Goal: Task Accomplishment & Management: Complete application form

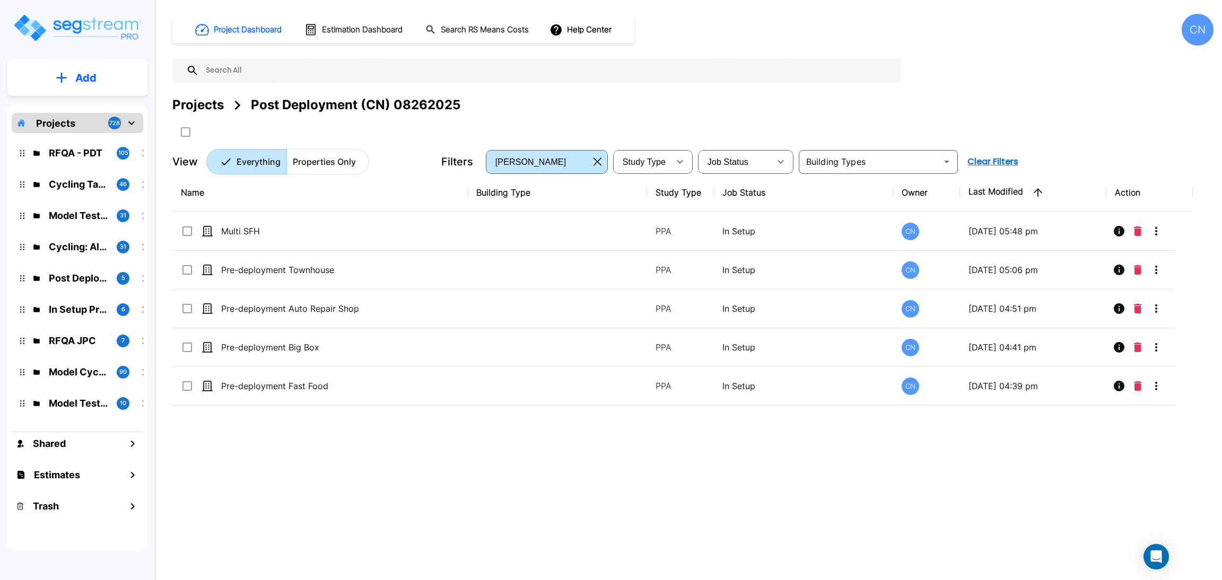
click at [90, 34] on img "mailbox folders" at bounding box center [77, 28] width 130 height 30
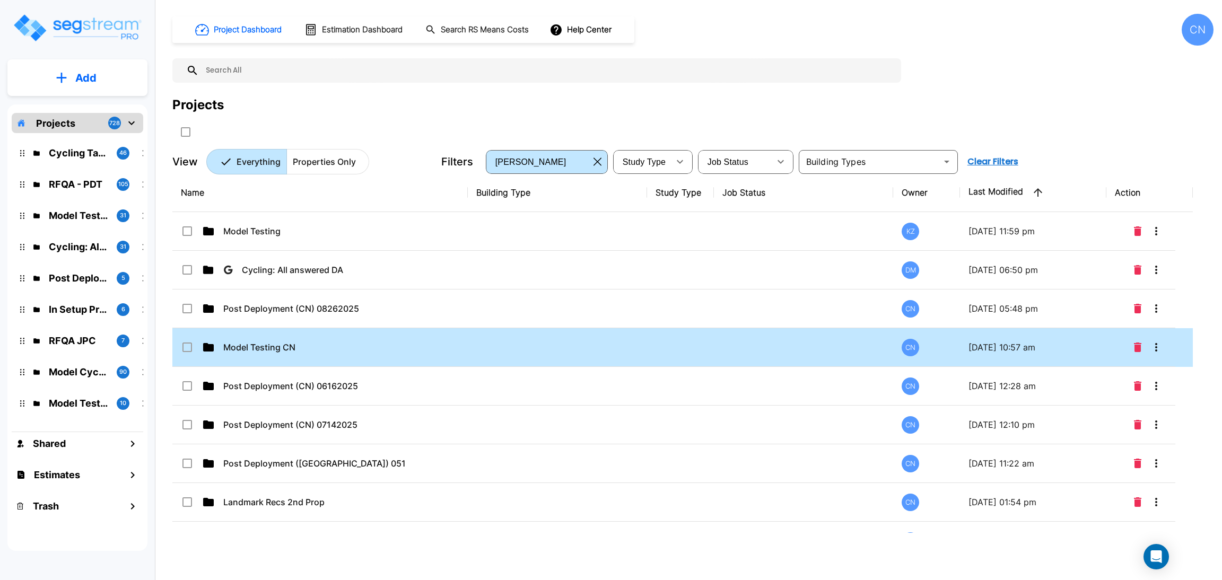
drag, startPoint x: 281, startPoint y: 338, endPoint x: 407, endPoint y: 338, distance: 126.2
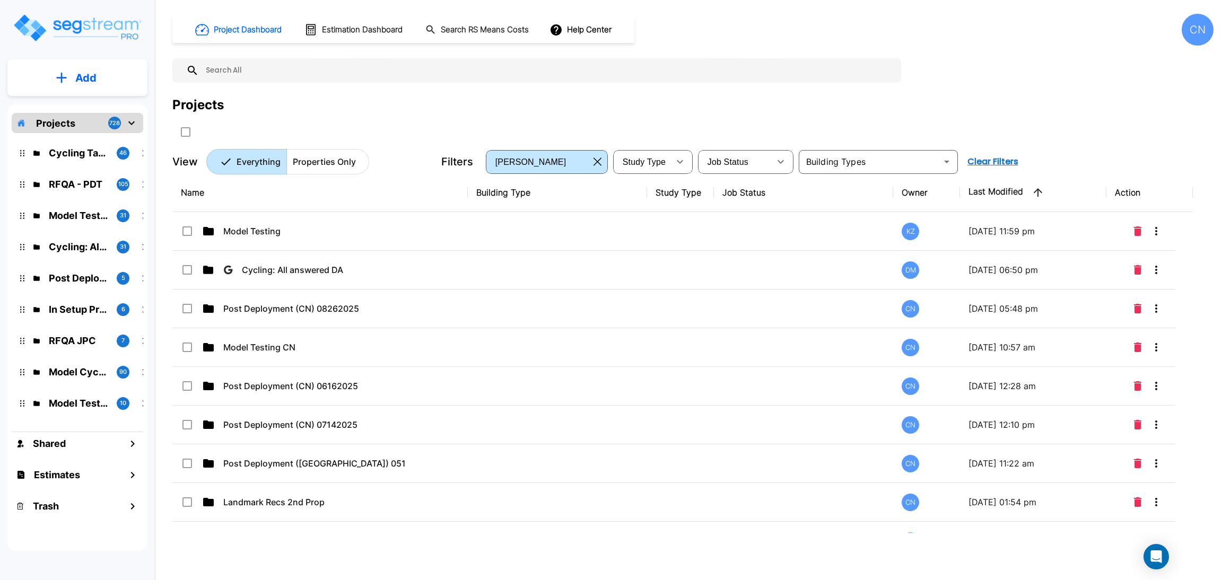
click at [279, 338] on td "Model Testing CN" at bounding box center [319, 347] width 295 height 39
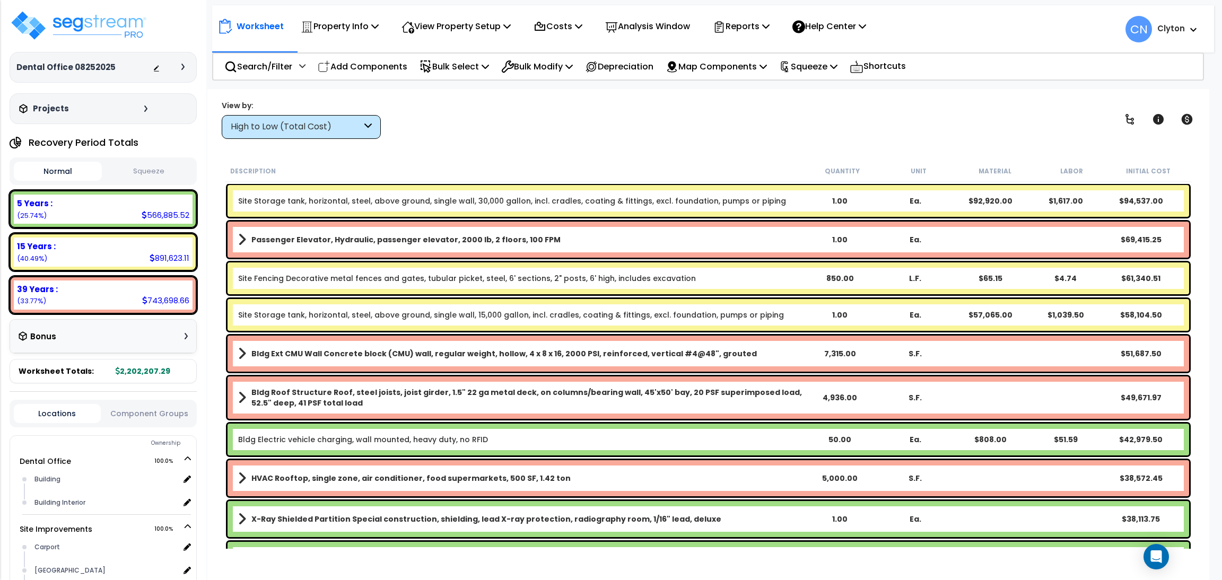
click at [277, 130] on div "High to Low (Total Cost)" at bounding box center [296, 127] width 131 height 12
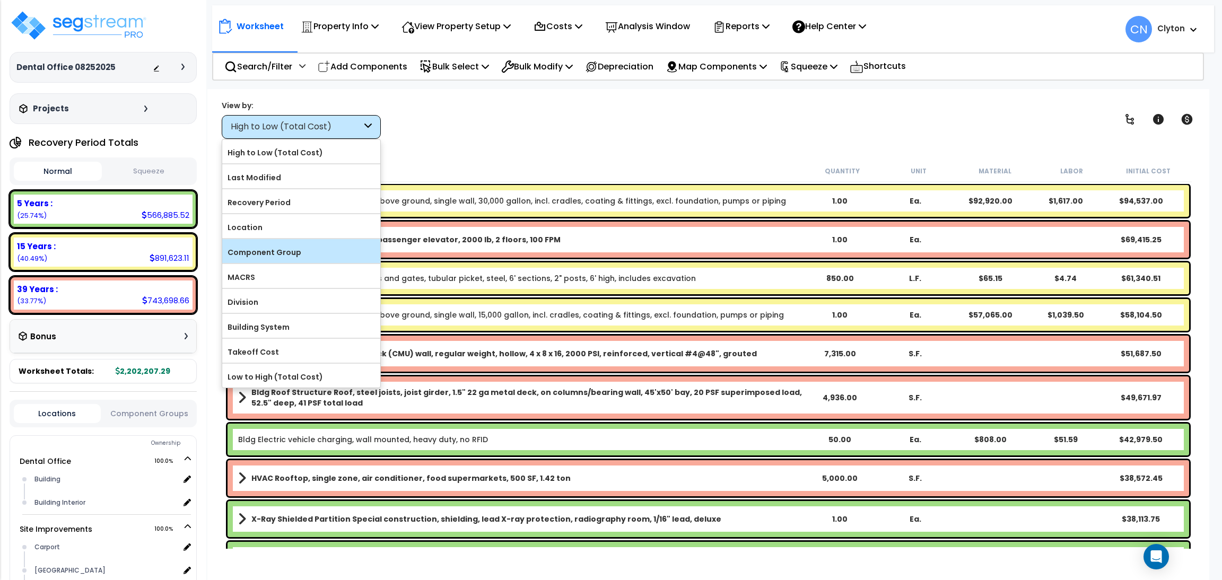
click at [284, 247] on label "Component Group" at bounding box center [301, 252] width 158 height 16
click at [0, 0] on input "Component Group" at bounding box center [0, 0] width 0 height 0
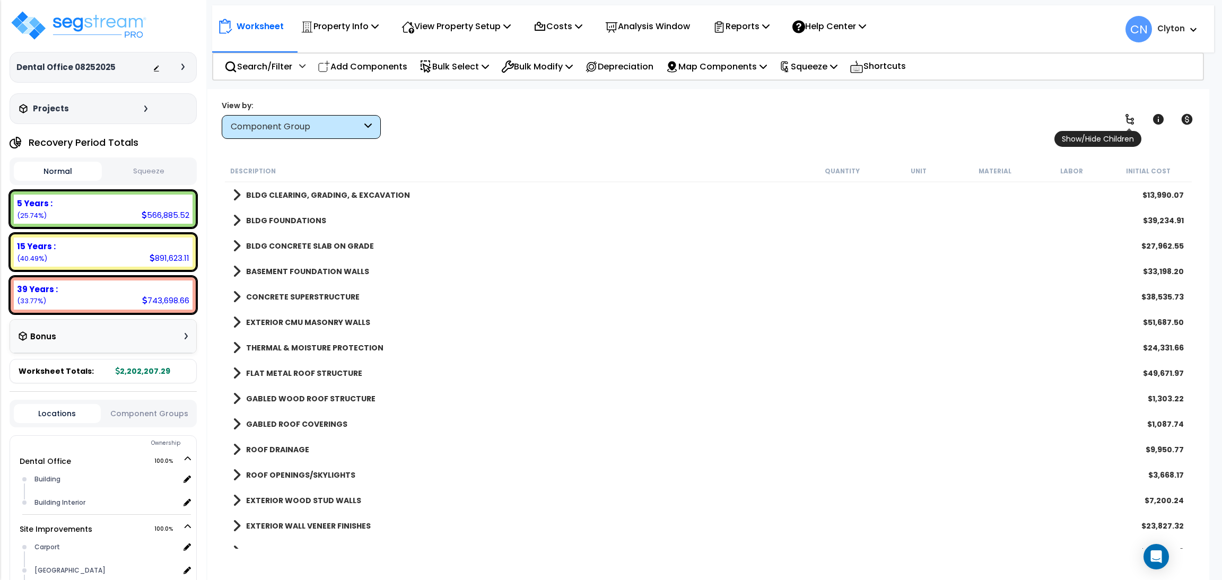
click at [1128, 116] on icon at bounding box center [1129, 119] width 13 height 13
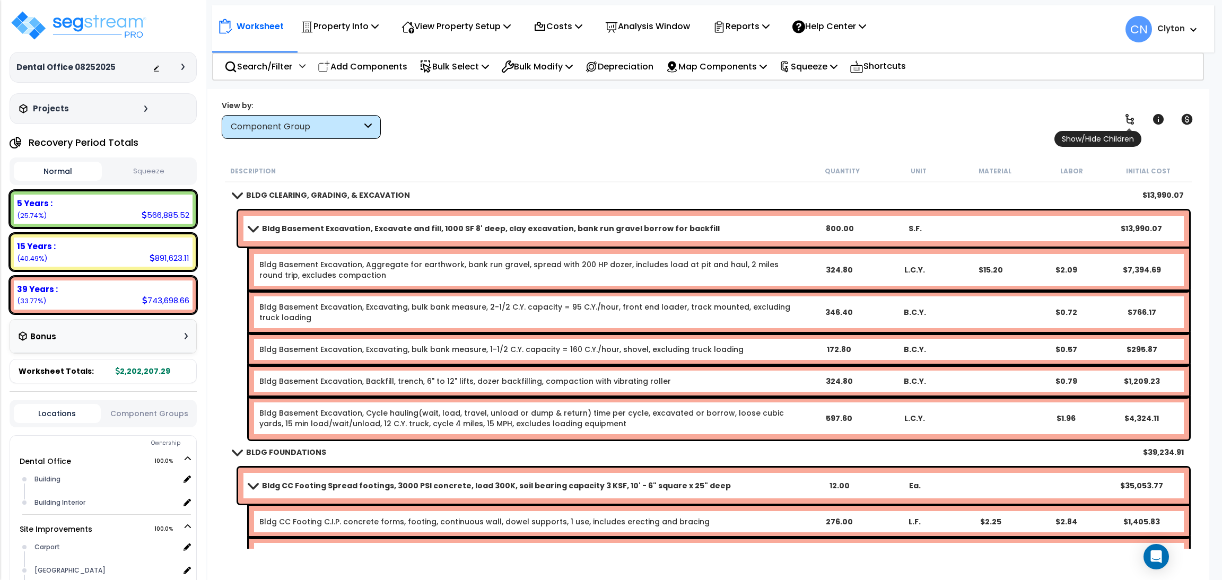
click at [1128, 116] on icon at bounding box center [1129, 119] width 13 height 13
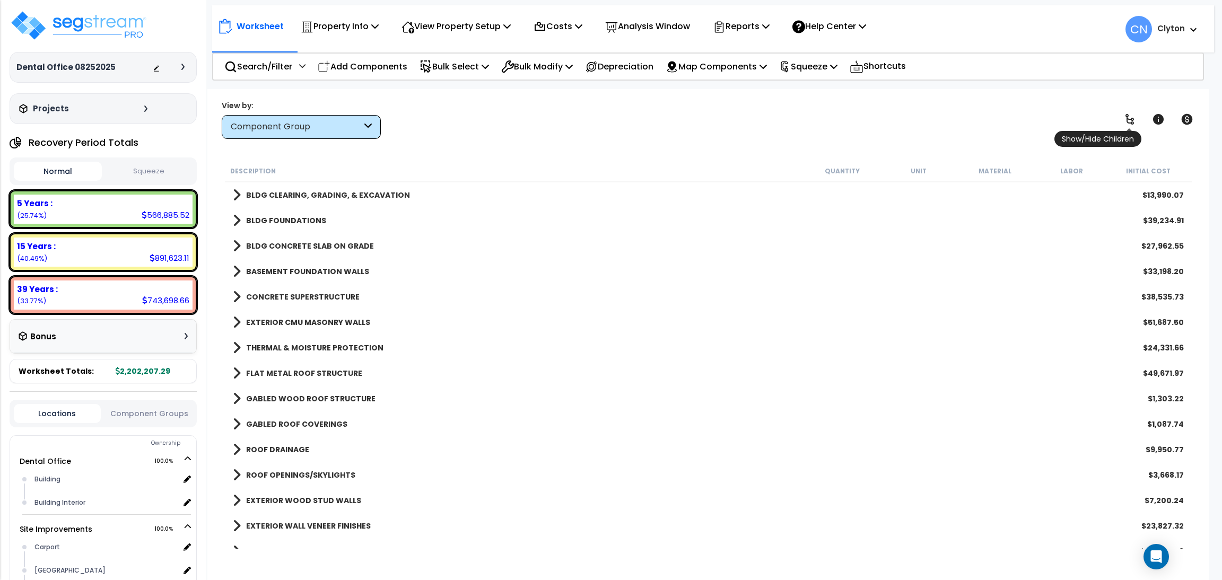
click at [1128, 116] on icon at bounding box center [1129, 119] width 13 height 13
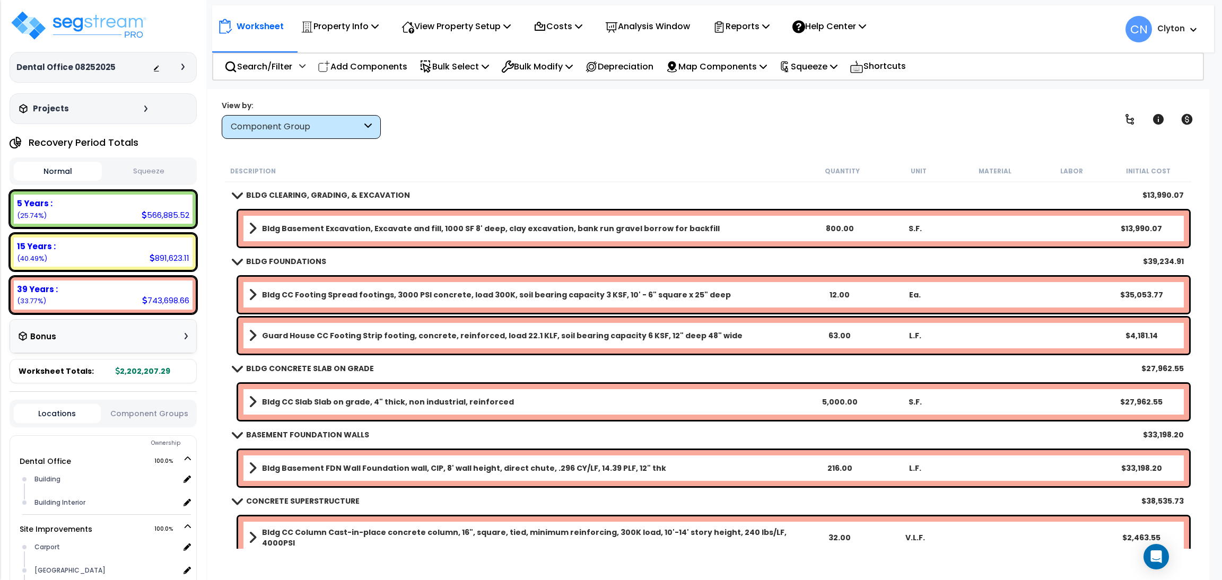
click at [829, 121] on div "View by: Component Group High to Low (Total Cost)" at bounding box center [708, 119] width 980 height 39
click at [554, 149] on div "Worksheet Property Info Property Setup Add Property Unit Template property Clon…" at bounding box center [708, 379] width 1002 height 580
click at [686, 135] on div "View by: Component Group High to Low (Total Cost)" at bounding box center [708, 119] width 980 height 39
click at [243, 69] on p "Search/Filter" at bounding box center [258, 66] width 68 height 14
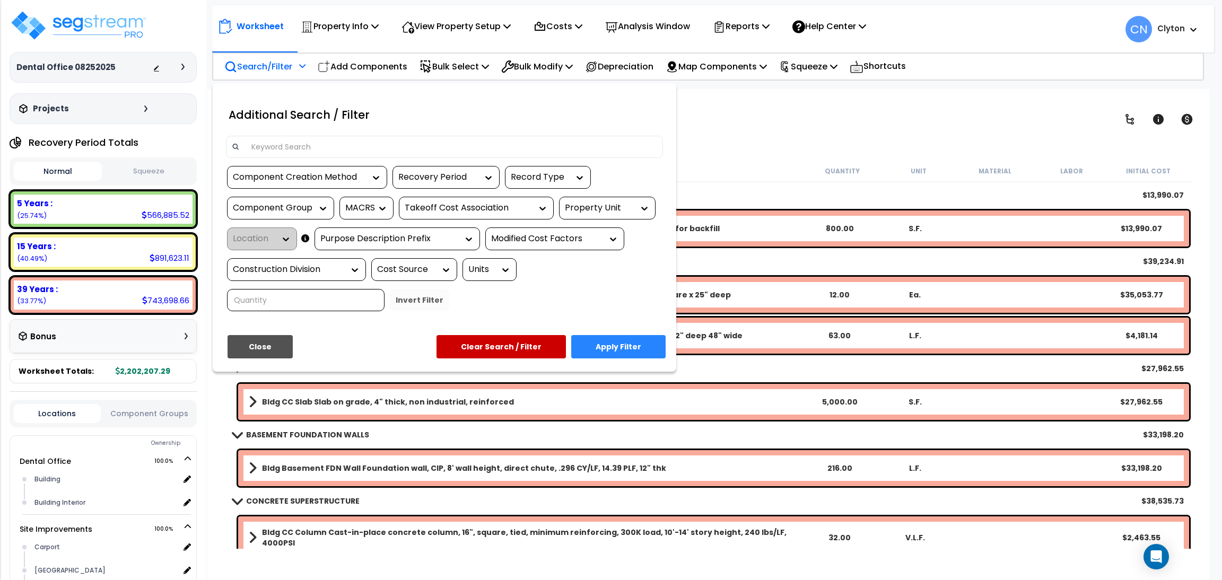
click at [415, 139] on input at bounding box center [451, 147] width 412 height 16
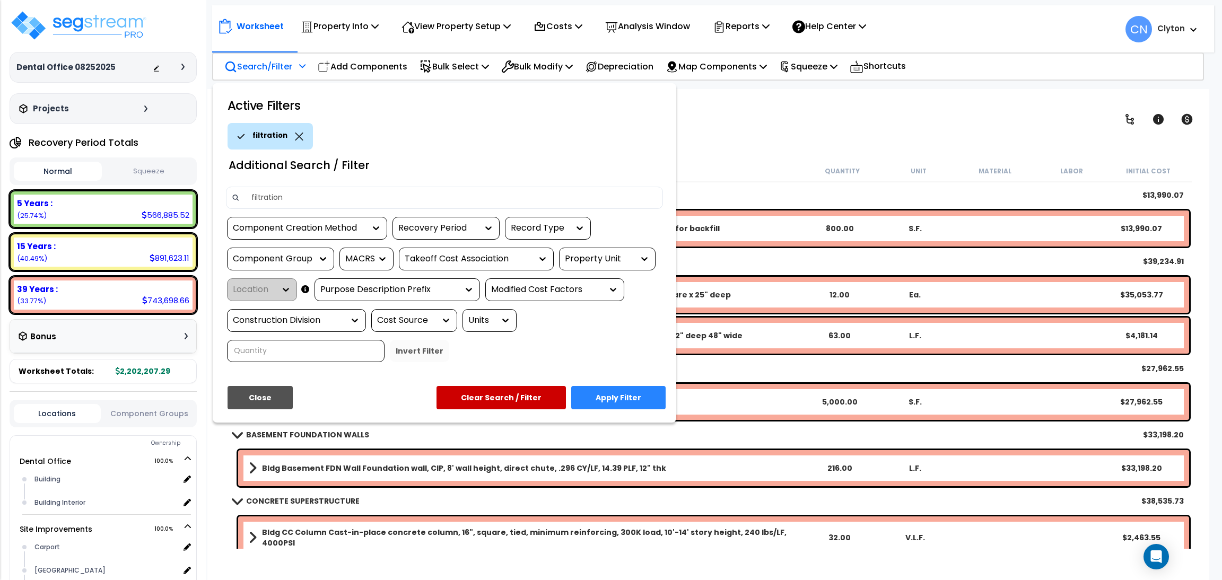
type input "filtration"
click at [623, 399] on button "Apply Filter" at bounding box center [618, 397] width 94 height 23
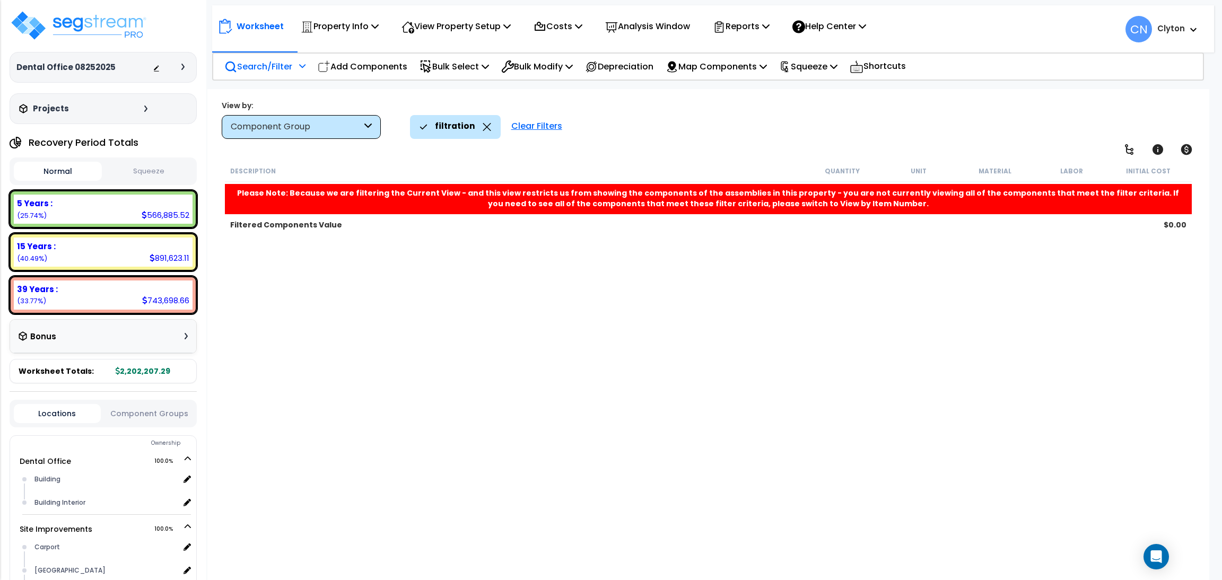
click at [523, 129] on div "Clear Filters" at bounding box center [537, 126] width 62 height 23
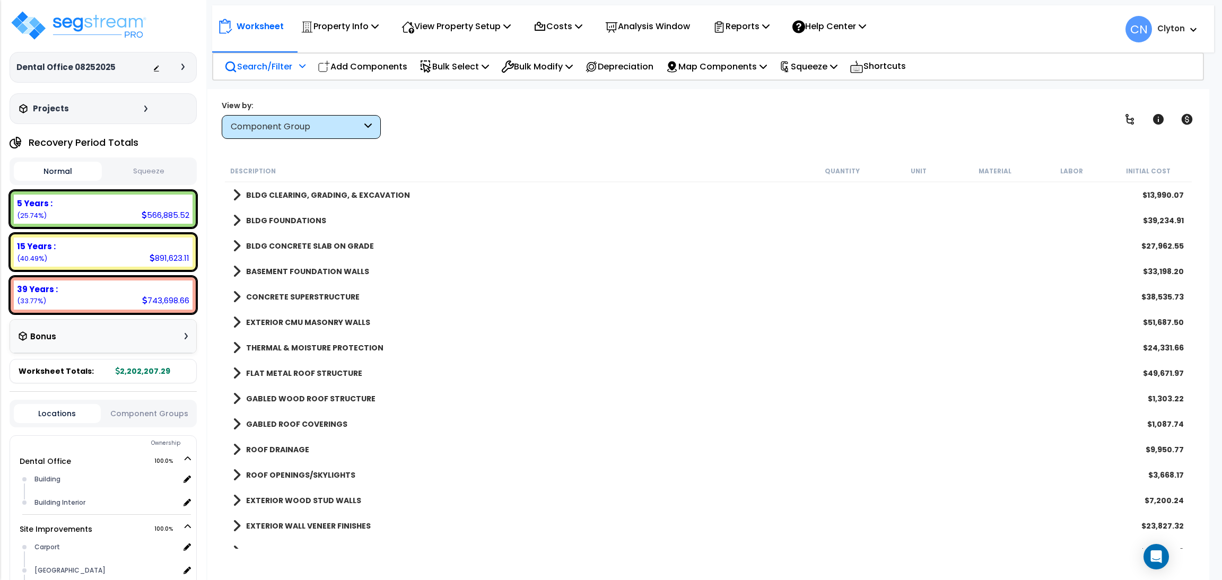
click at [1141, 118] on div "Show/Hide Children Toggle Record Info Toggle Cost" at bounding box center [1158, 119] width 81 height 21
click at [1130, 120] on icon at bounding box center [1129, 119] width 13 height 13
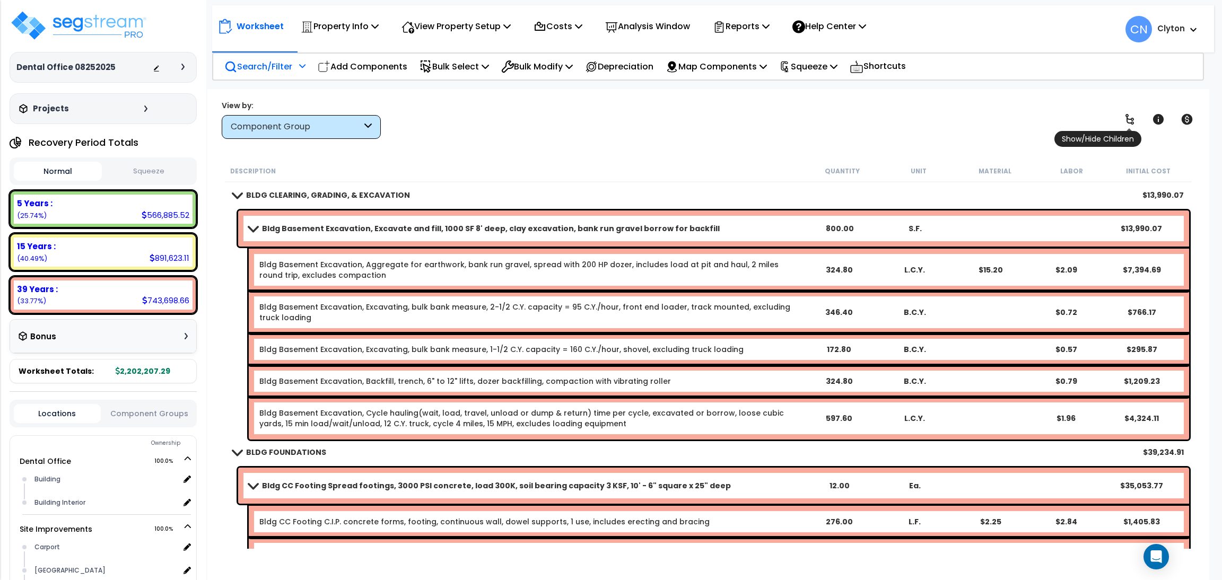
click at [1130, 120] on icon at bounding box center [1129, 119] width 13 height 13
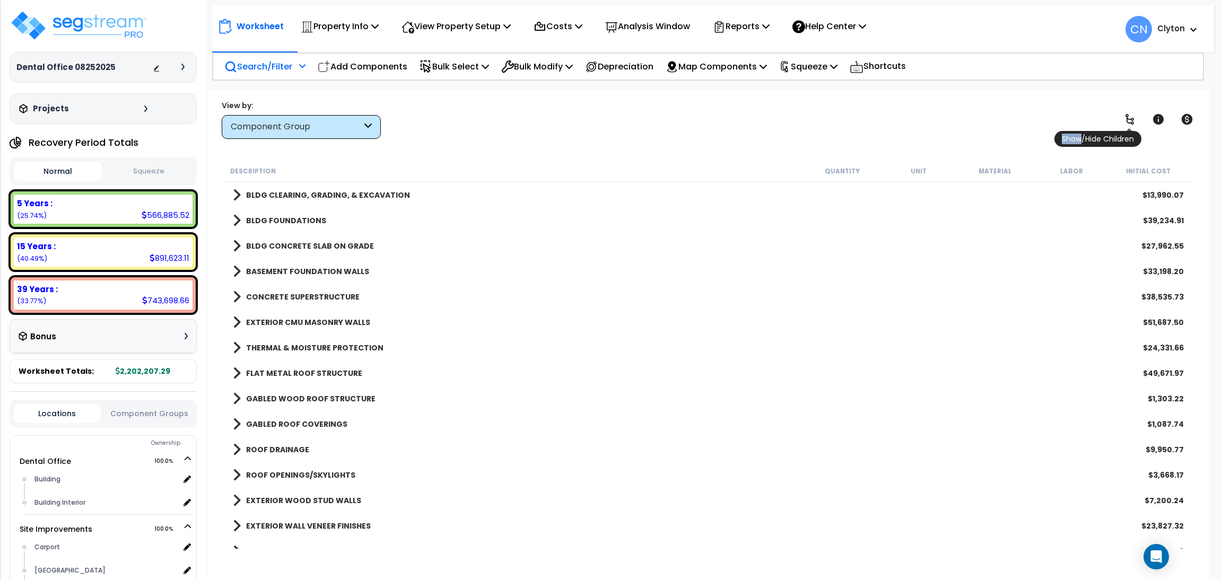
click at [1130, 120] on icon at bounding box center [1129, 119] width 13 height 13
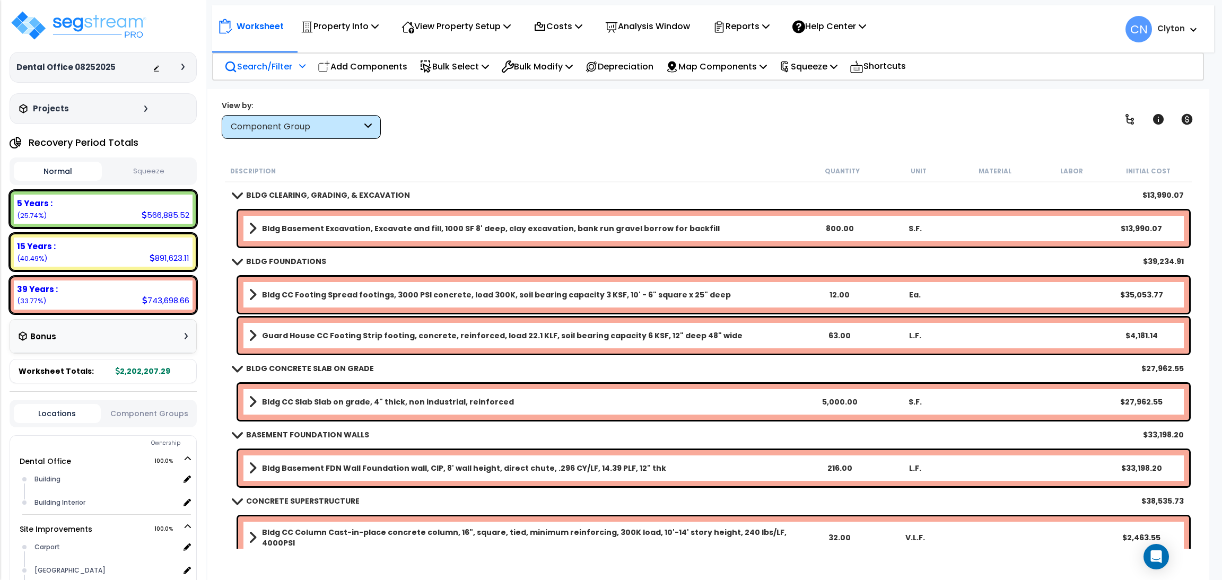
click at [843, 108] on div "View by: Component Group High to Low (Total Cost)" at bounding box center [708, 119] width 980 height 39
click at [85, 28] on img at bounding box center [79, 26] width 138 height 32
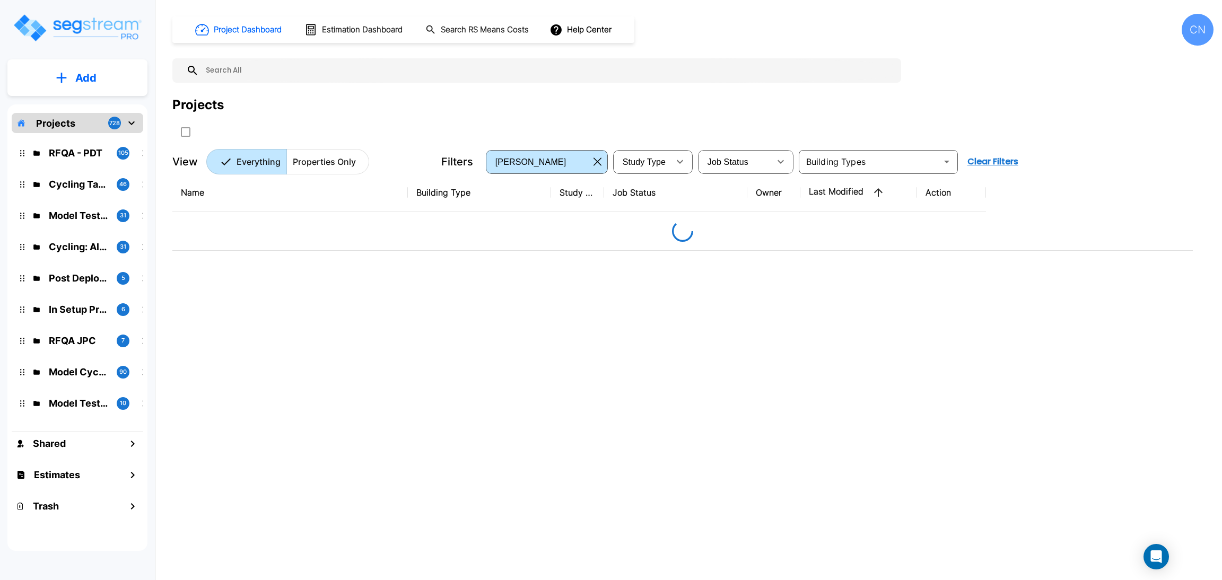
click at [545, 100] on div "Projects" at bounding box center [692, 104] width 1041 height 19
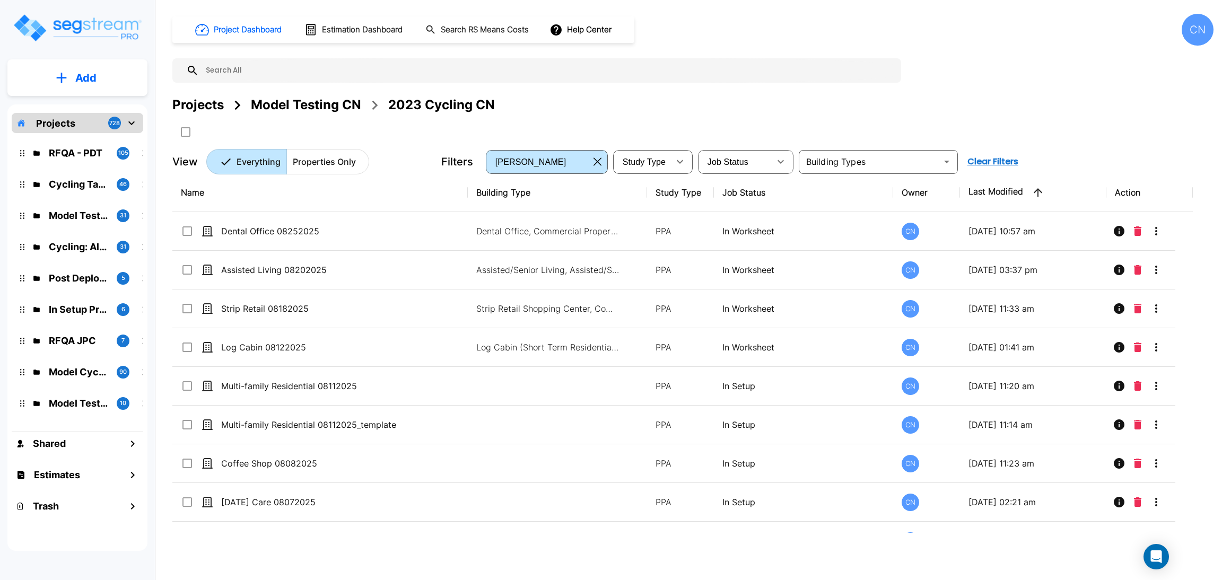
scroll to position [2709, 0]
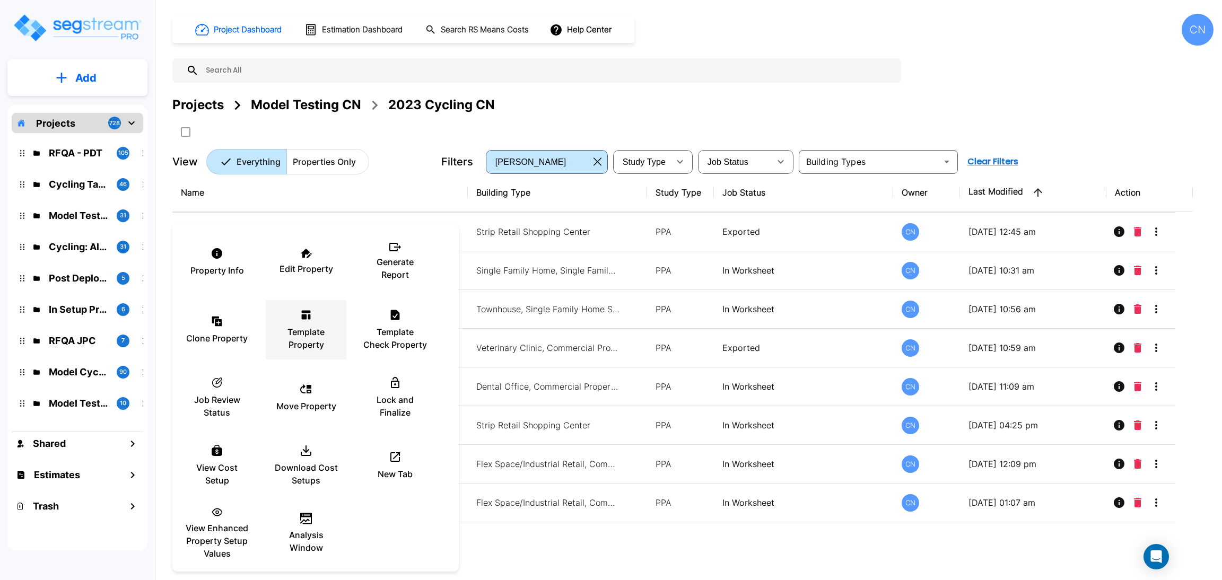
click at [304, 326] on p "Template Property" at bounding box center [306, 338] width 64 height 25
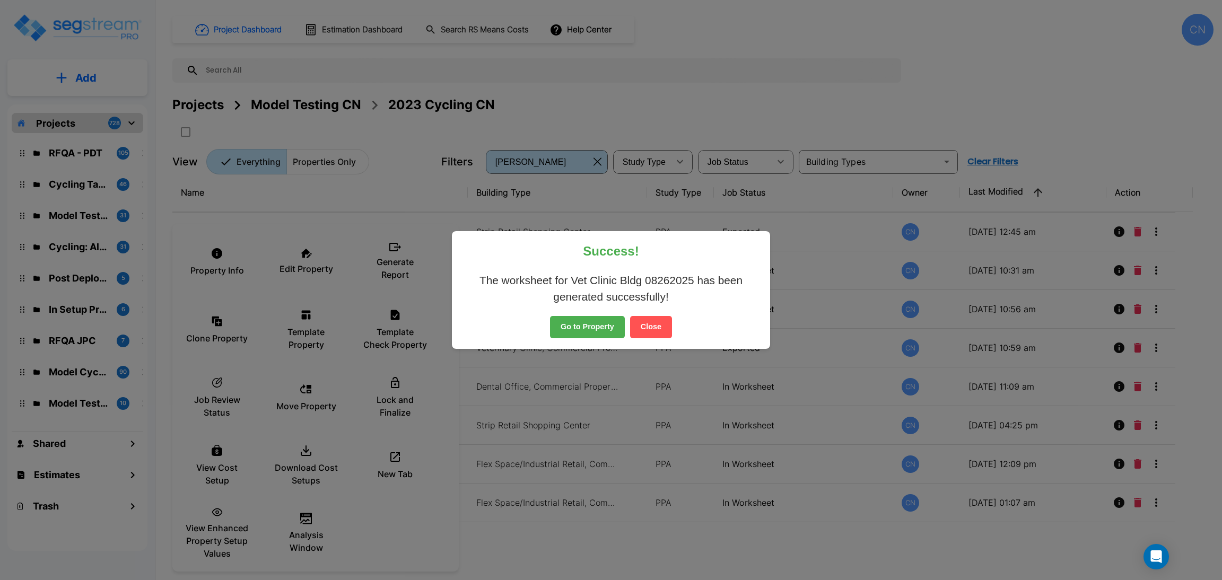
click at [650, 336] on button "Close" at bounding box center [651, 327] width 42 height 22
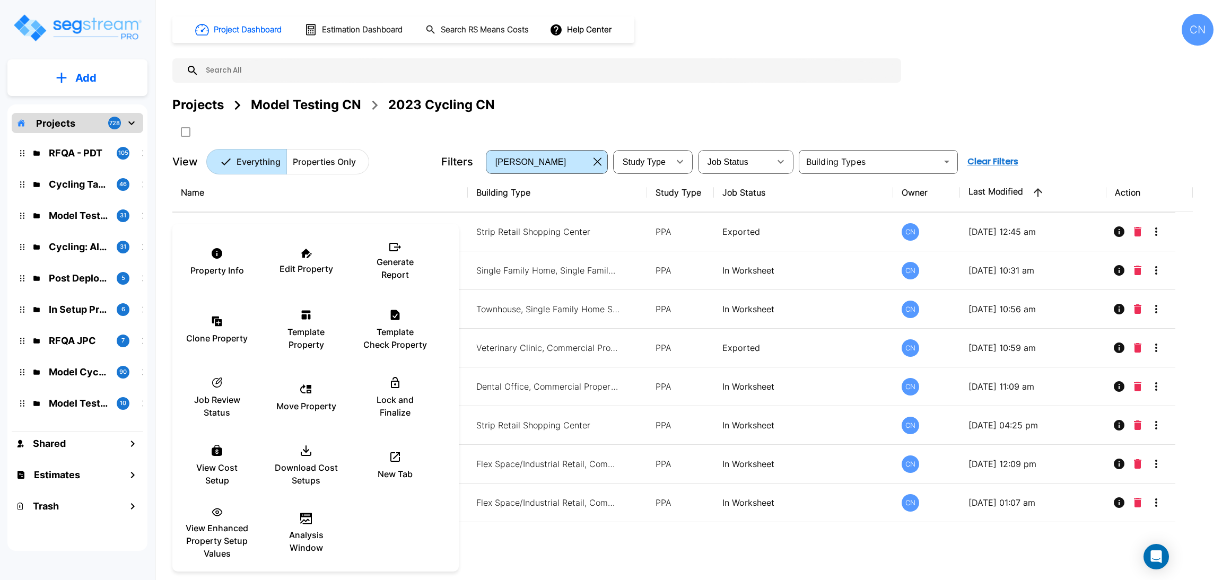
click at [734, 128] on div at bounding box center [611, 290] width 1222 height 580
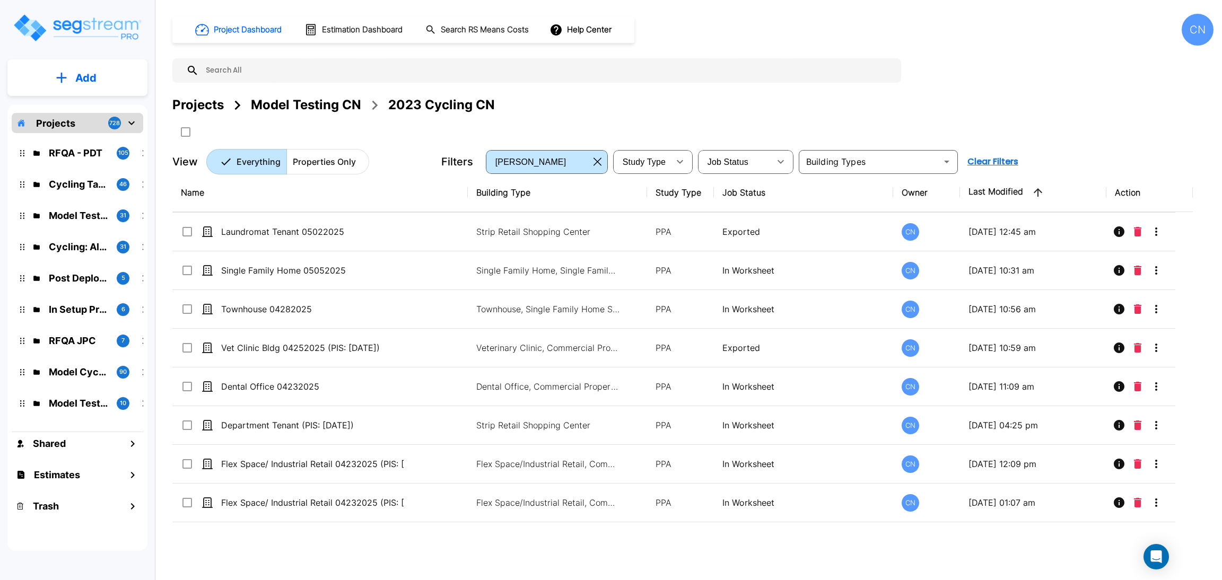
click at [699, 119] on div at bounding box center [611, 290] width 1222 height 580
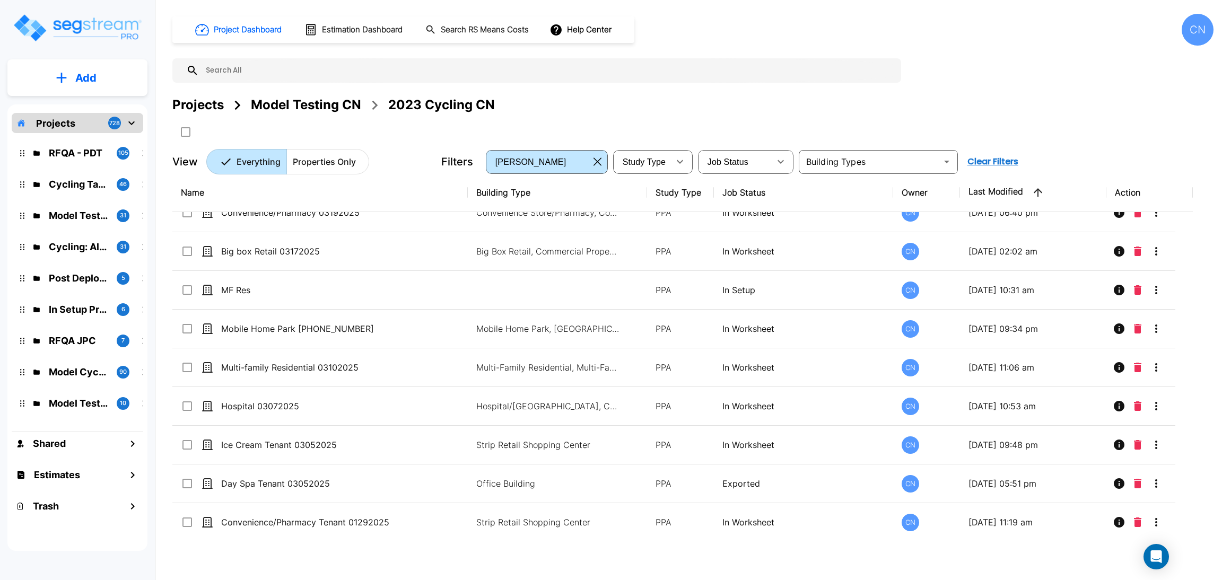
scroll to position [3581, 0]
click at [919, 127] on div "Projects Model Testing CN 2023 Cycling CN" at bounding box center [692, 117] width 1041 height 45
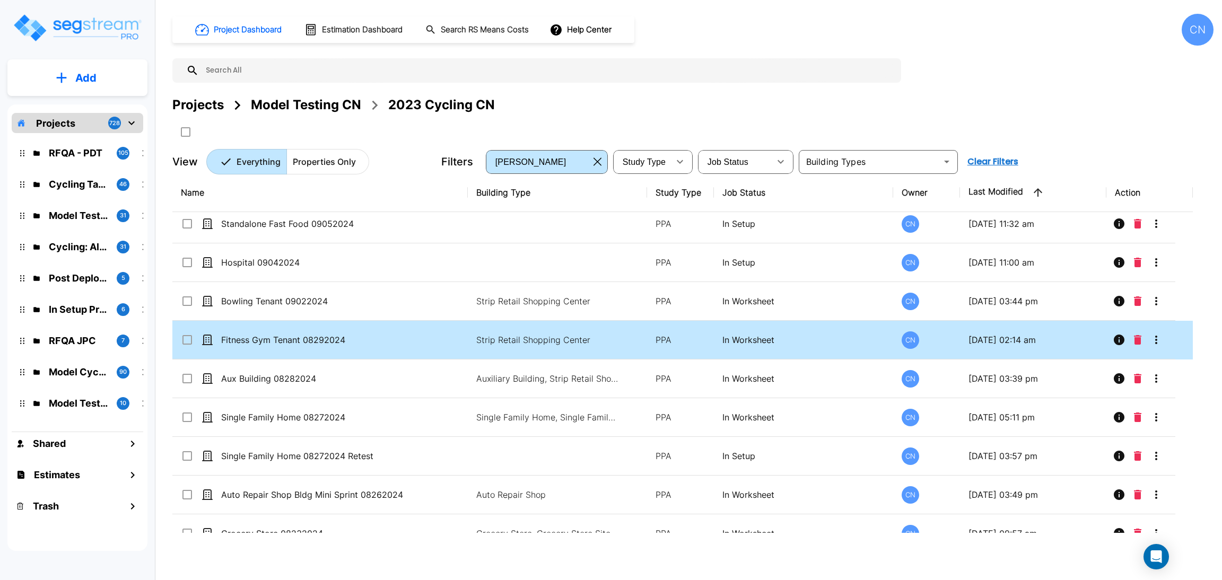
scroll to position [8493, 0]
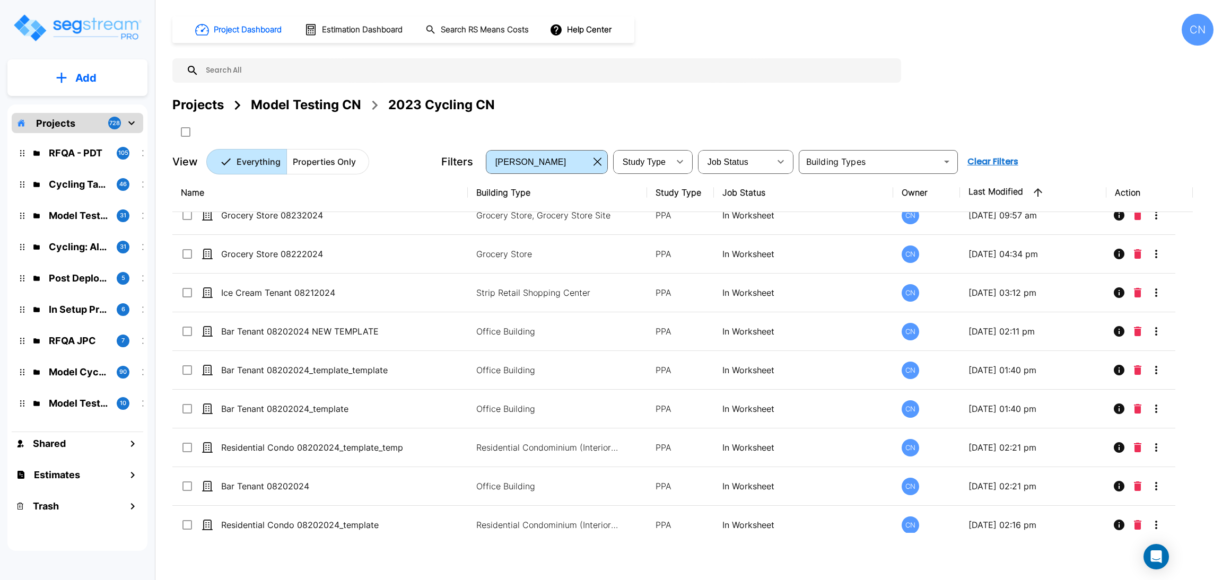
click at [921, 132] on div "Projects Model Testing CN 2023 Cycling CN" at bounding box center [692, 117] width 1041 height 45
click at [978, 117] on div "Projects Model Testing CN 2023 Cycling CN" at bounding box center [692, 117] width 1041 height 45
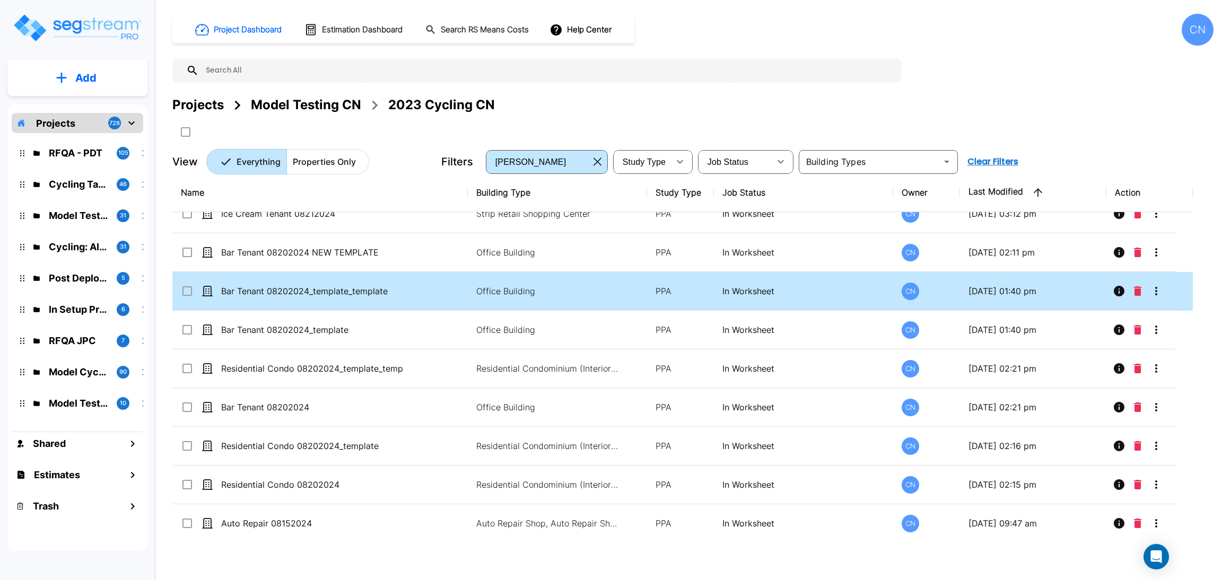
scroll to position [8573, 0]
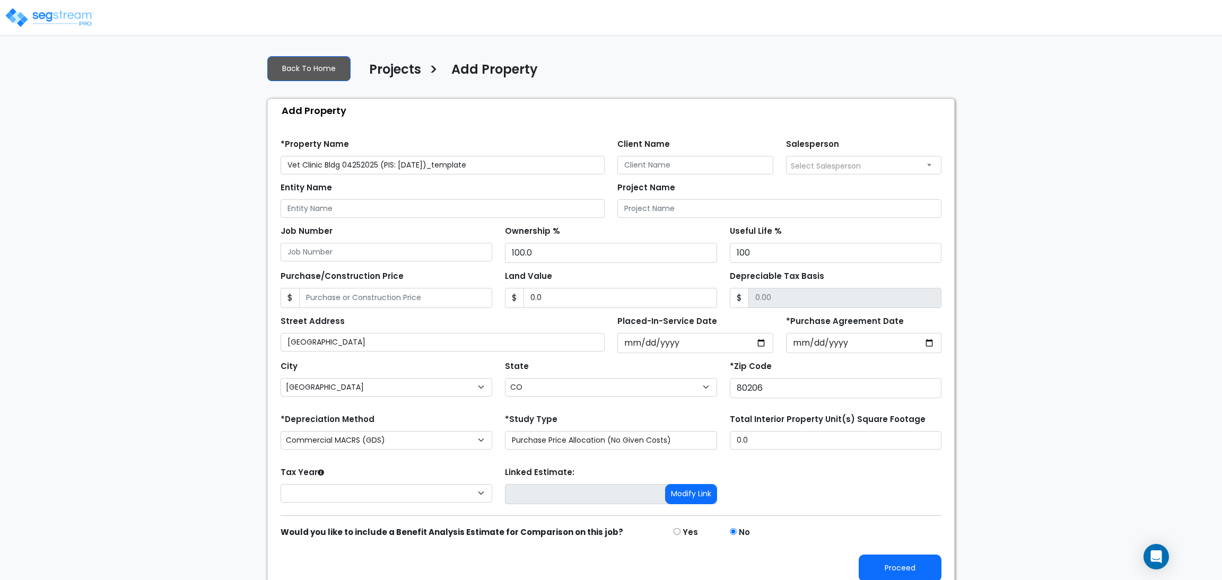
select select "[GEOGRAPHIC_DATA]"
select select "CO"
select select
drag, startPoint x: 492, startPoint y: 165, endPoint x: 337, endPoint y: 167, distance: 154.9
click at [337, 167] on input "Vet Clinic Bldg 04252025 (PIS: 2025-04-03)_template" at bounding box center [437, 165] width 324 height 19
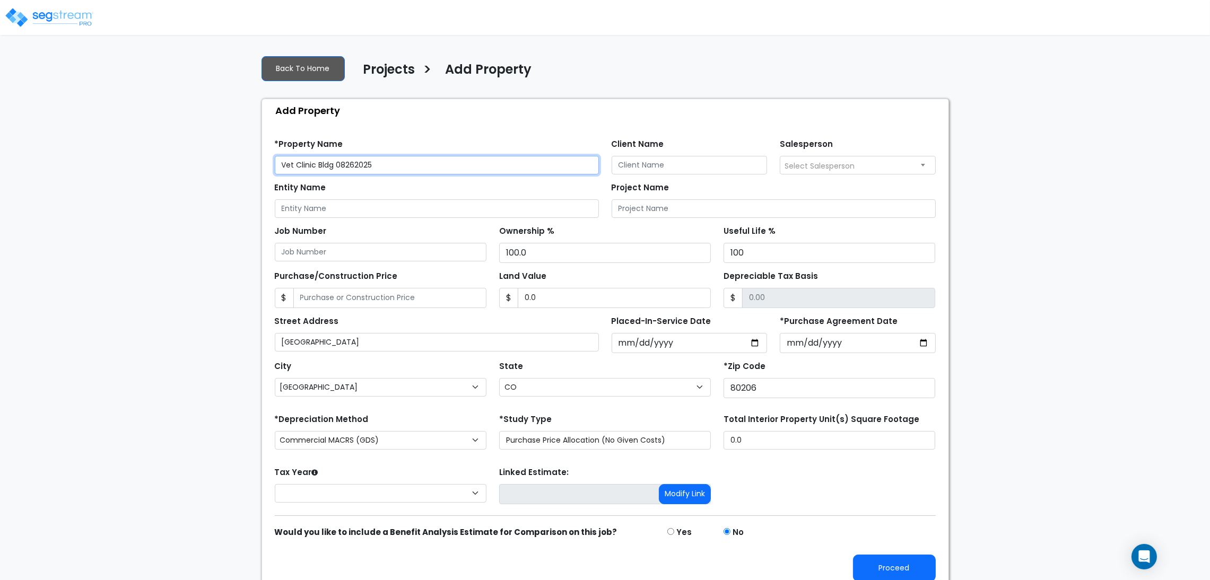
type input "Vet Clinic Bldg 08262025"
click at [179, 350] on div "We are Building your Property. So please grab a coffee and let us do the heavy …" at bounding box center [605, 319] width 1210 height 544
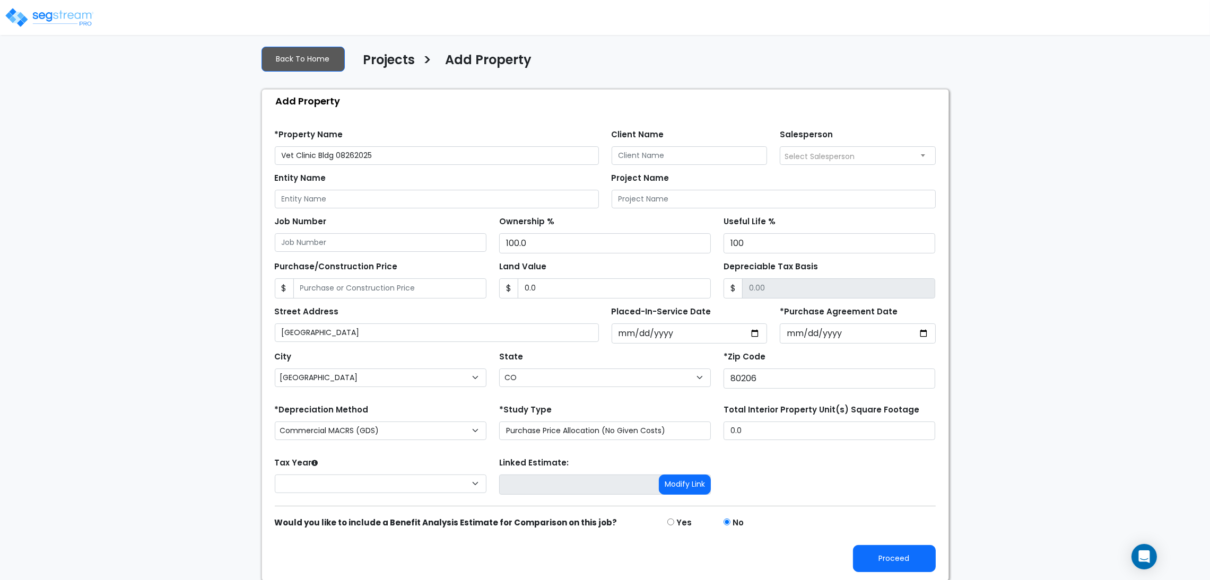
scroll to position [12, 0]
click at [893, 557] on button "Proceed" at bounding box center [894, 557] width 83 height 27
type input "0"
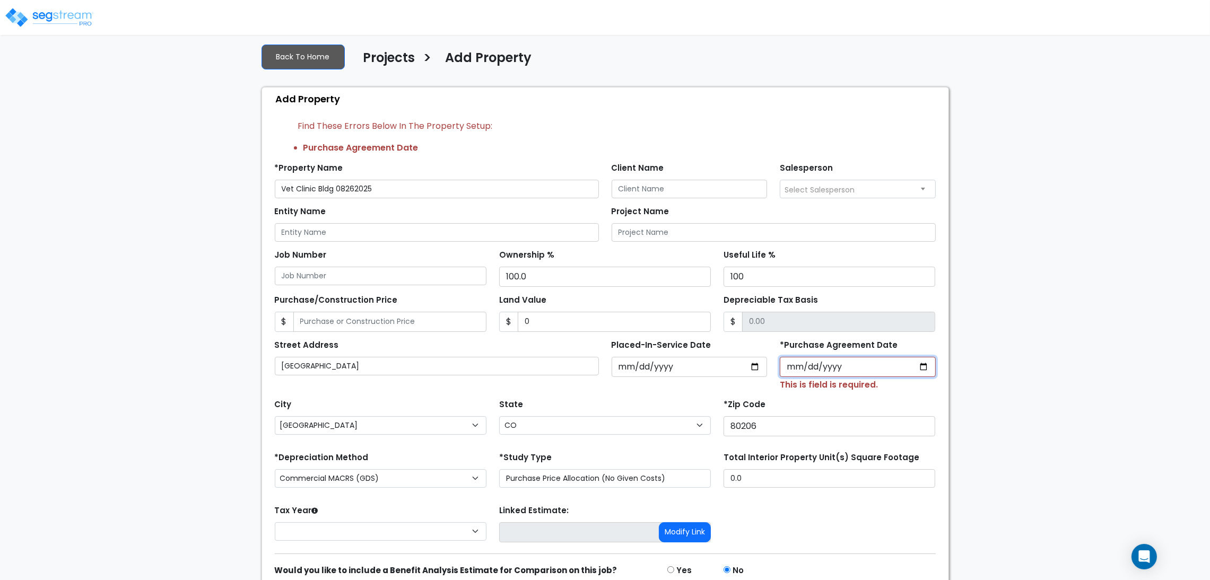
click at [919, 362] on input "*Purchase Agreement Date" at bounding box center [858, 367] width 156 height 20
type input "2025-08-13"
click at [1049, 421] on div "We are Building your Property. So please grab a coffee and let us do the heavy …" at bounding box center [605, 332] width 1210 height 594
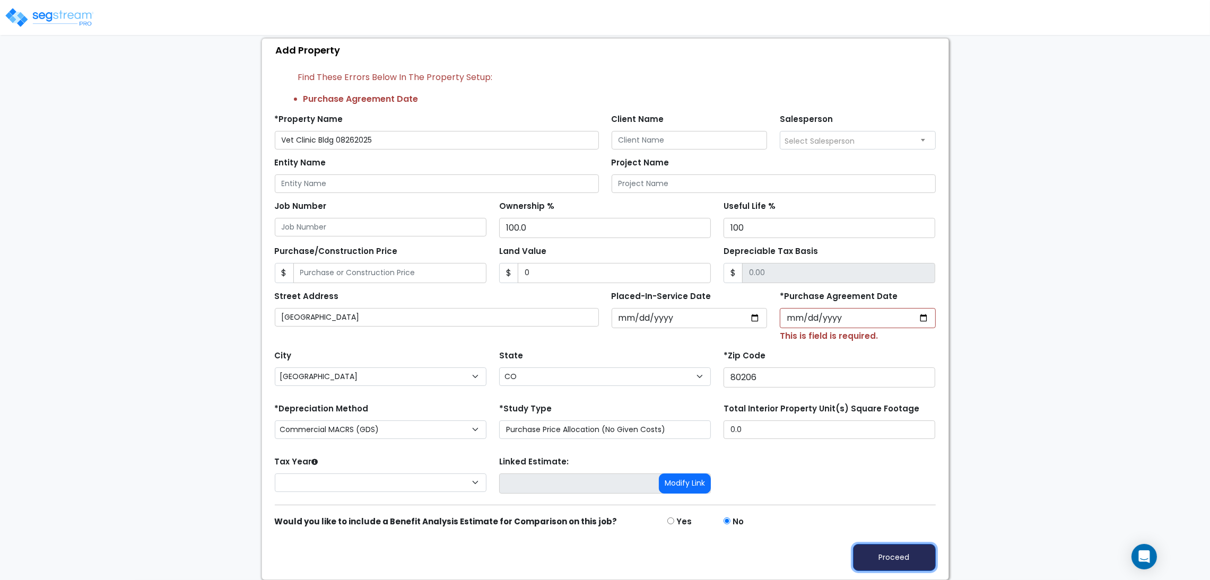
click at [875, 558] on button "Proceed" at bounding box center [894, 557] width 83 height 27
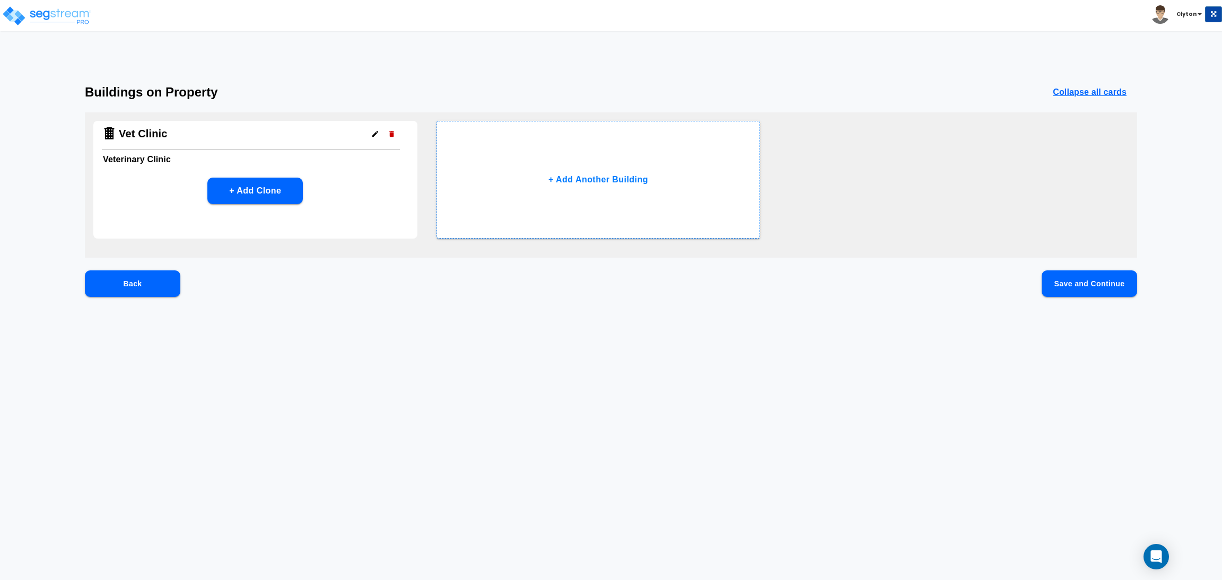
click at [1086, 281] on button "Save and Continue" at bounding box center [1088, 283] width 95 height 27
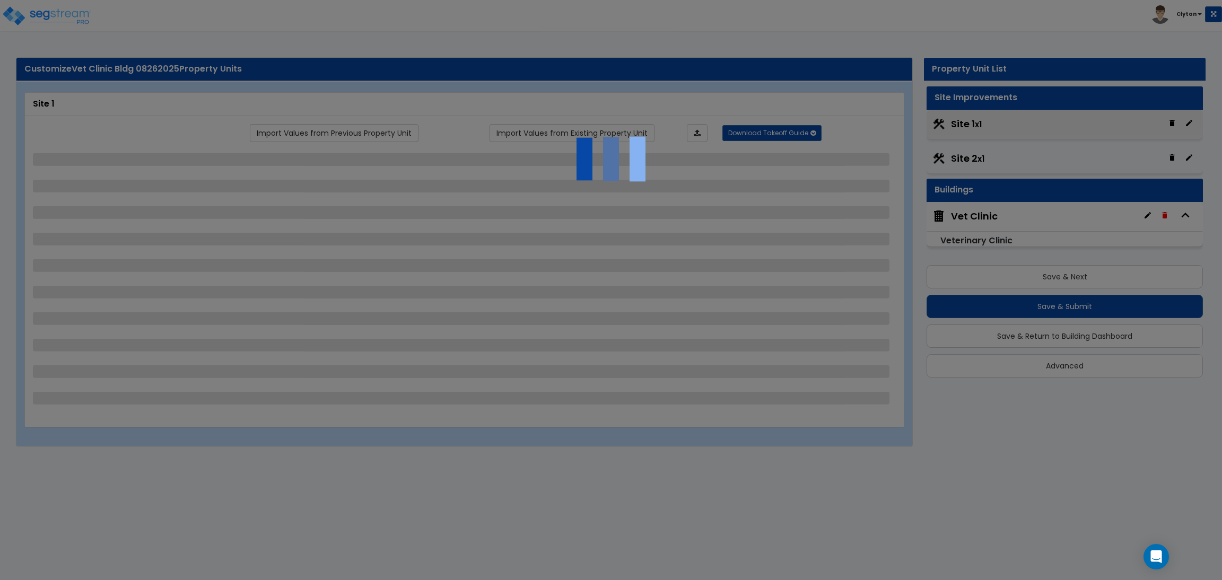
select select "2"
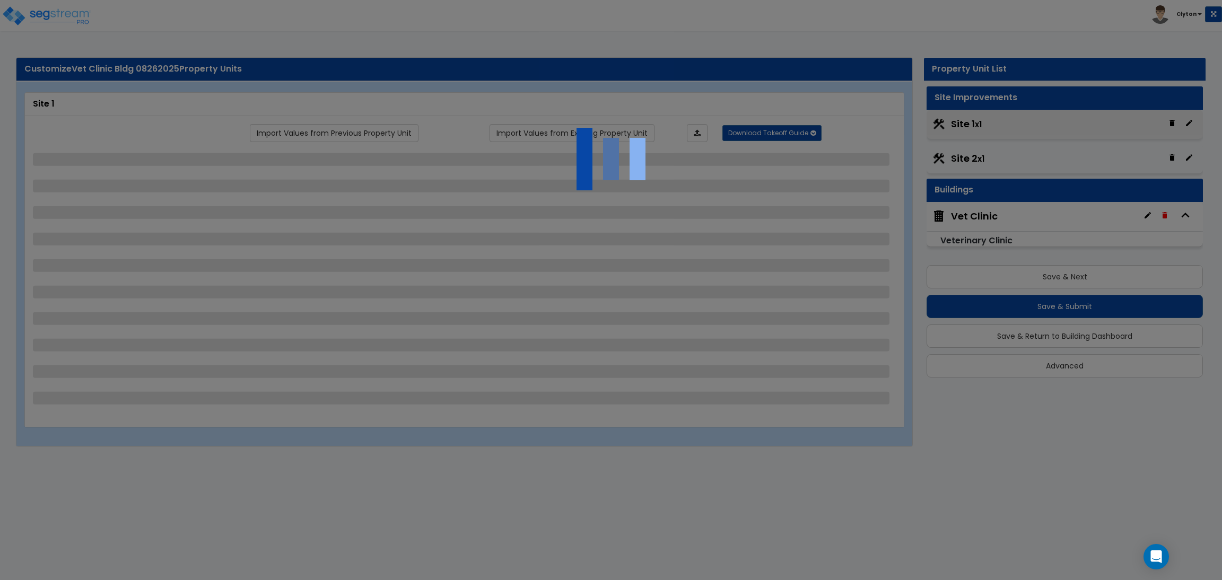
select select "1"
select select "2"
select select "1"
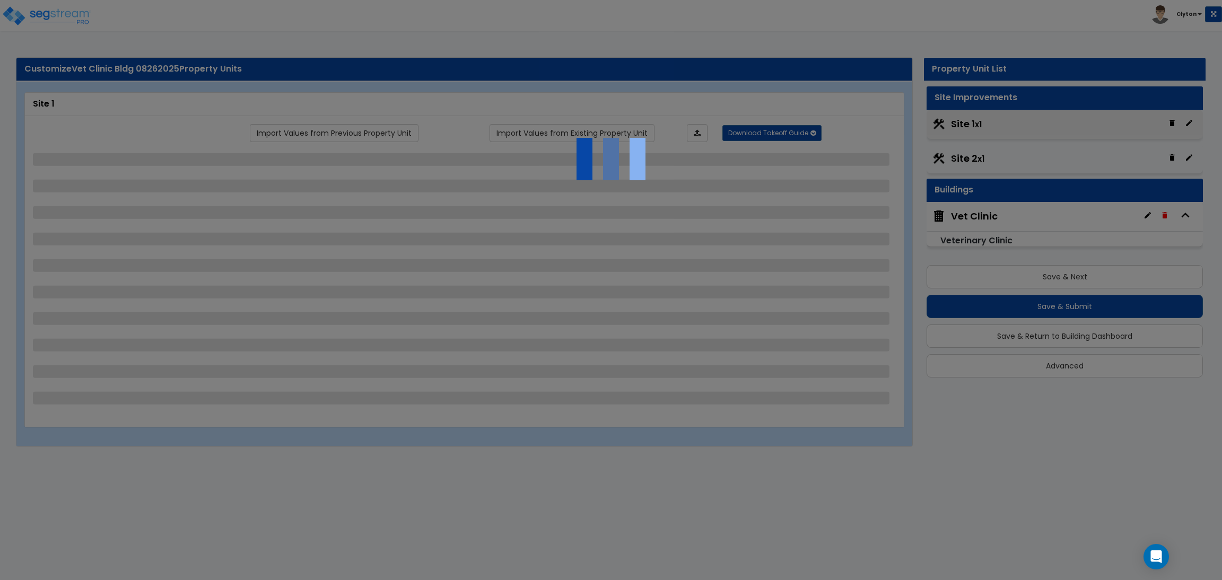
select select "2"
select select "1"
select select "2"
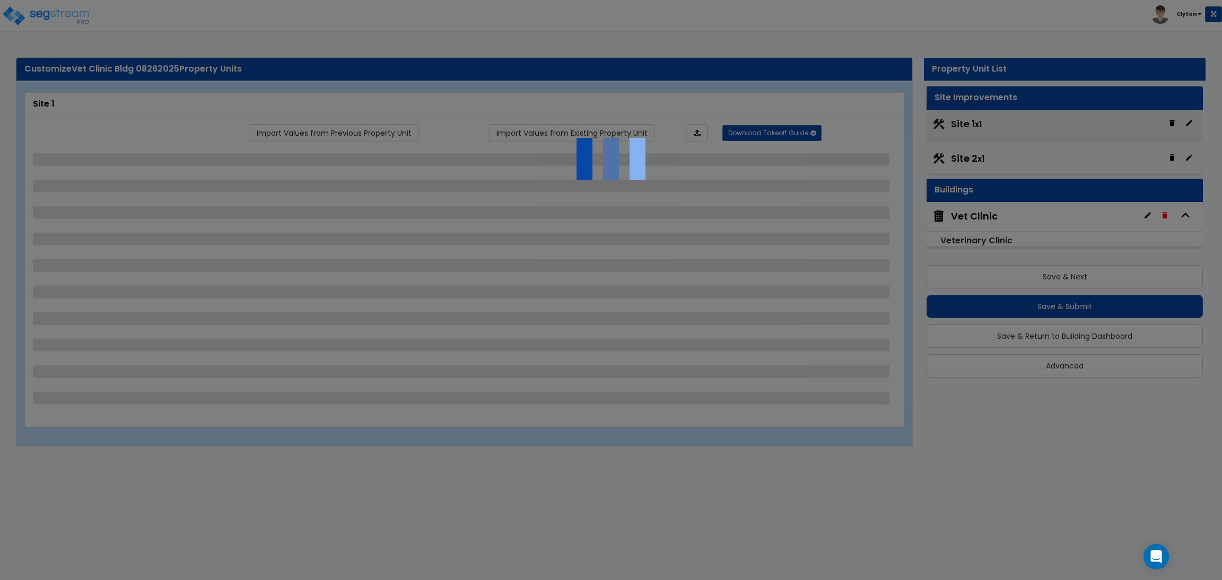
select select "1"
select select "2"
select select "1"
select select "2"
select select "3"
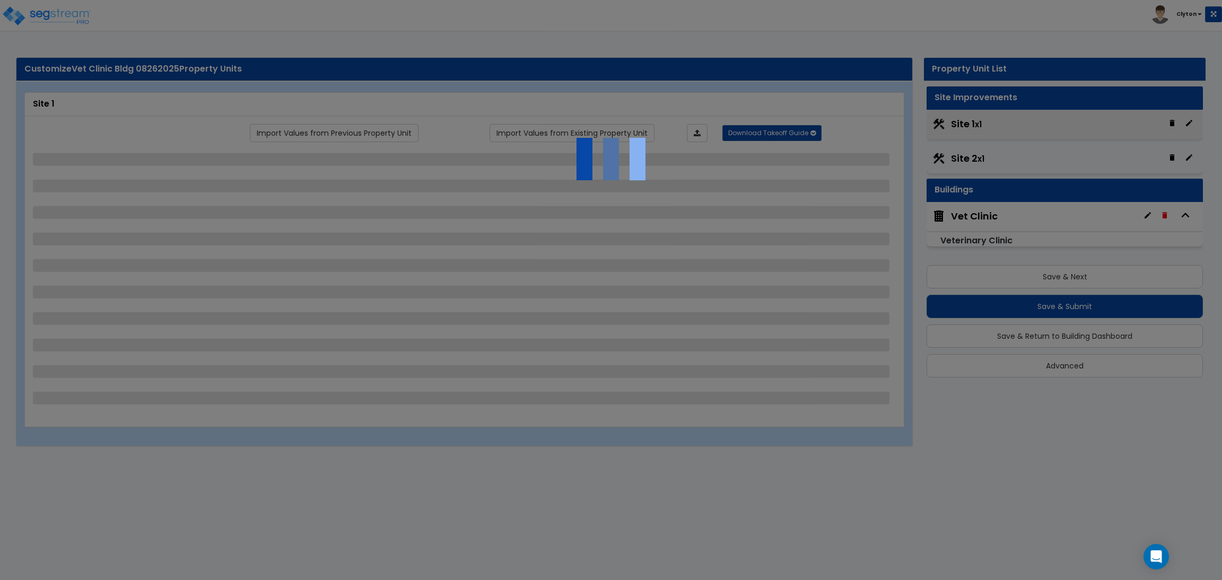
select select "1"
select select "2"
select select "4"
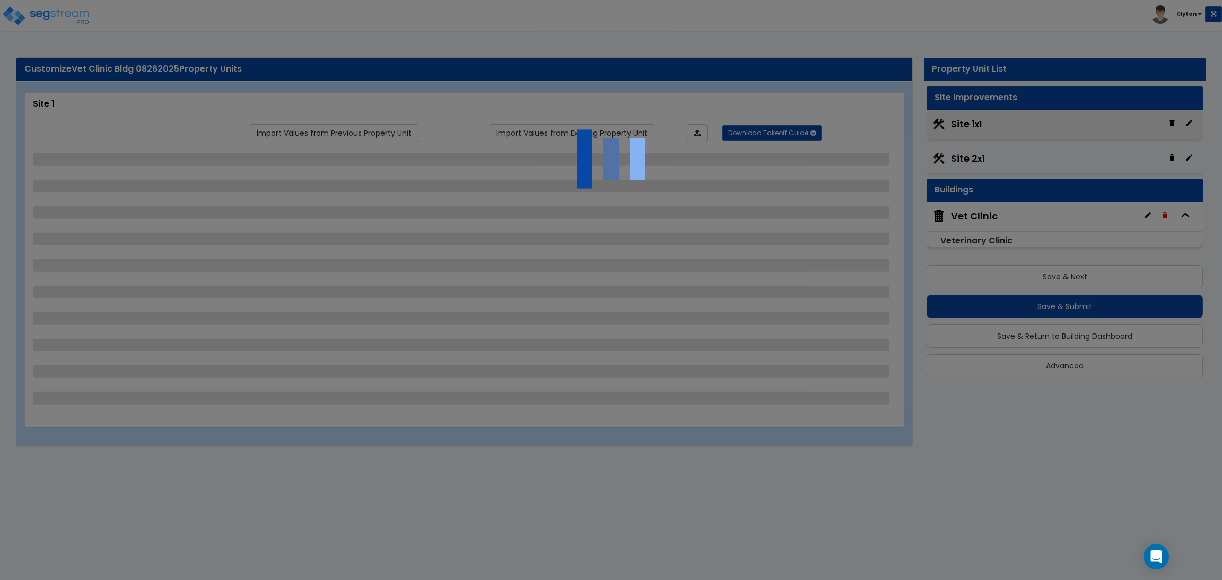
select select "1"
select select "10"
select select "1"
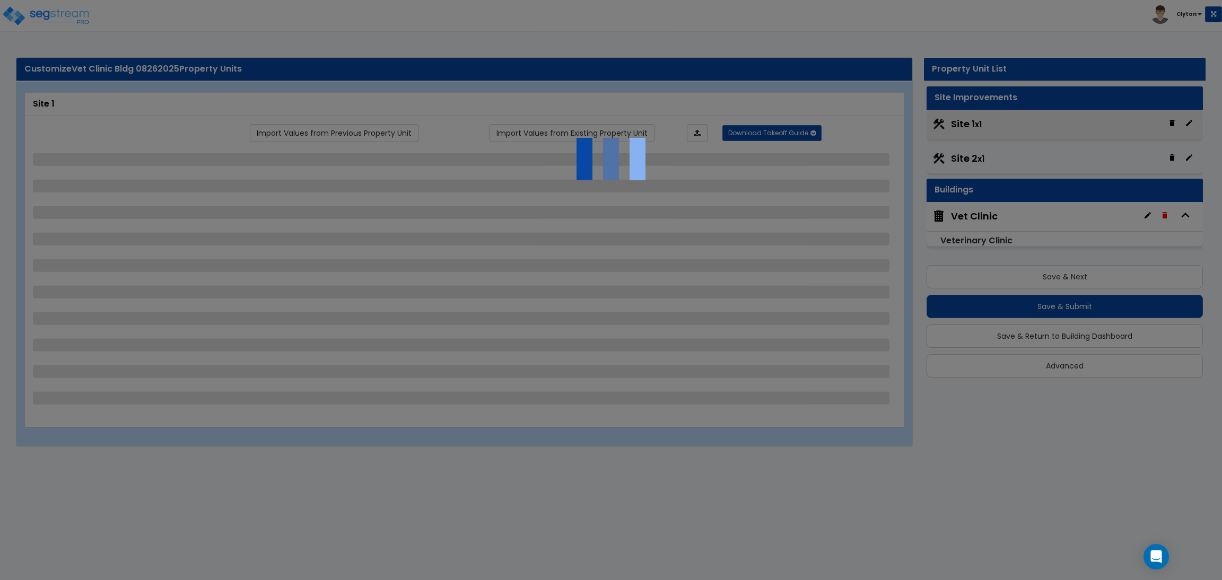
select select "1"
select select "2"
select select "3"
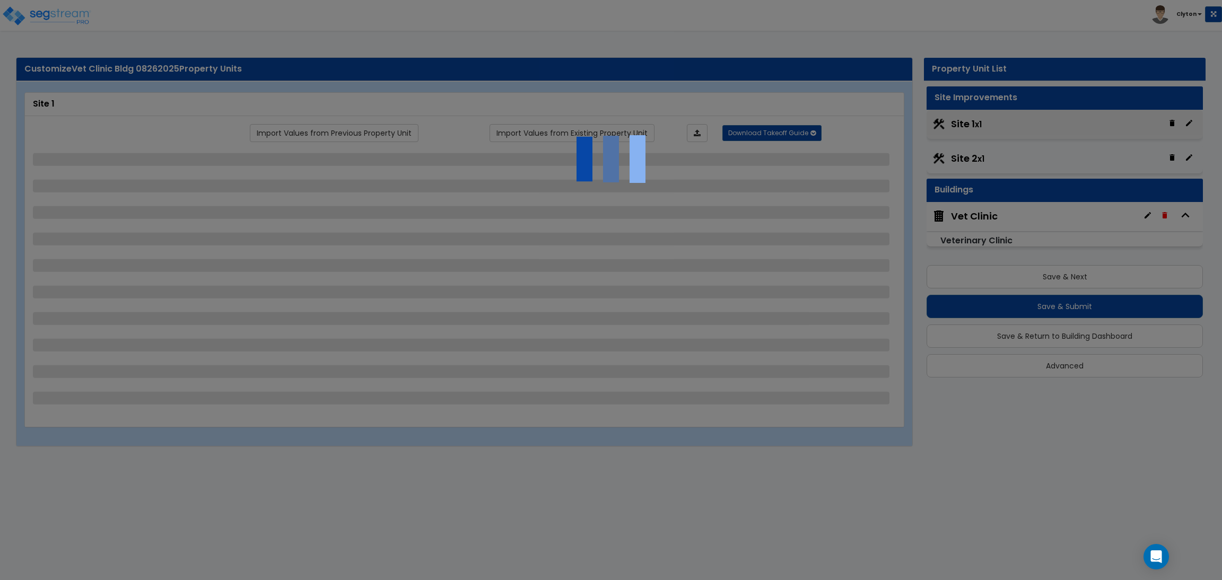
select select "6"
select select "10"
select select "8"
select select "3"
select select "1"
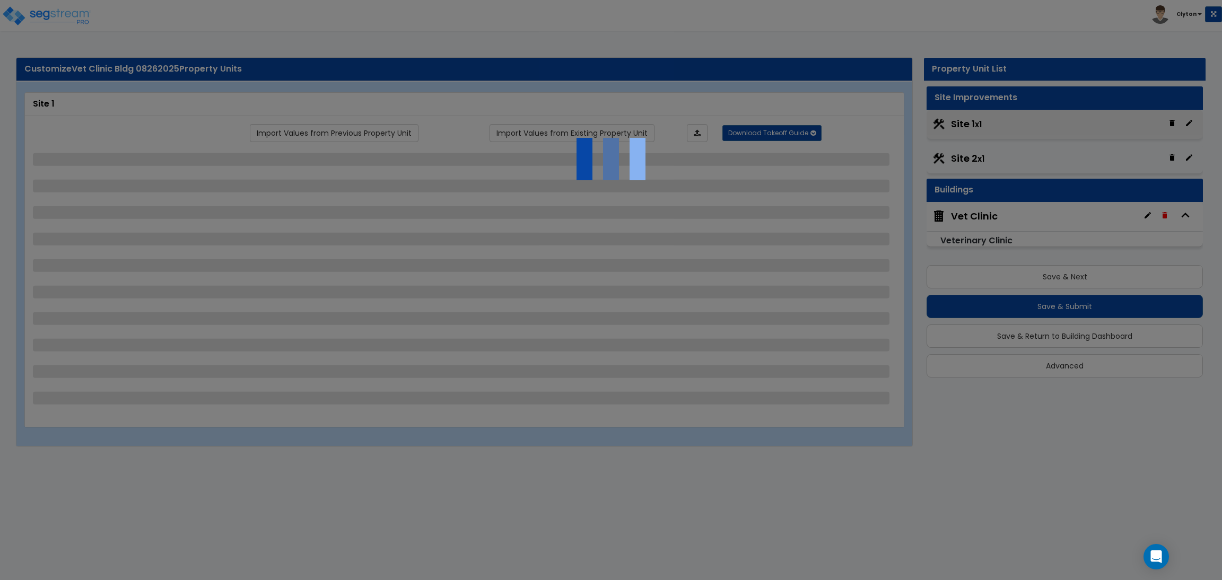
select select "2"
select select "3"
select select "1"
select select "3"
select select "1"
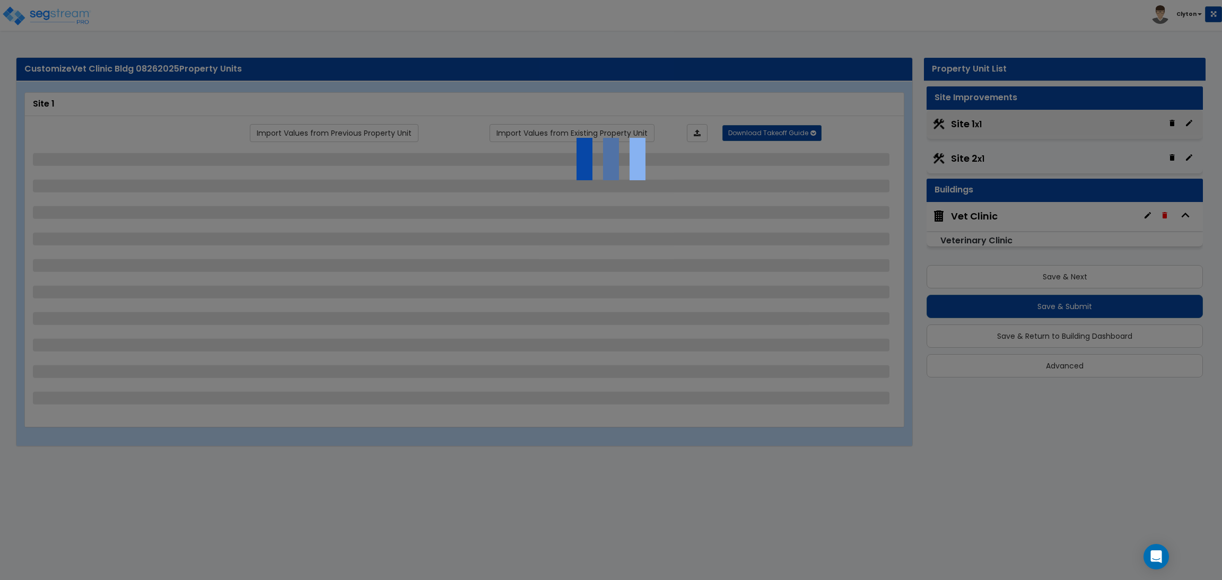
select select "2"
select select "3"
select select "1"
select select "2"
select select "7"
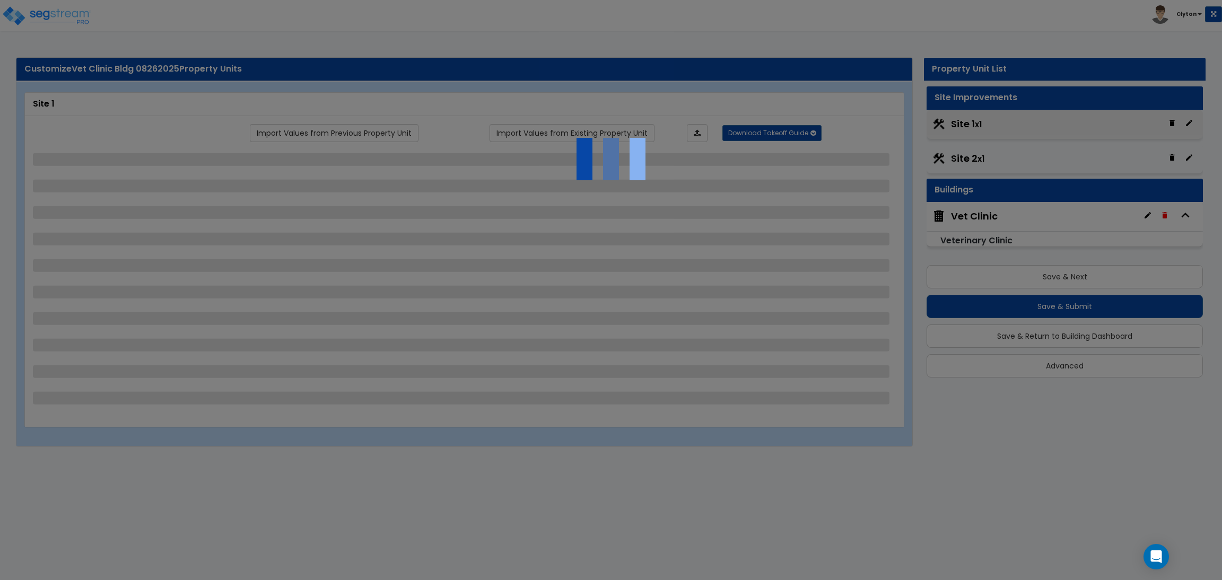
select select "2"
select select "1"
select select "16"
select select "5"
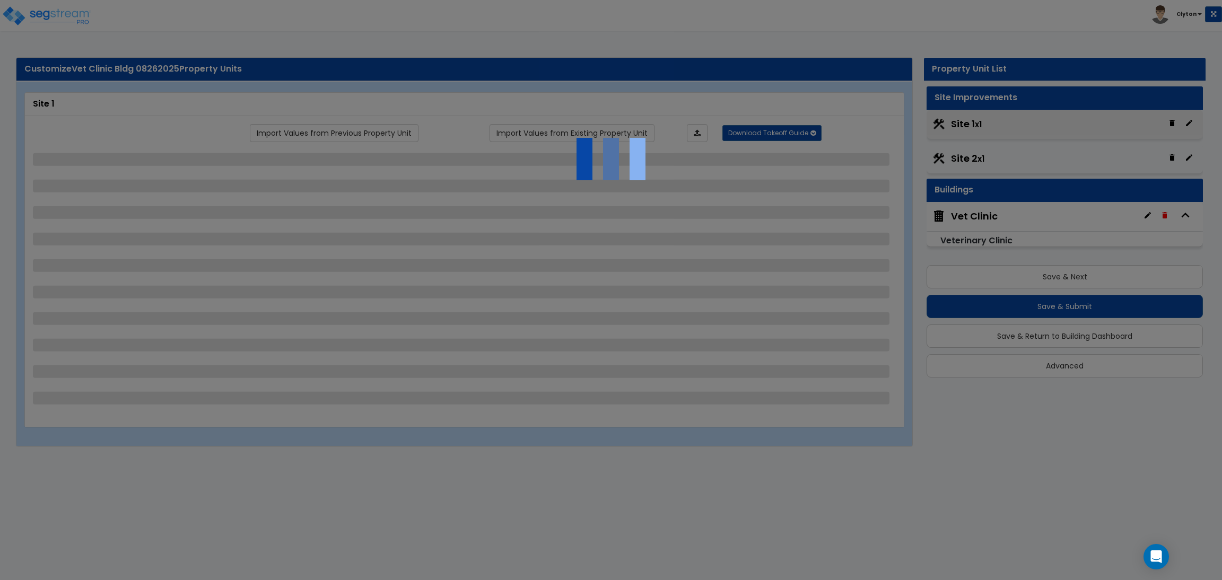
select select "2"
select select "1"
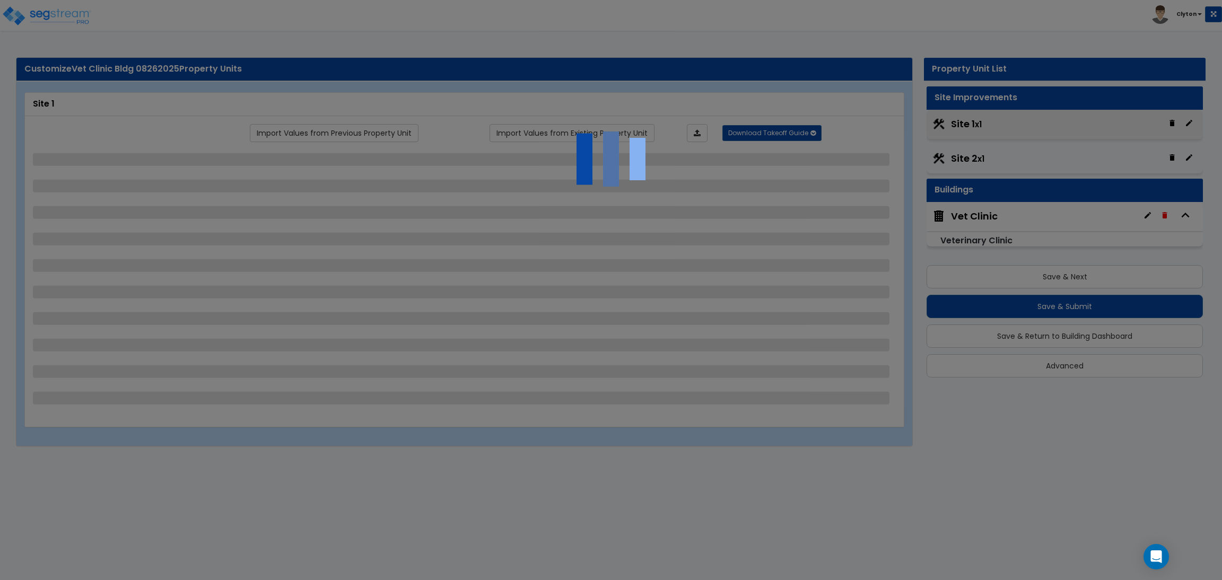
select select "1"
select select "2"
select select "1"
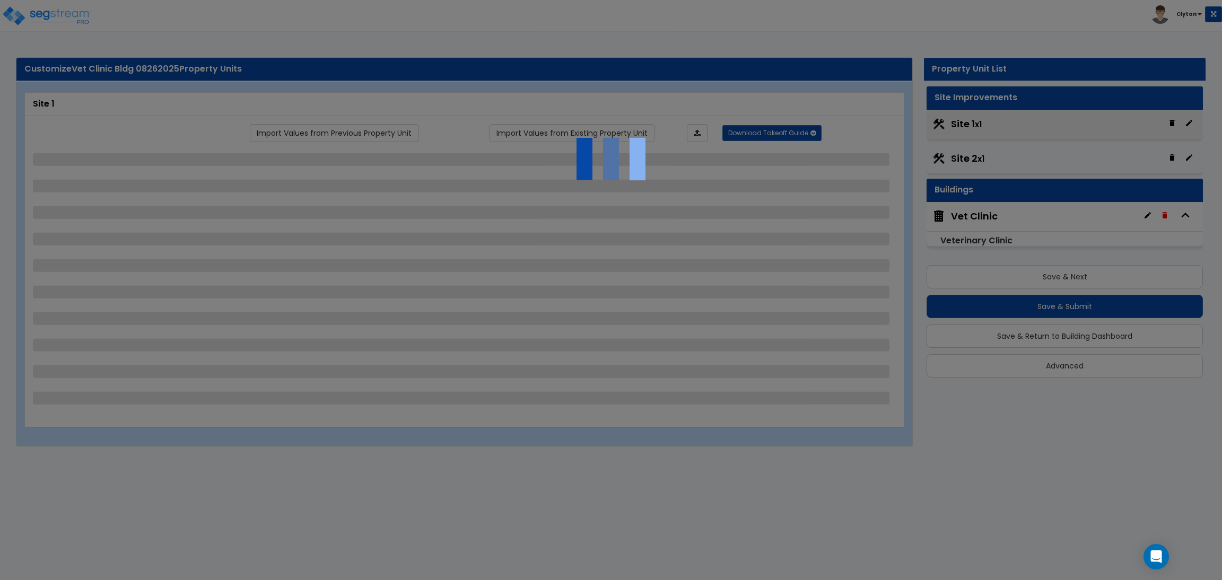
select select "1"
select select "2"
select select "3"
select select "11"
select select "8"
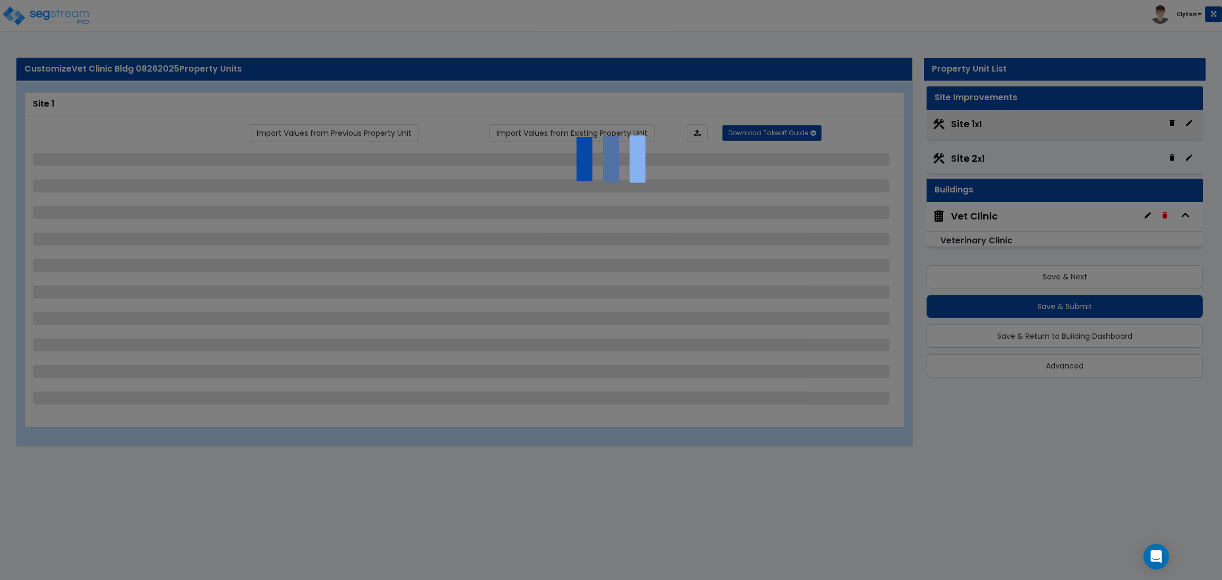
select select "5"
select select "3"
select select "1"
select select "5"
select select "7"
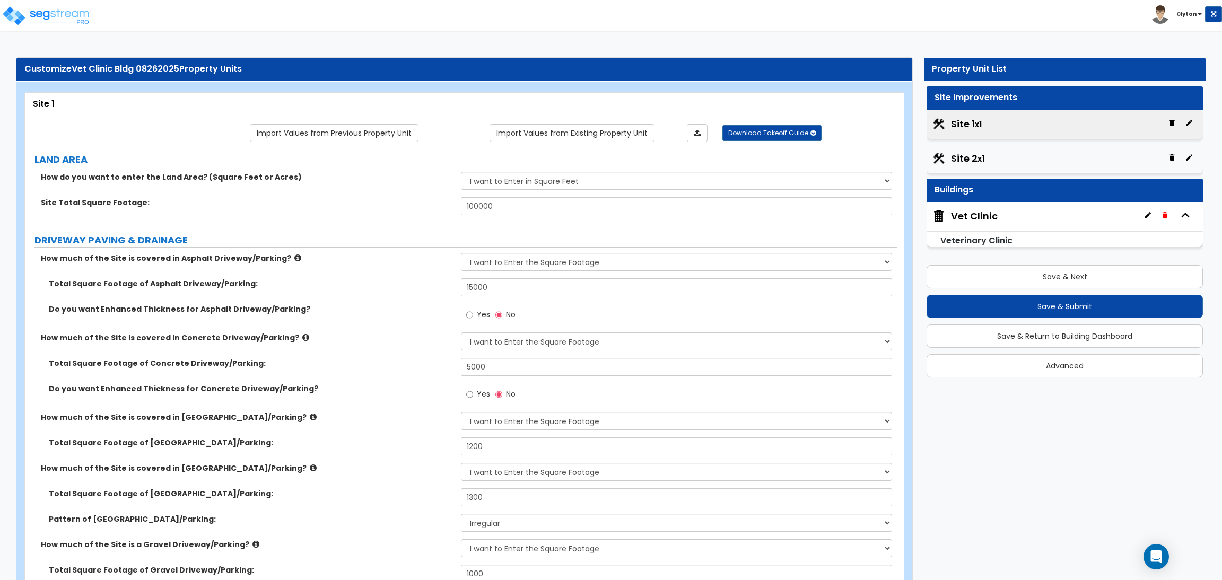
click at [1167, 162] on button "button" at bounding box center [1171, 157] width 17 height 17
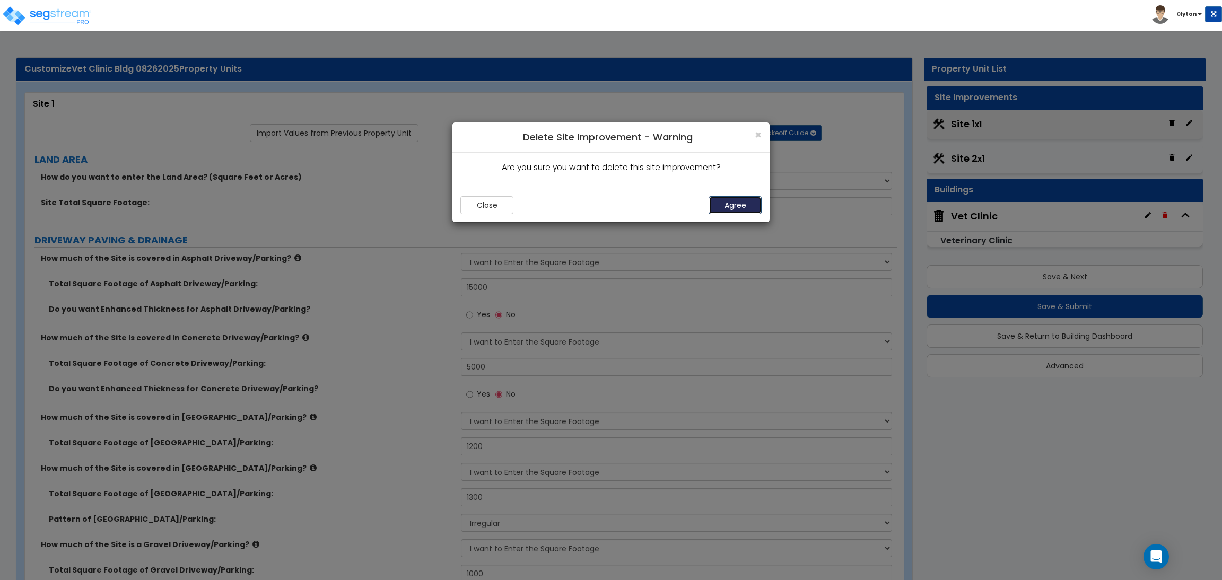
click at [733, 205] on button "Agree" at bounding box center [734, 205] width 53 height 18
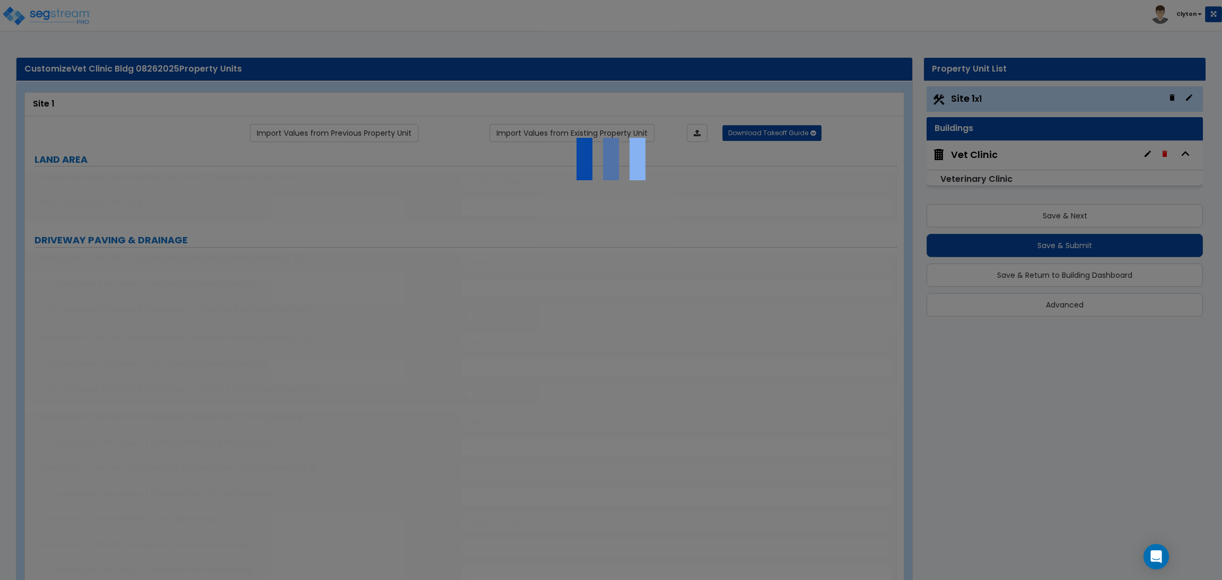
select select "2"
type input "100000"
select select "2"
type input "15000"
select select "2"
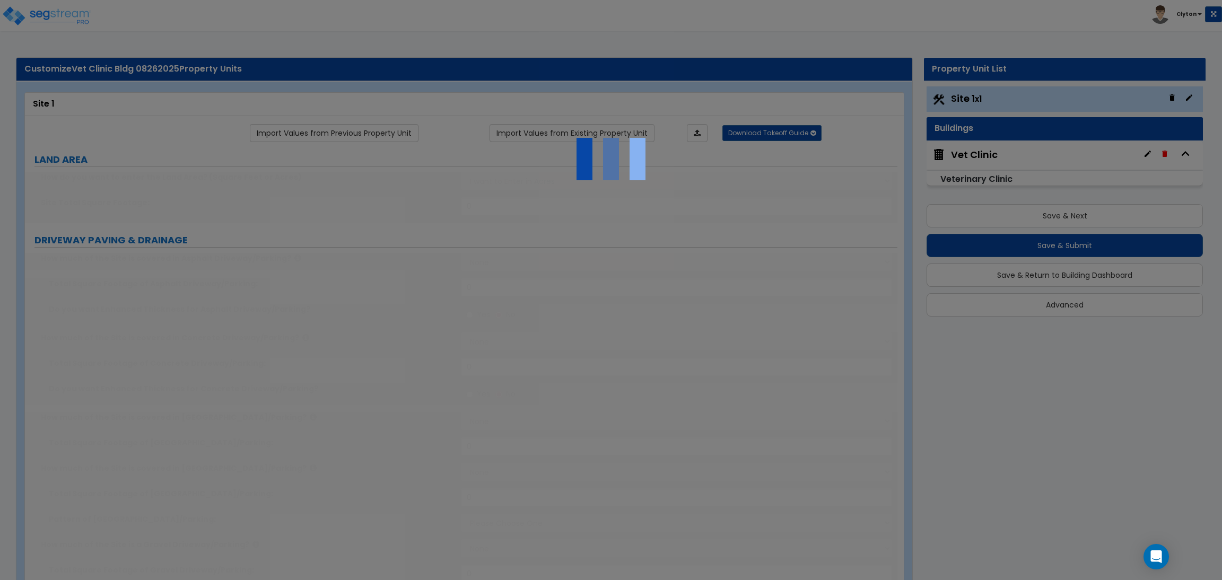
type input "5000"
select select "2"
type input "1200"
select select "2"
type input "1300"
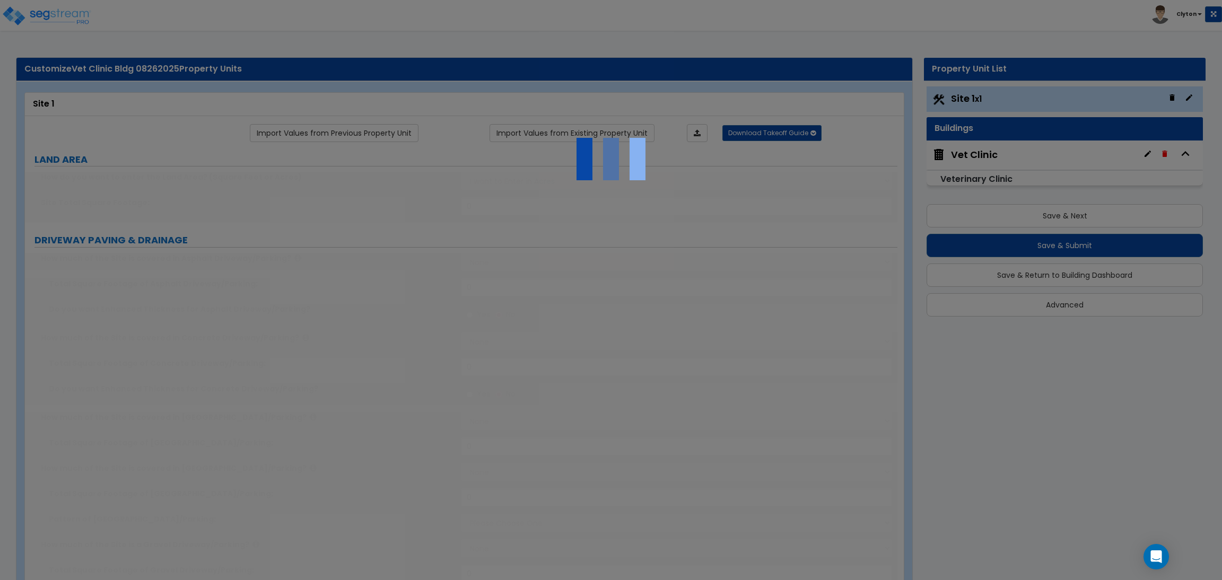
select select "1"
select select "2"
type input "1000"
radio input "true"
type input "4"
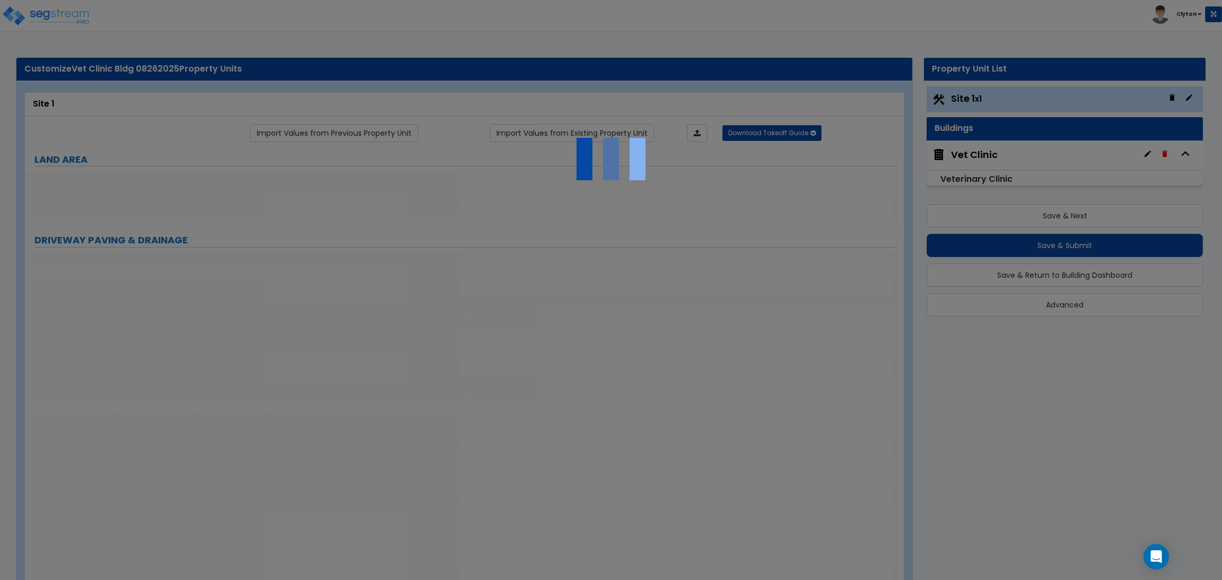
radio input "true"
type input "25"
radio input "true"
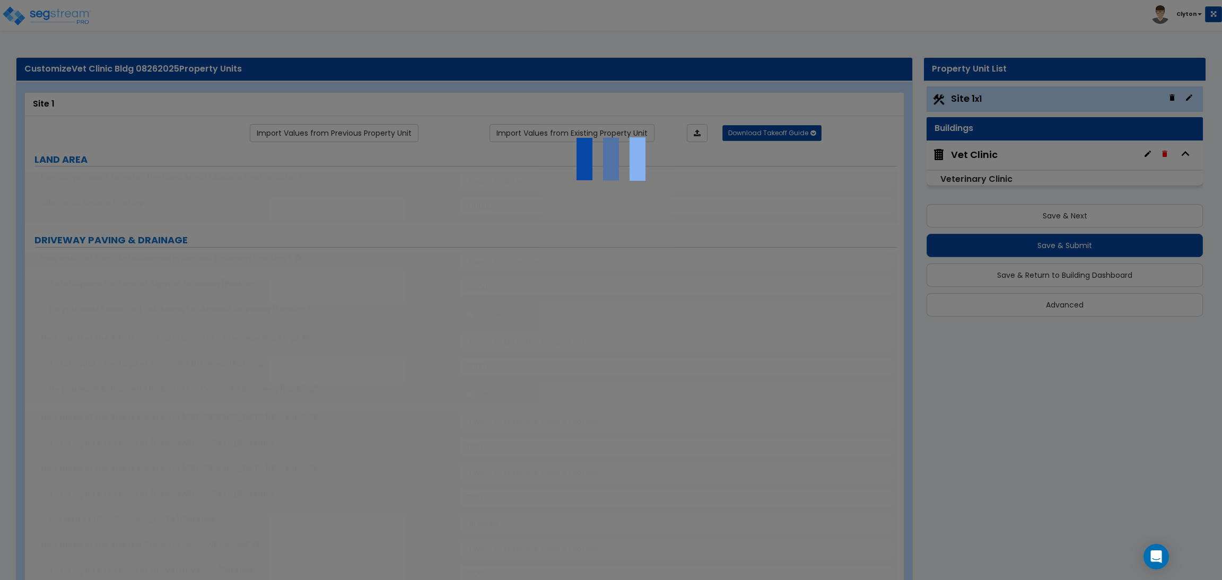
type input "25"
radio input "true"
select select "2"
select select "1"
type input "1500"
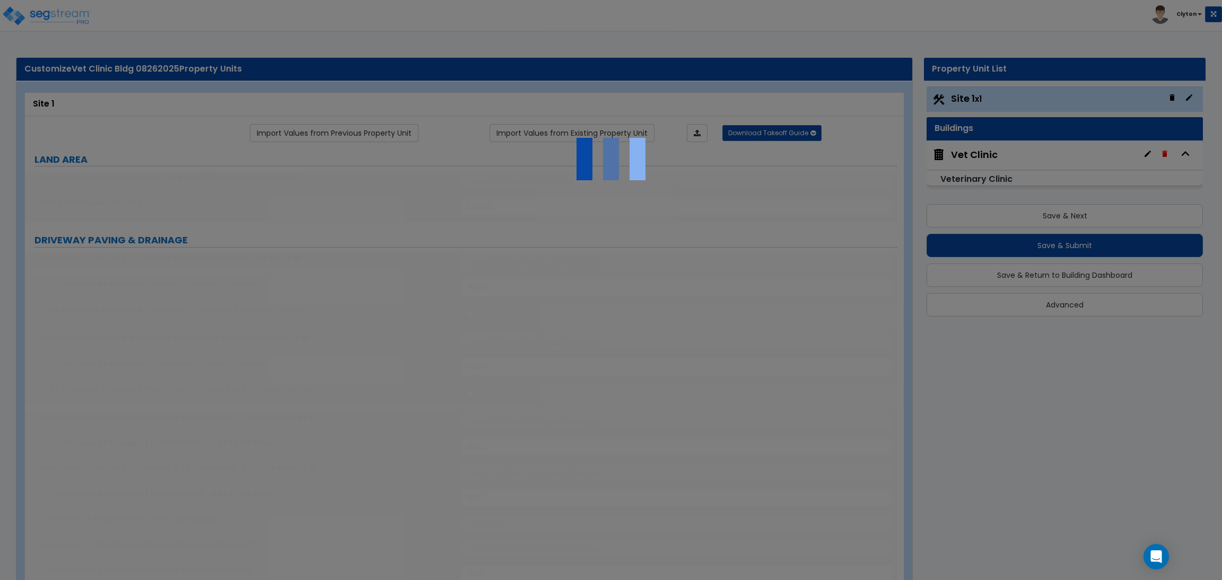
radio input "true"
select select "1"
select select "2"
type input "3"
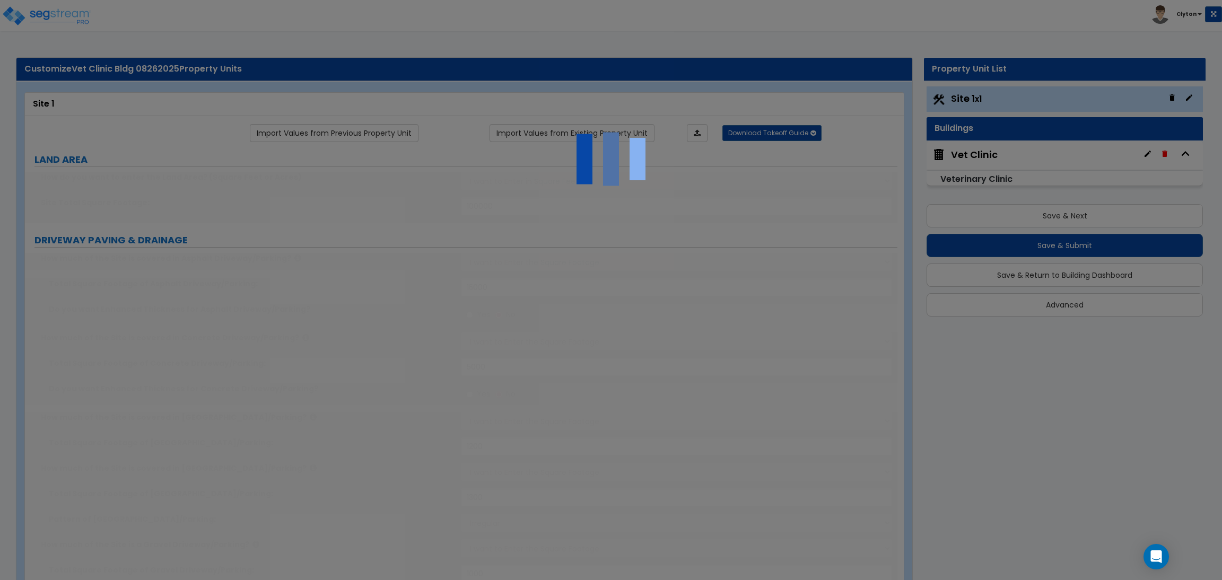
type input "3"
radio input "true"
type input "5"
radio input "true"
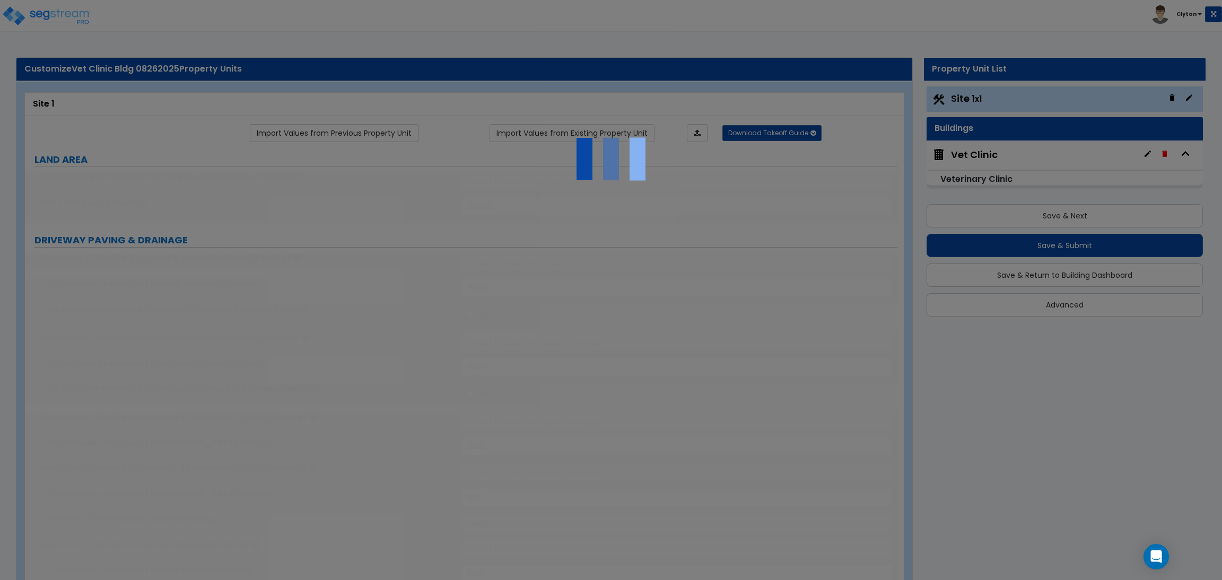
select select "1"
type input "50"
radio input "true"
type input "150"
radio input "true"
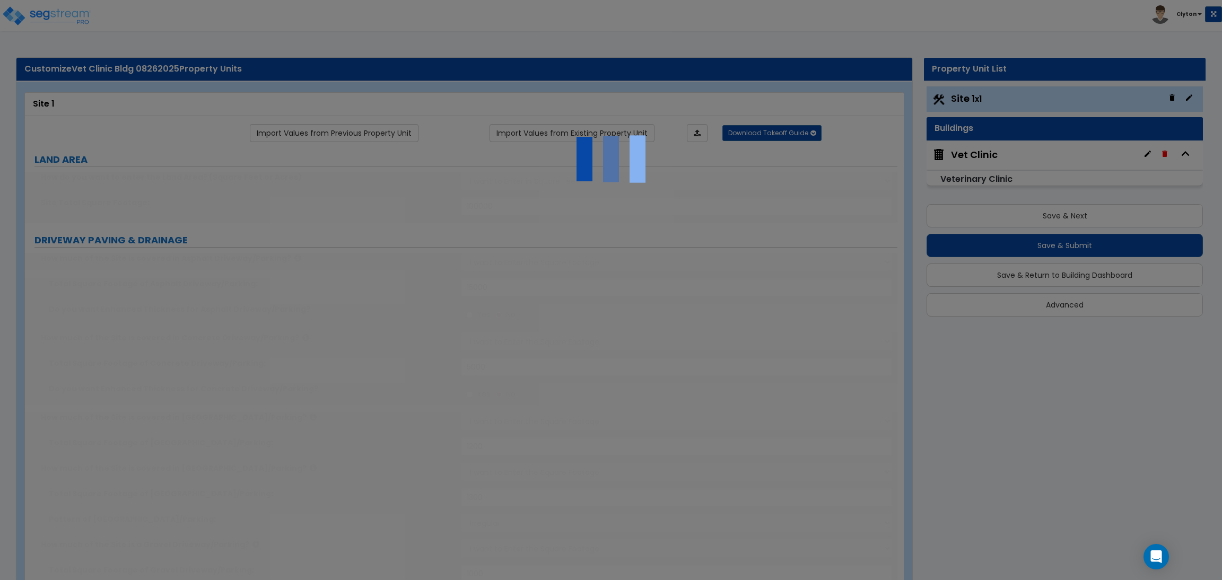
select select "1"
type input "50"
radio input "true"
type input "5"
radio input "true"
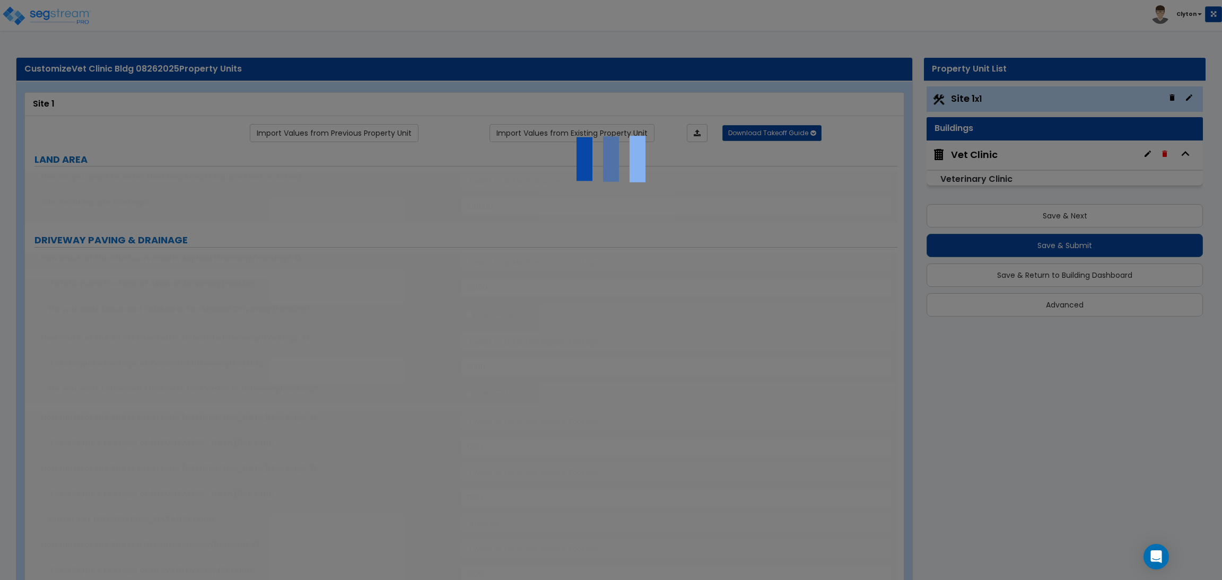
type input "15"
select select "2"
radio input "true"
select select "2"
select select "1"
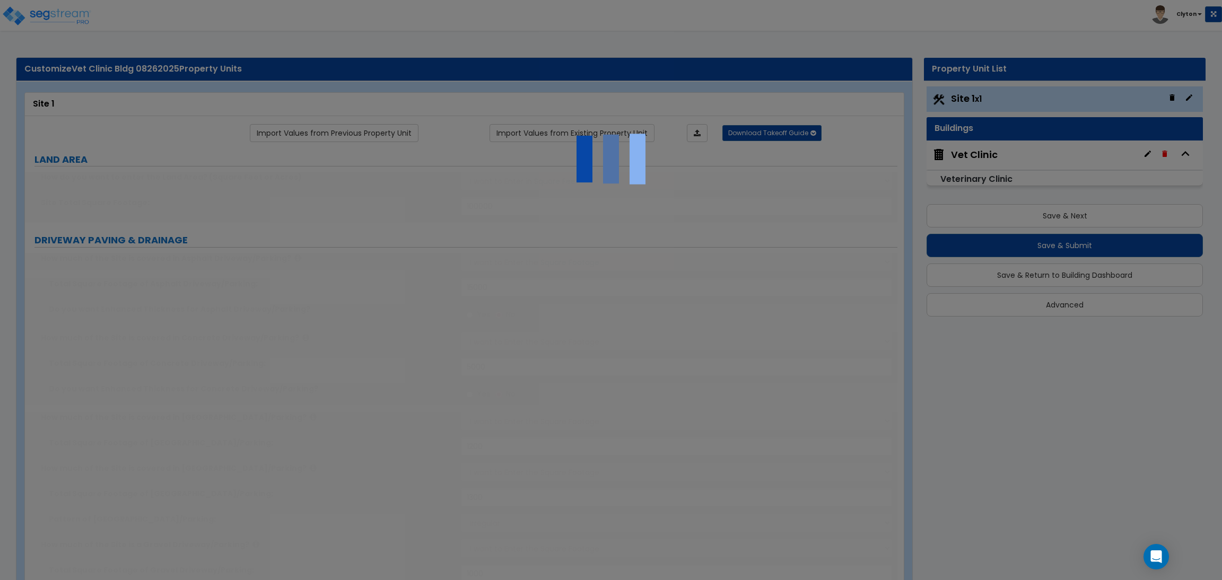
radio input "true"
select select "2"
type input "25"
select select "1"
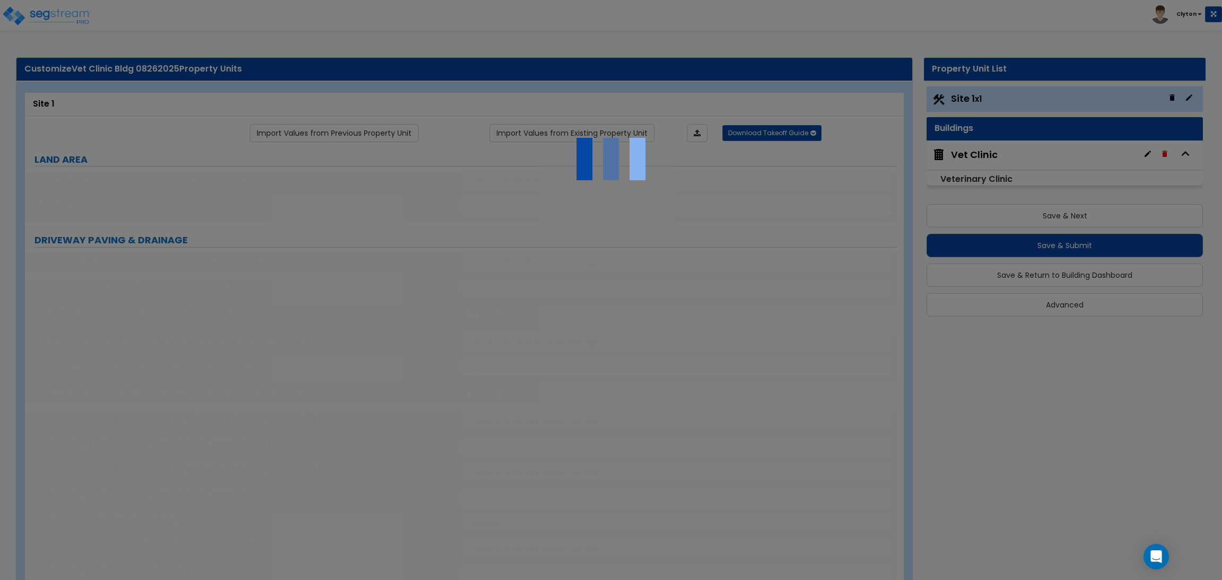
select select "2"
radio input "true"
type input "8"
radio input "true"
select select "3"
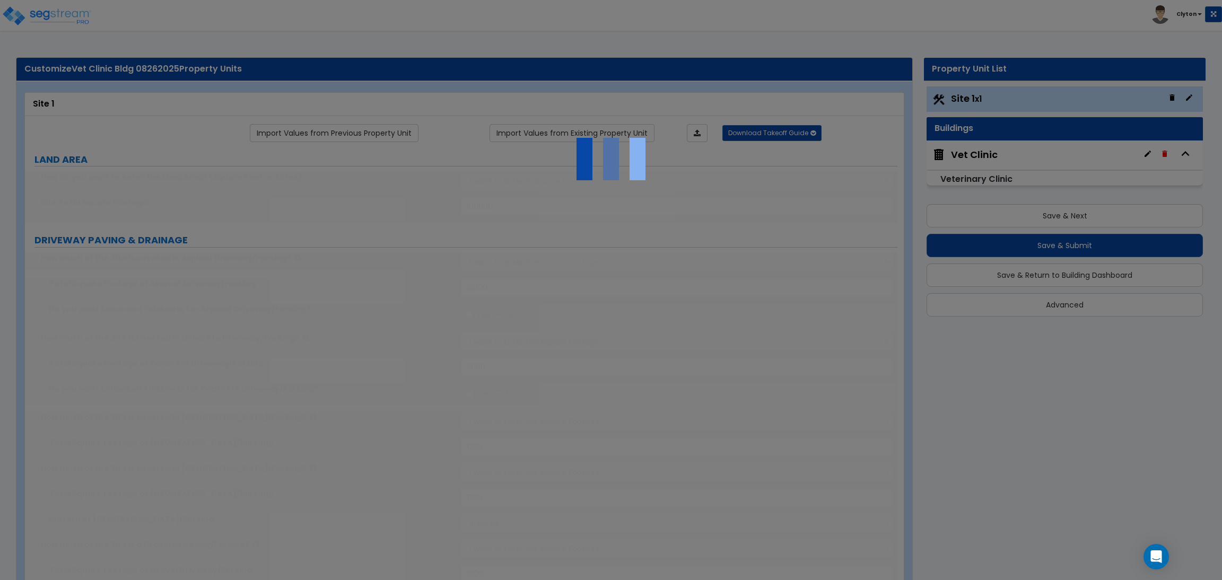
type input "400"
radio input "true"
select select "1"
type input "5"
type input "10"
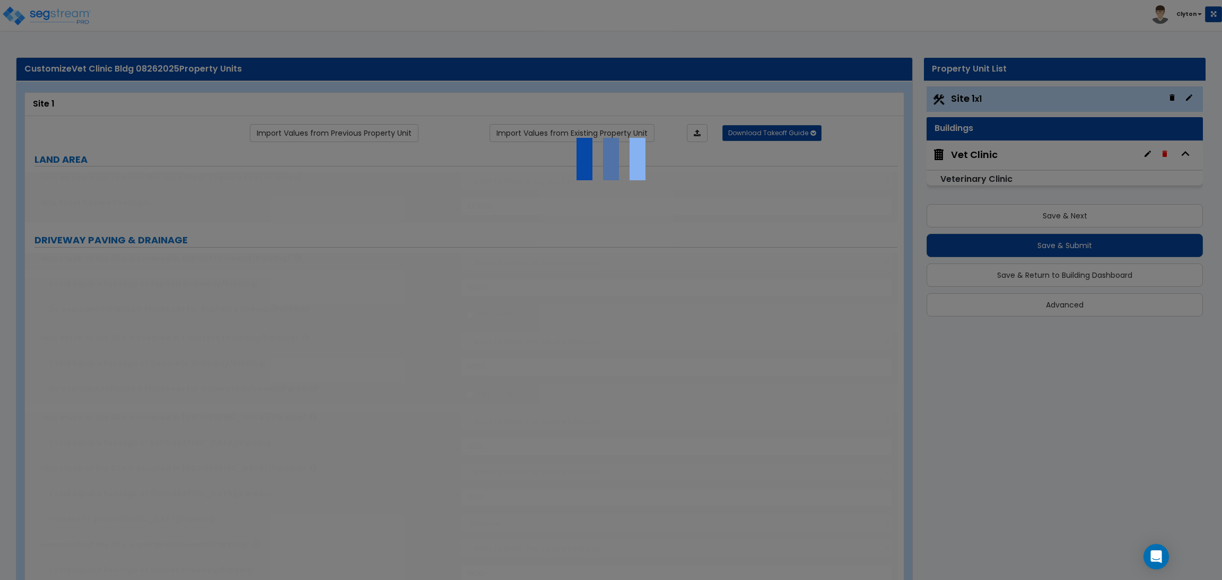
radio input "true"
type input "6"
type input "12"
radio input "true"
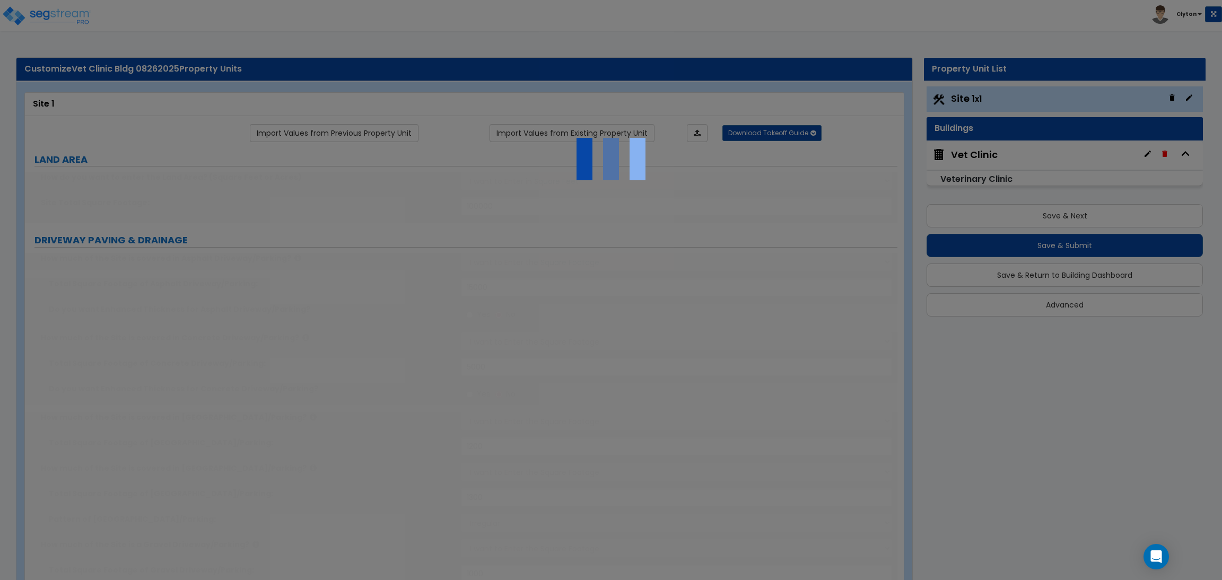
select select "2"
radio input "true"
select select "2"
type input "16"
radio input "true"
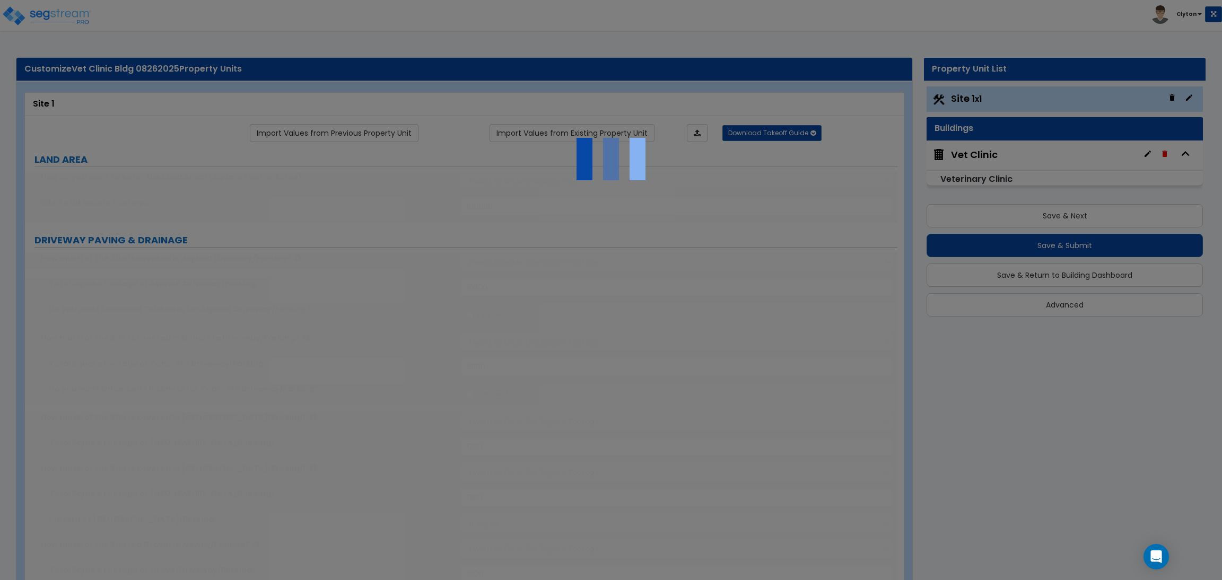
type input "35"
radio input "true"
type input "1300"
radio input "true"
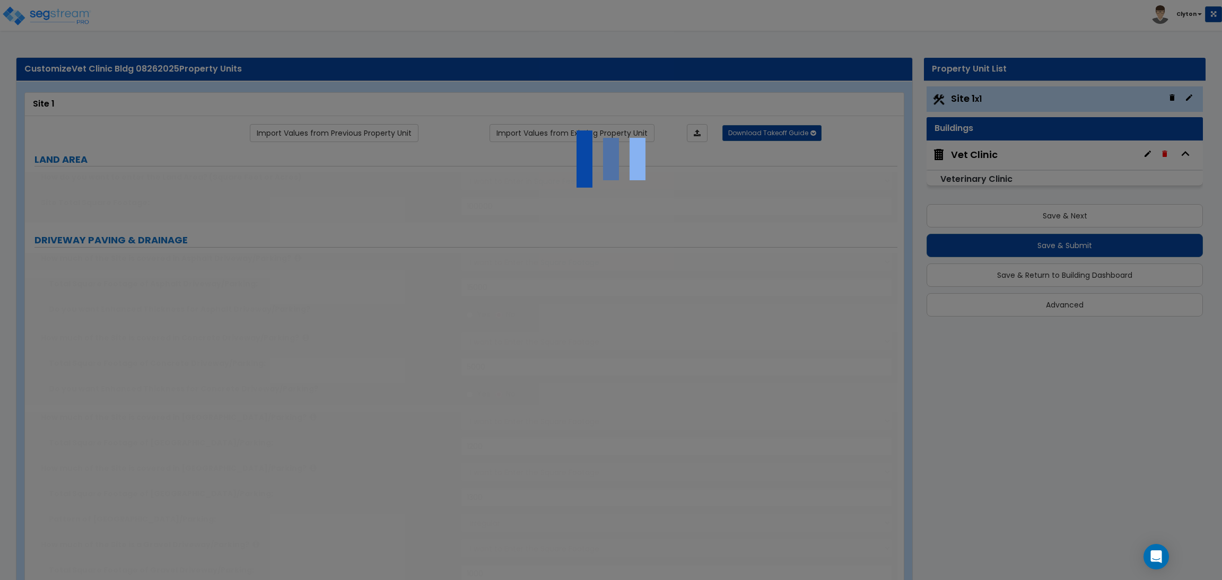
select select "4"
type input "20"
radio input "true"
type input "20"
radio input "true"
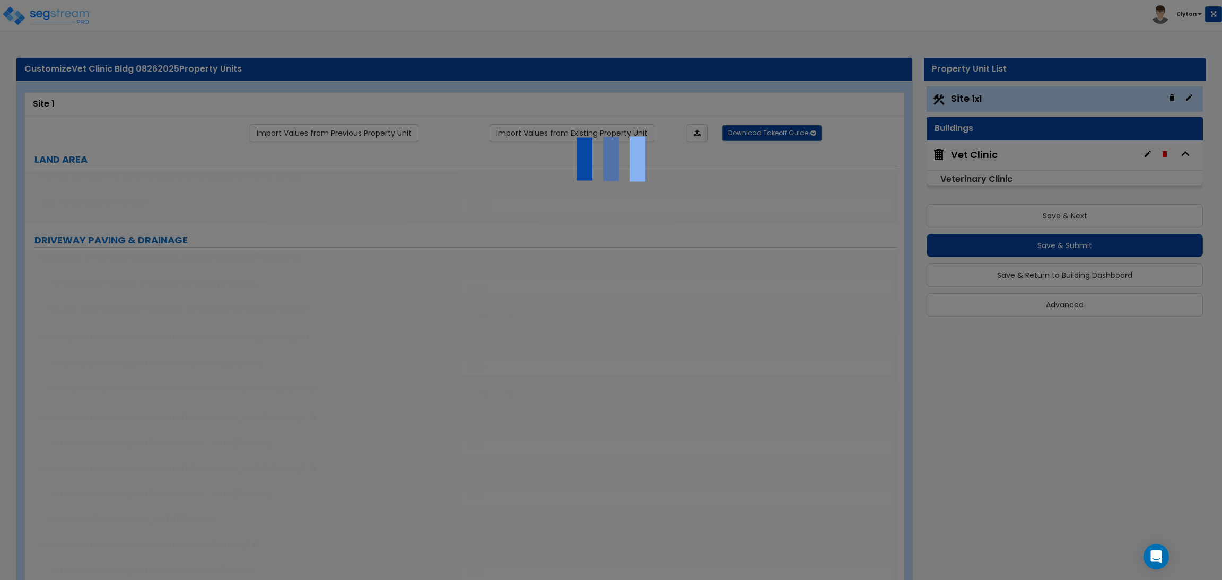
select select "4"
type input "14"
radio input "true"
type input "850"
radio input "true"
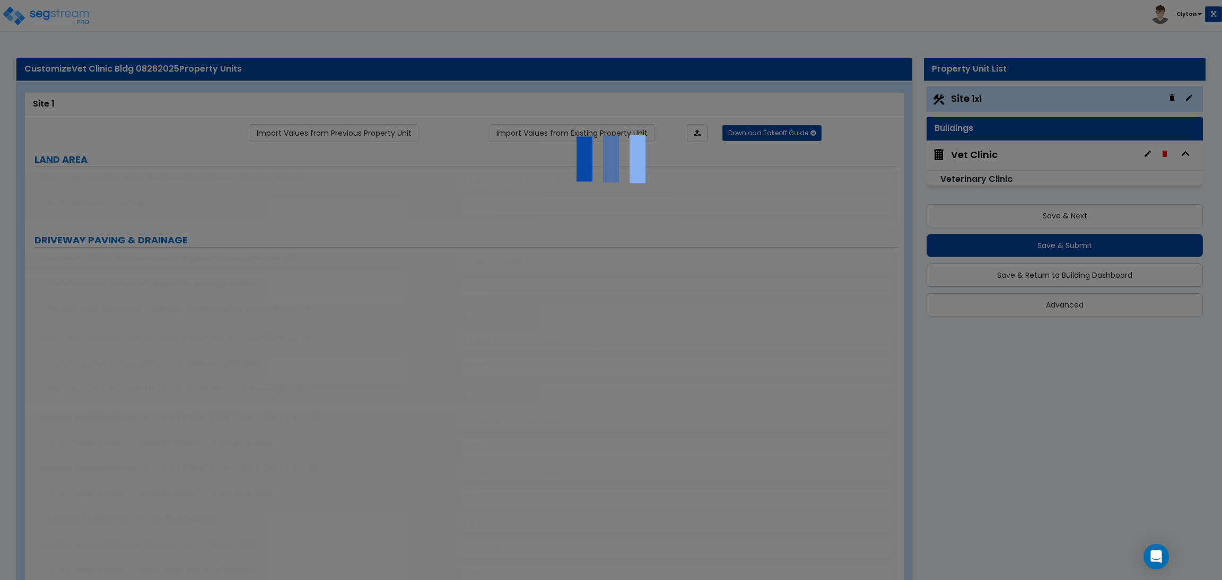
type input "5"
type input "20"
radio input "true"
type input "5"
type input "20"
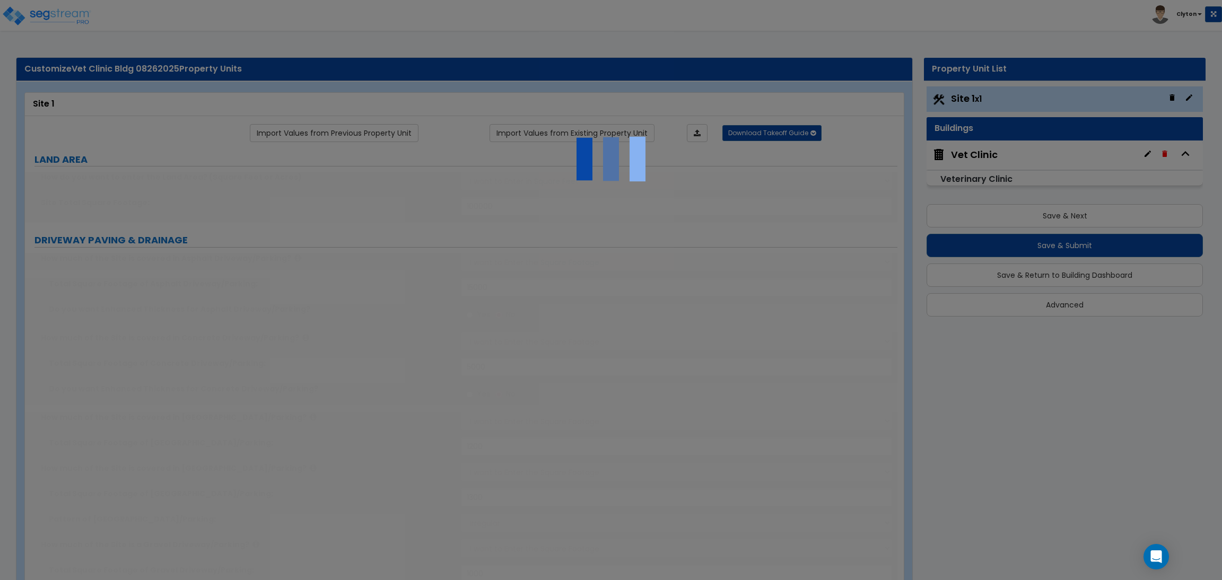
radio input "true"
type input "5"
type input "20"
radio input "true"
type input "5"
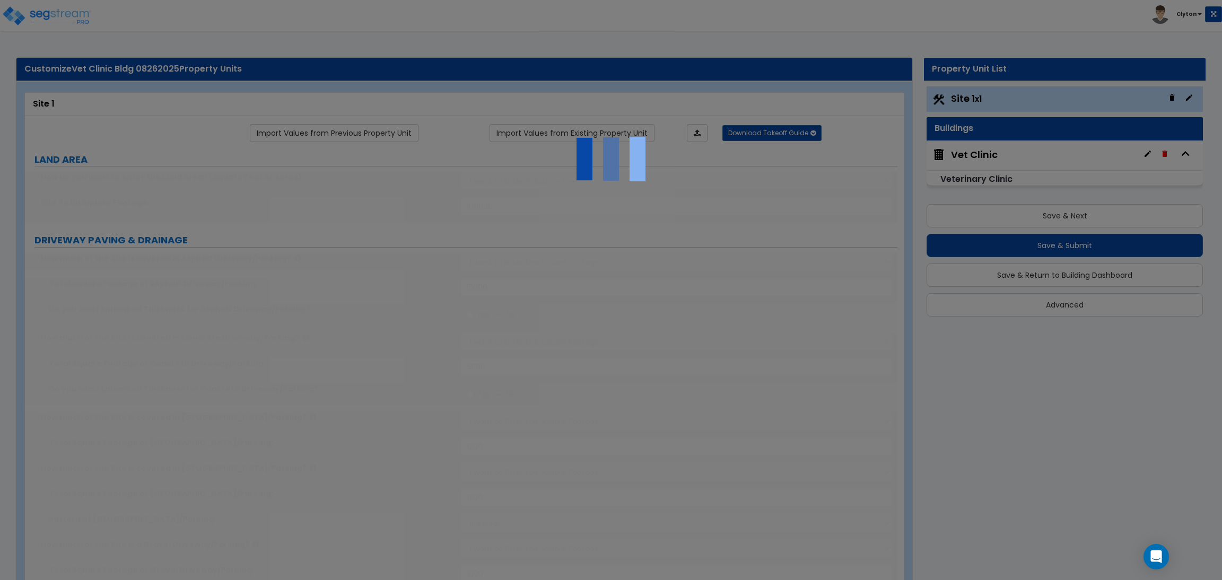
type input "20"
radio input "true"
select select "1"
type input "60"
radio input "true"
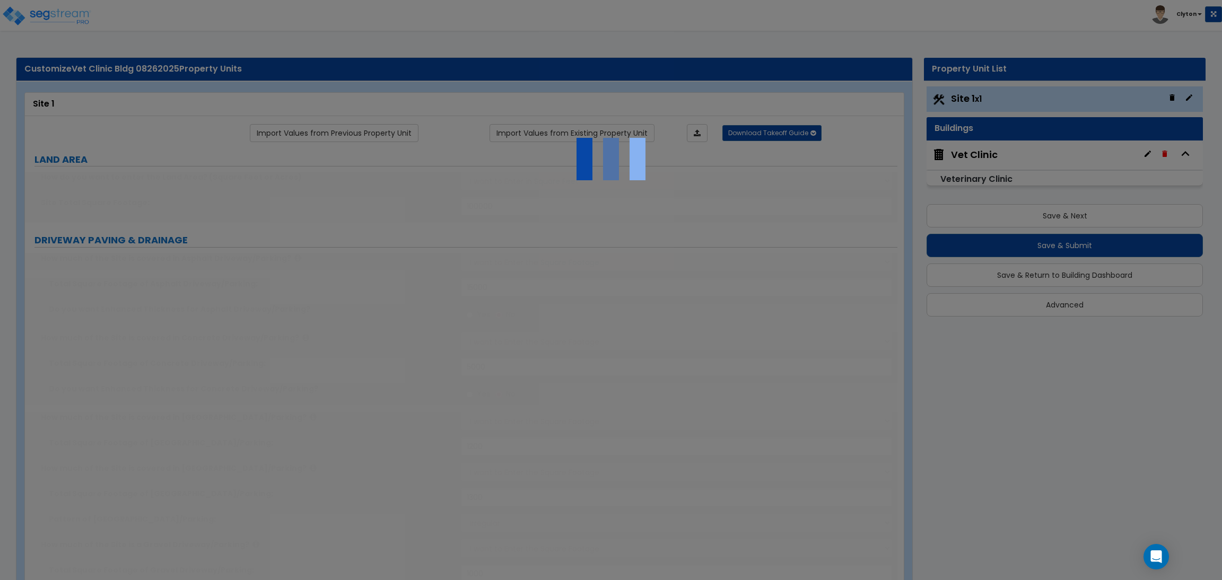
select select "1"
type input "50"
radio input "true"
select select "1"
select select "10"
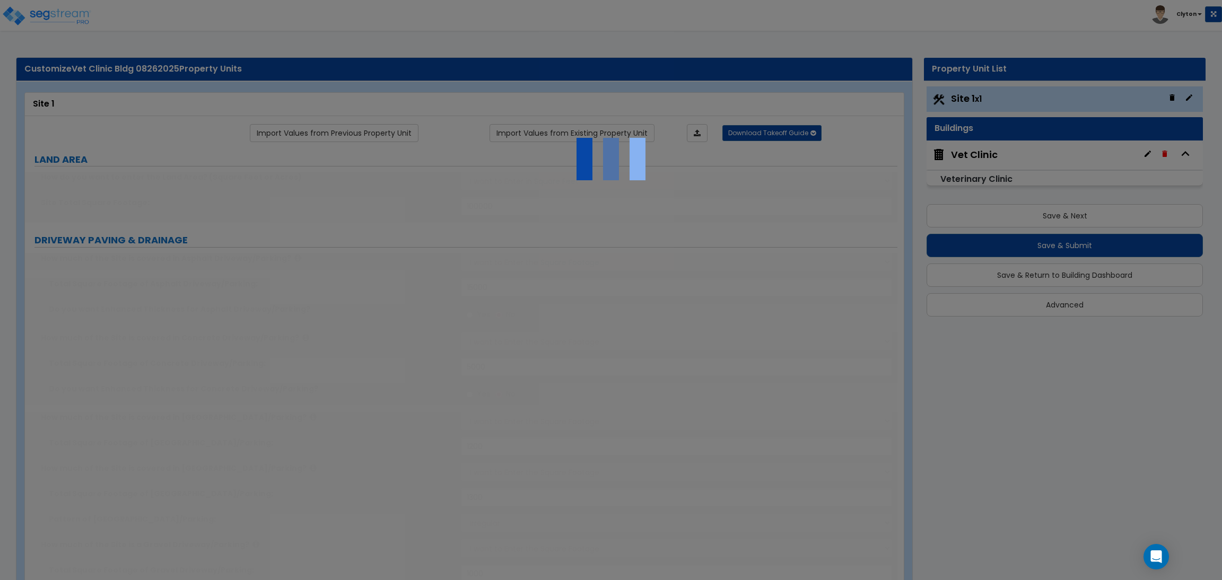
type input "3"
radio input "true"
select select "1"
select select "2"
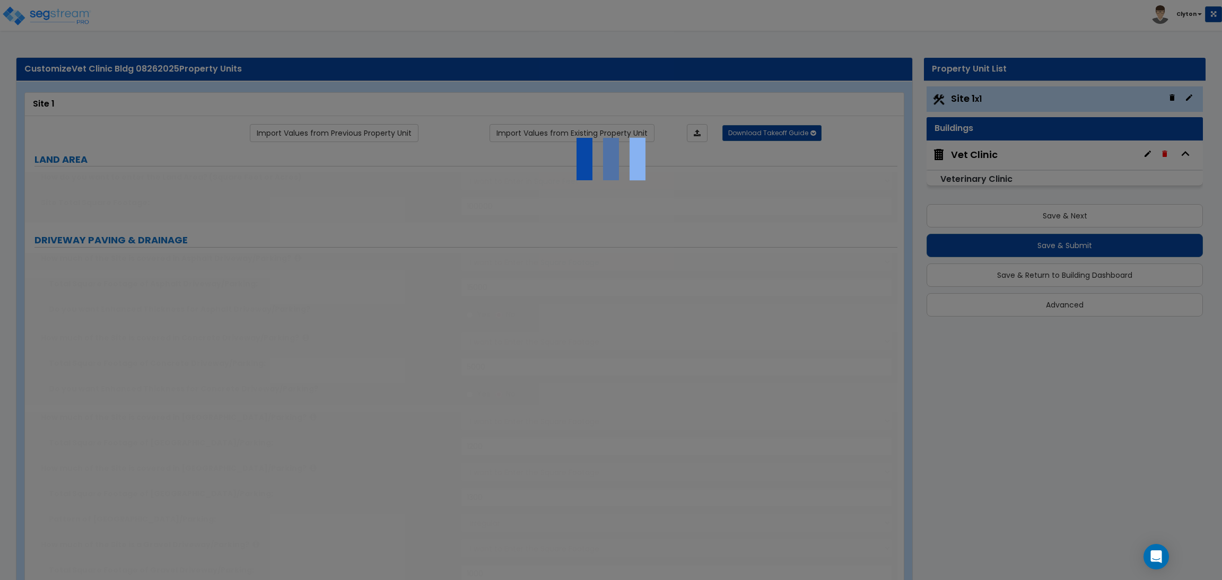
radio input "true"
type input "1"
radio input "true"
type input "4"
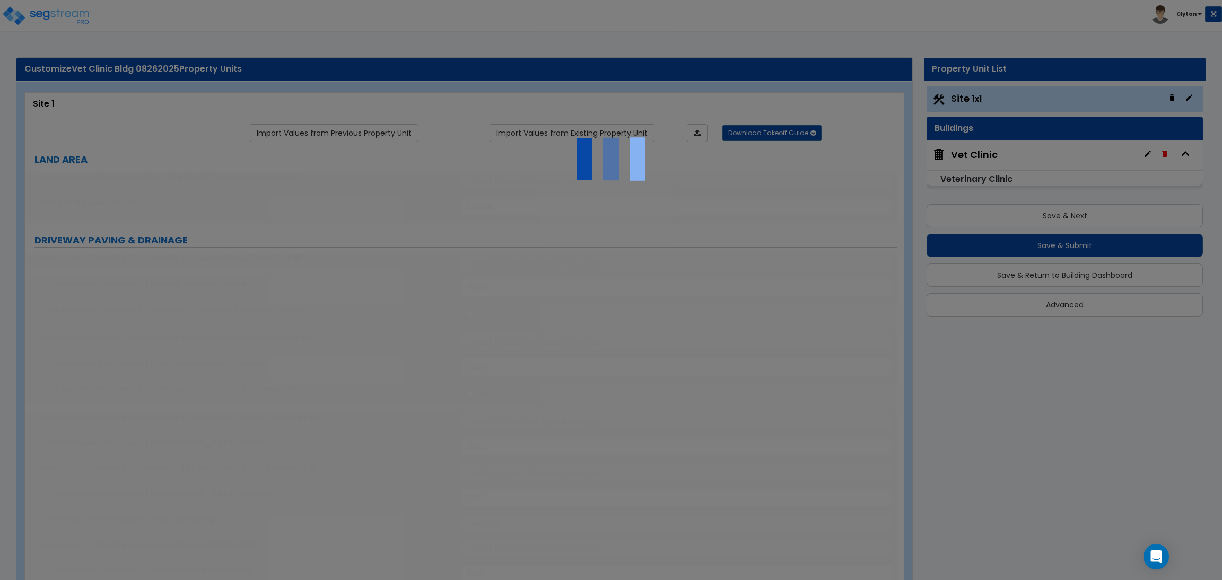
type input "20"
radio input "true"
type input "5"
type input "25"
radio input "true"
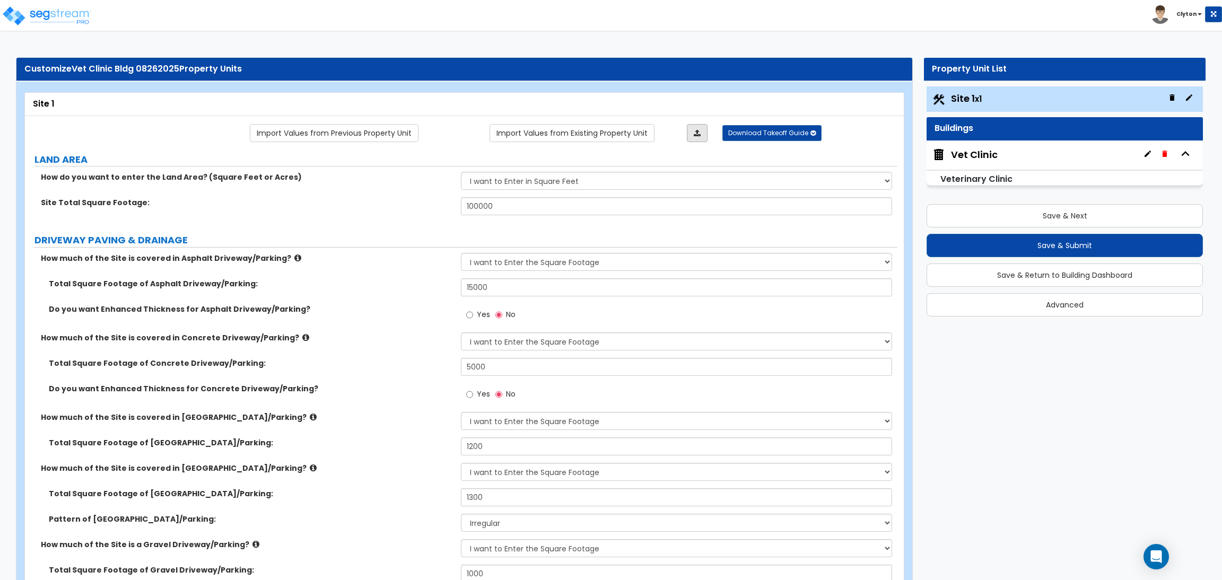
click at [699, 141] on link at bounding box center [697, 133] width 21 height 18
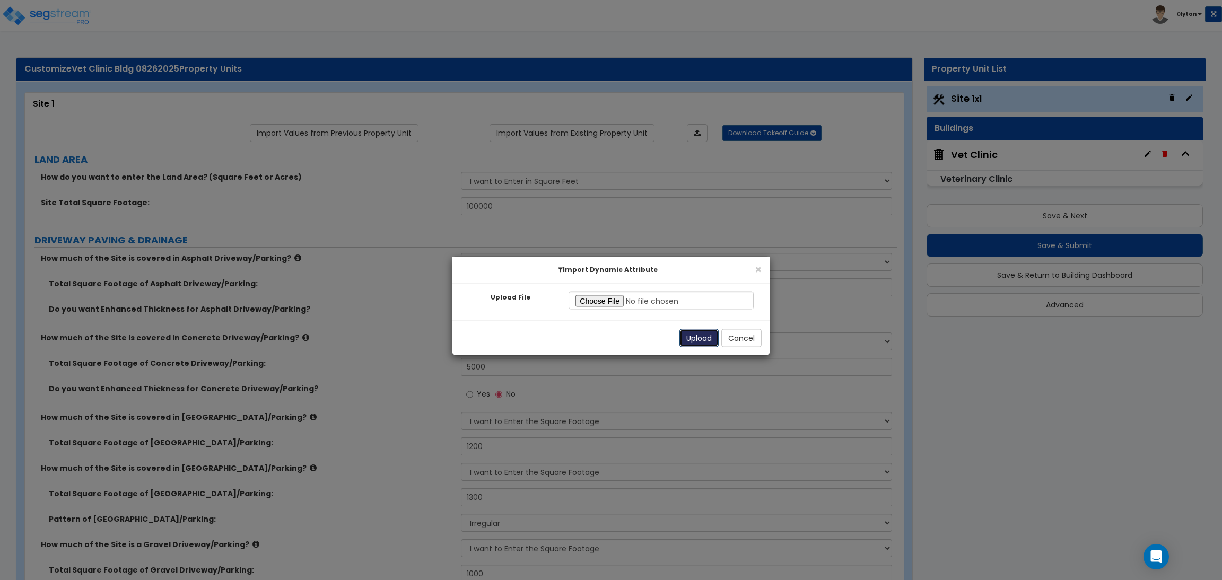
click at [691, 341] on button "Upload" at bounding box center [698, 338] width 39 height 18
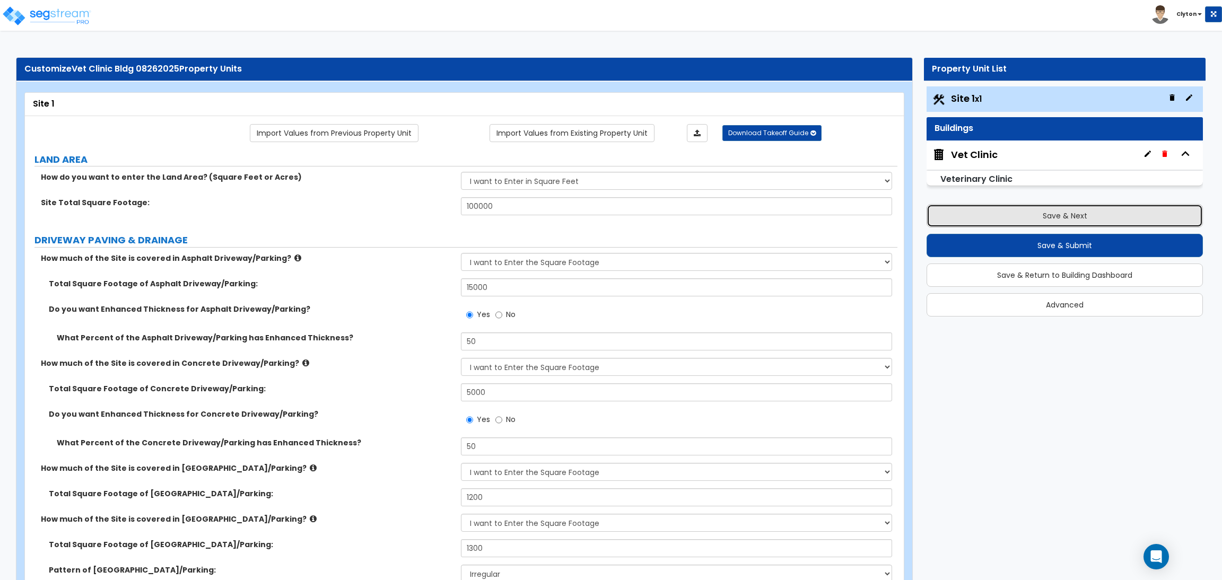
click at [1049, 217] on button "Save & Next" at bounding box center [1064, 215] width 276 height 23
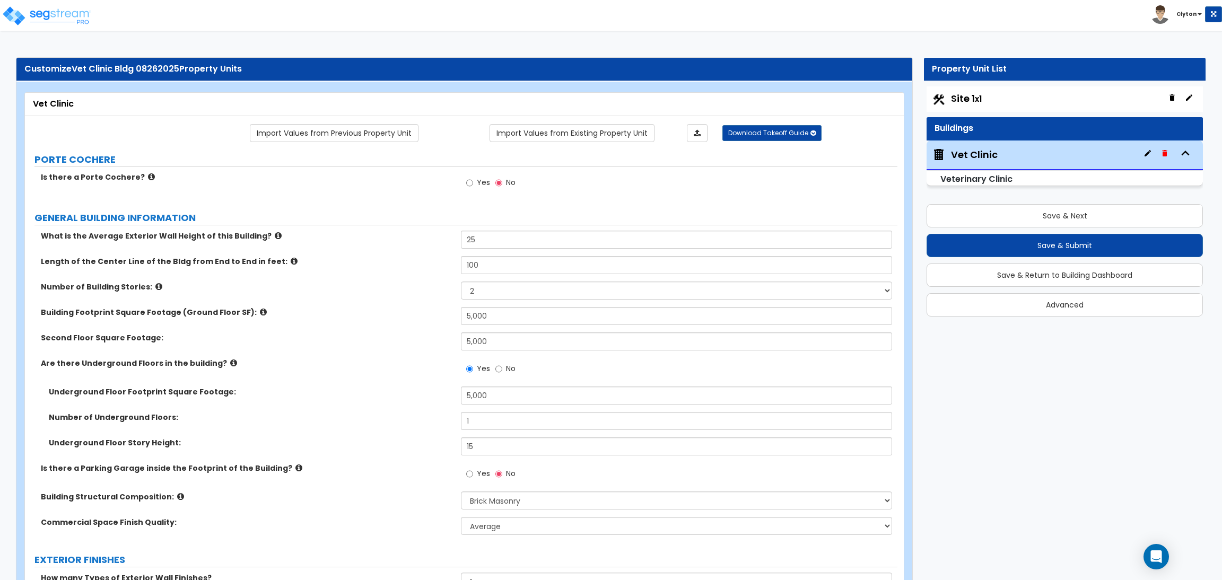
click at [316, 350] on div "Second Floor Square Footage: 5,000" at bounding box center [461, 344] width 872 height 25
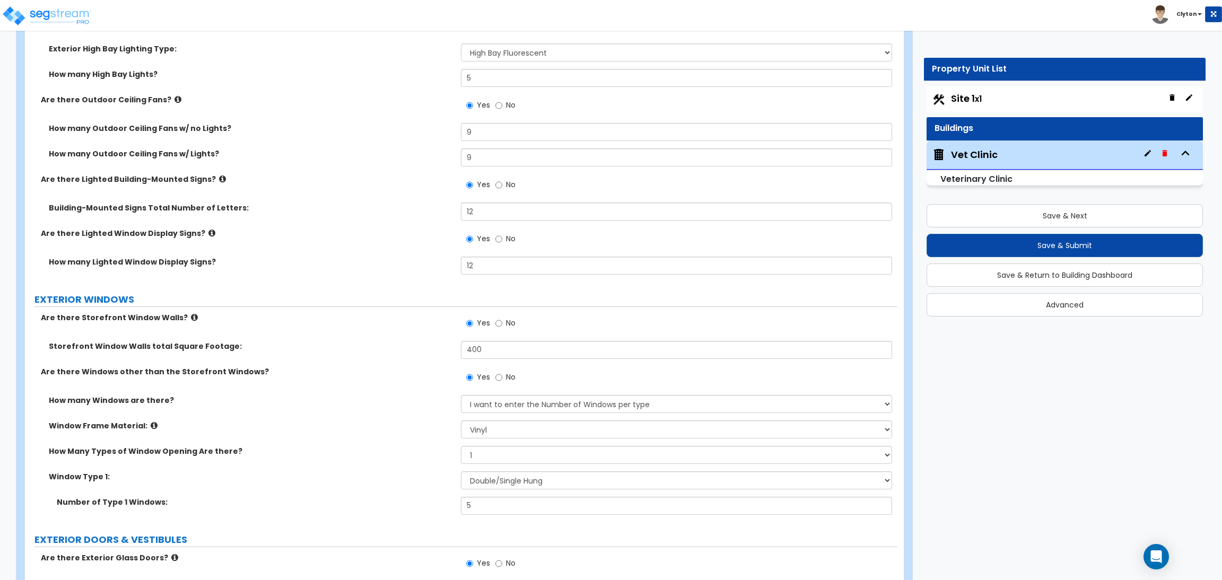
scroll to position [1507, 0]
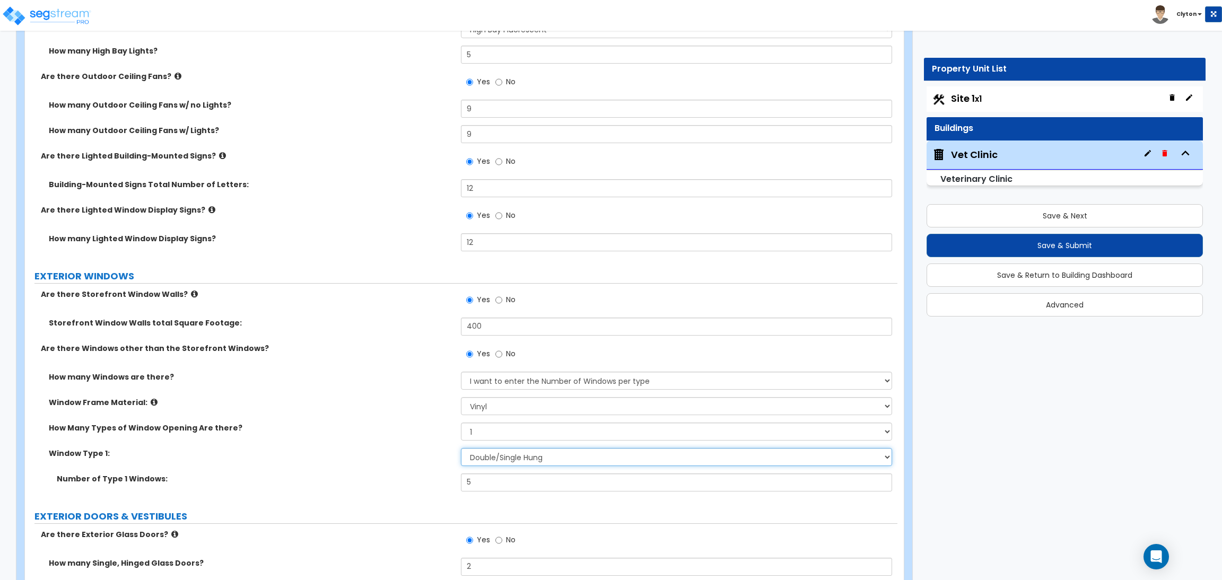
click at [533, 453] on select "Please Choose One Sliding Picture/Fixed Double/Single Hung Awning Swing" at bounding box center [676, 457] width 431 height 18
click at [485, 459] on select "Please Choose One Sliding Picture/Fixed Double/Single Hung Awning Swing" at bounding box center [676, 457] width 431 height 18
click at [378, 442] on div "How Many Types of Window Opening Are there? Please Choose One 1 2 3 4" at bounding box center [461, 435] width 872 height 25
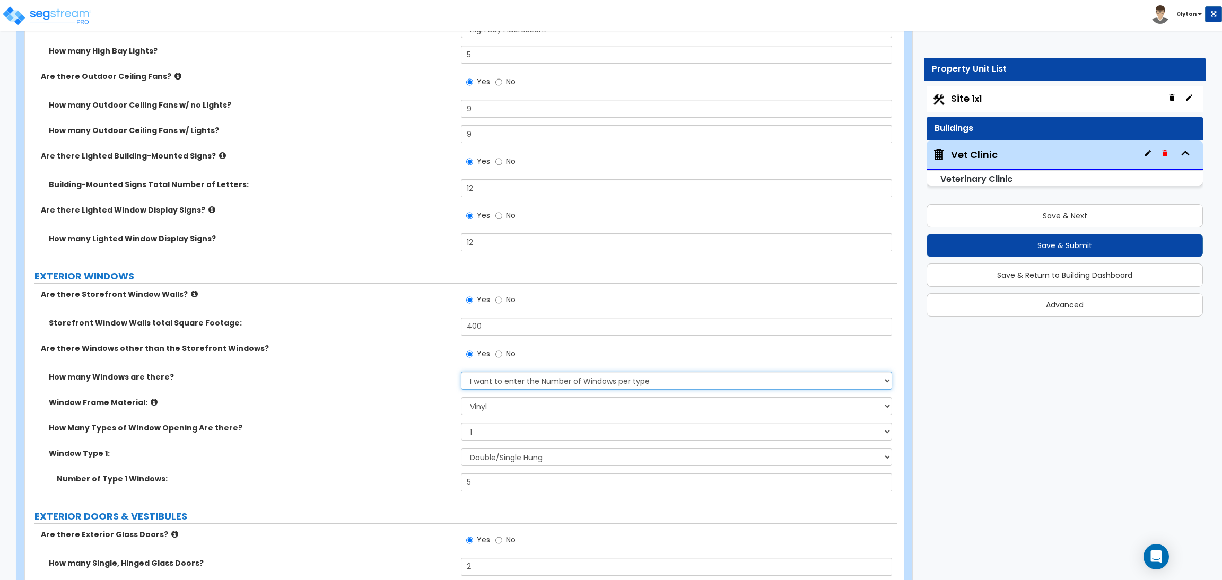
click at [514, 377] on select "None I want to enter a Percentage of the Exterior Windows I want to enter the N…" at bounding box center [676, 381] width 431 height 18
click at [387, 401] on label "Window Frame Material:" at bounding box center [251, 402] width 404 height 11
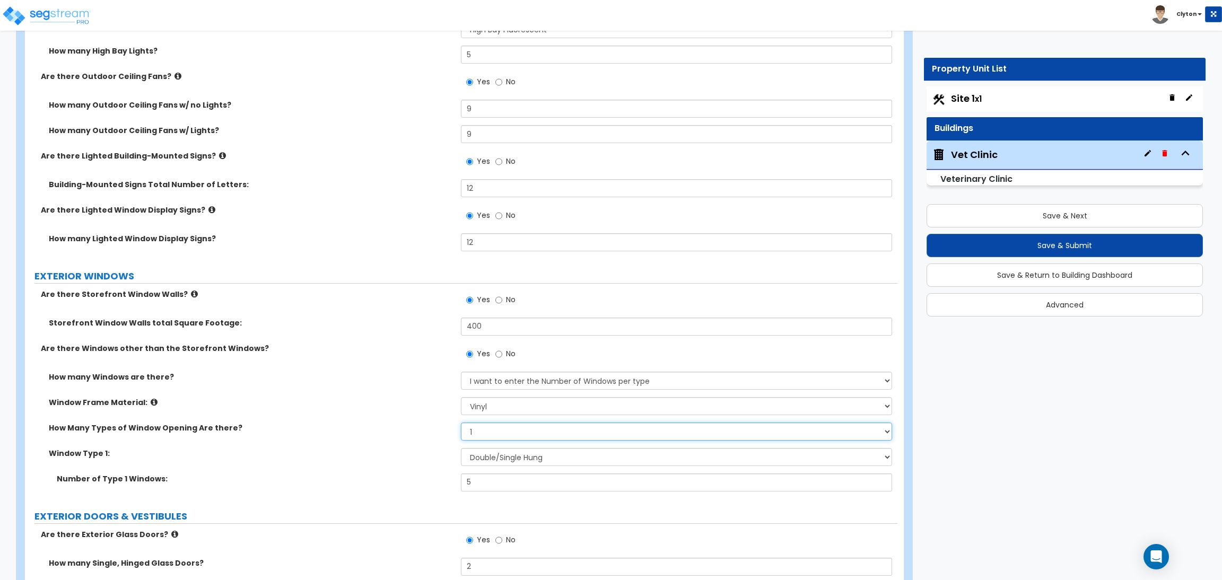
click at [499, 423] on select "Please Choose One 1 2 3 4" at bounding box center [676, 432] width 431 height 18
click at [461, 423] on select "Please Choose One 1 2 3 4" at bounding box center [676, 432] width 431 height 18
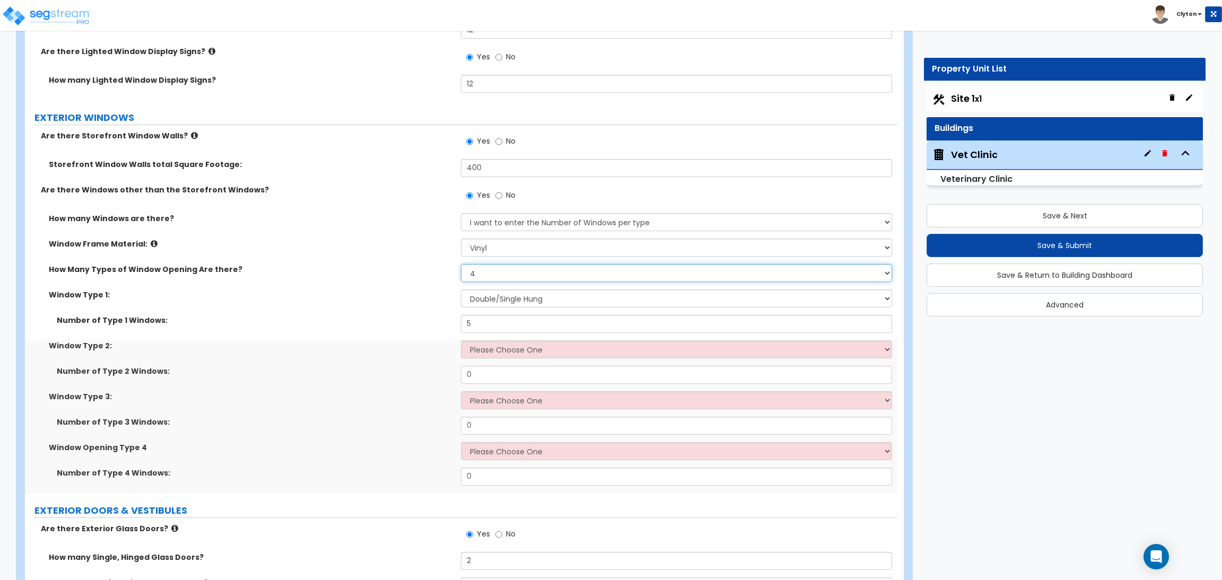
scroll to position [1666, 0]
click at [505, 265] on select "Please Choose One 1 2 3 4" at bounding box center [676, 273] width 431 height 18
click at [461, 264] on select "Please Choose One 1 2 3 4" at bounding box center [676, 273] width 431 height 18
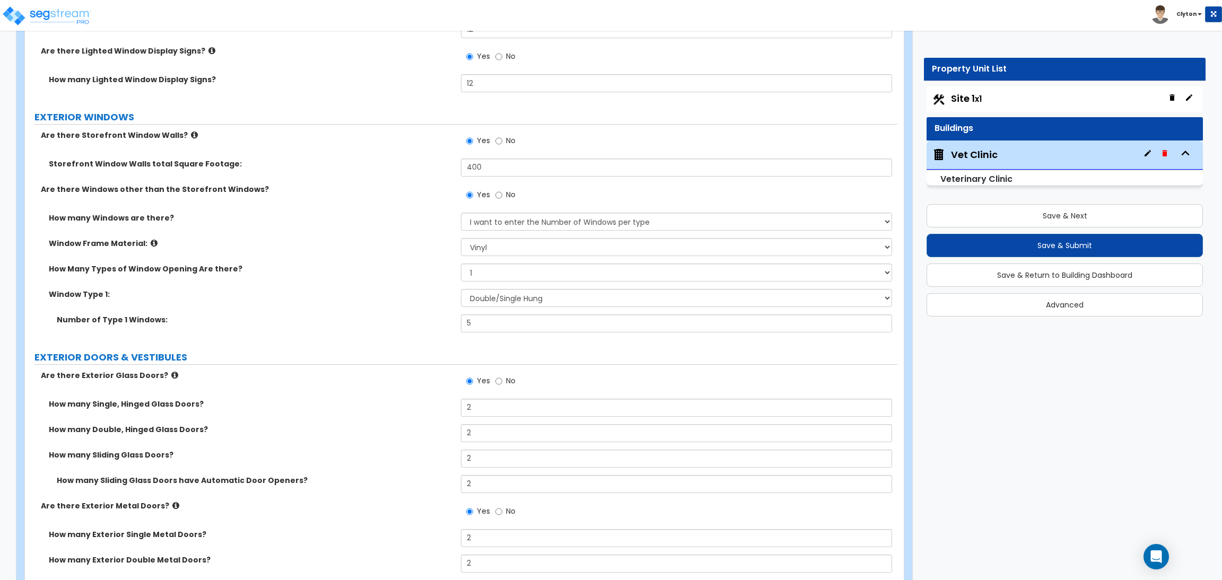
drag, startPoint x: 261, startPoint y: 304, endPoint x: 252, endPoint y: 312, distance: 12.4
click at [261, 304] on div "Window Type 1: Please Choose One Sliding Picture/Fixed Double/Single Hung Awnin…" at bounding box center [461, 301] width 872 height 25
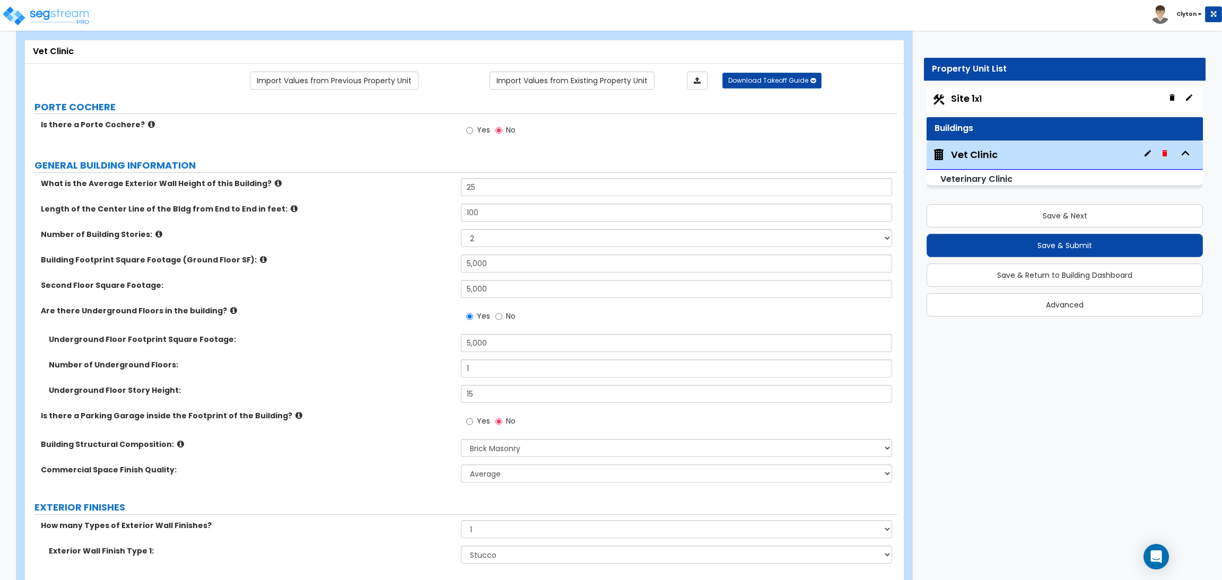
scroll to position [159, 0]
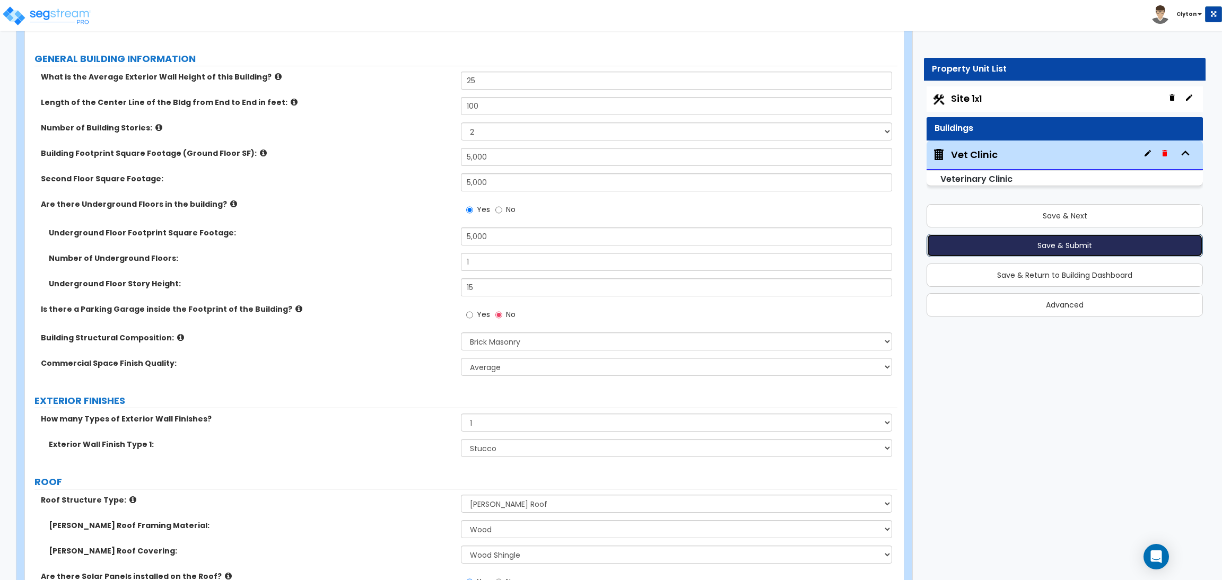
click at [1064, 251] on button "Save & Submit" at bounding box center [1064, 245] width 276 height 23
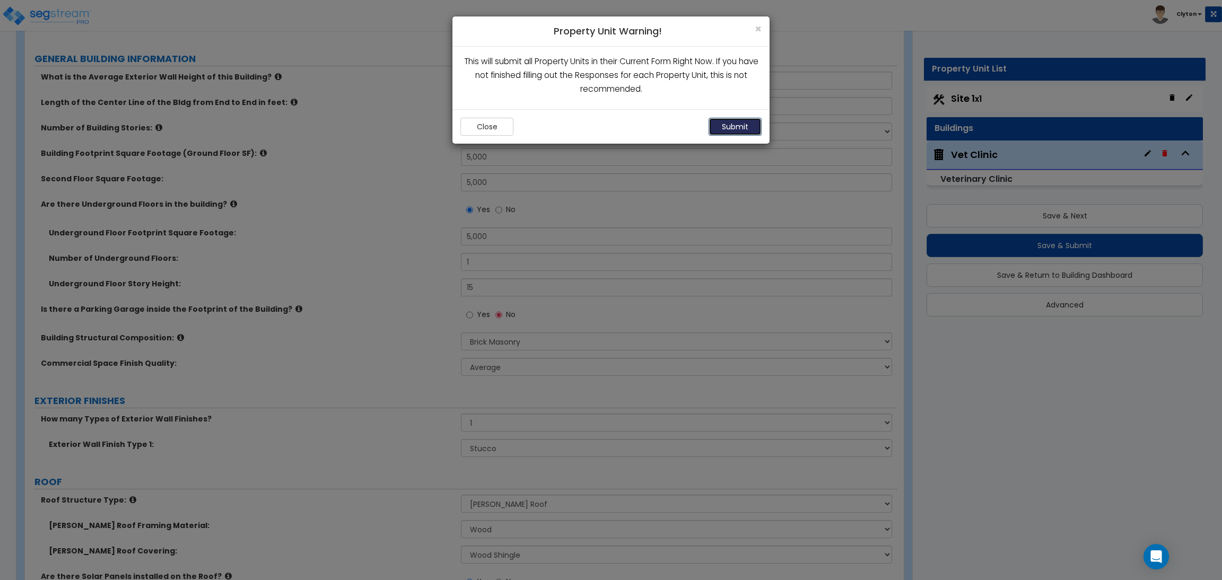
click at [730, 130] on button "Submit" at bounding box center [734, 127] width 53 height 18
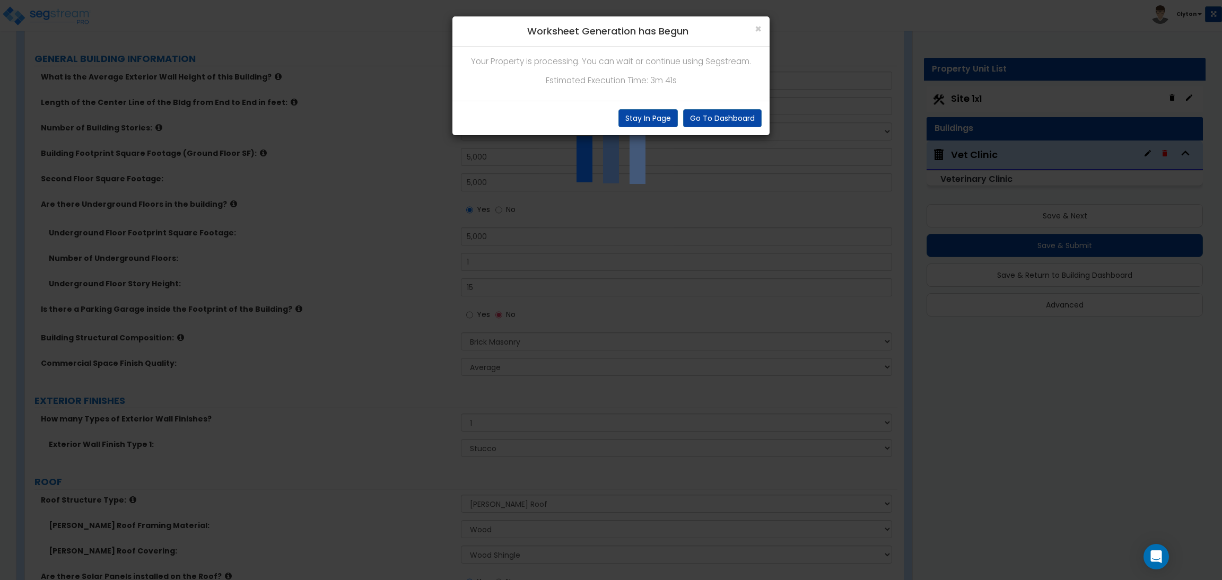
click at [755, 232] on div "× Worksheet Generation has Begun Your Property is processing. You can wait or c…" at bounding box center [611, 290] width 1222 height 580
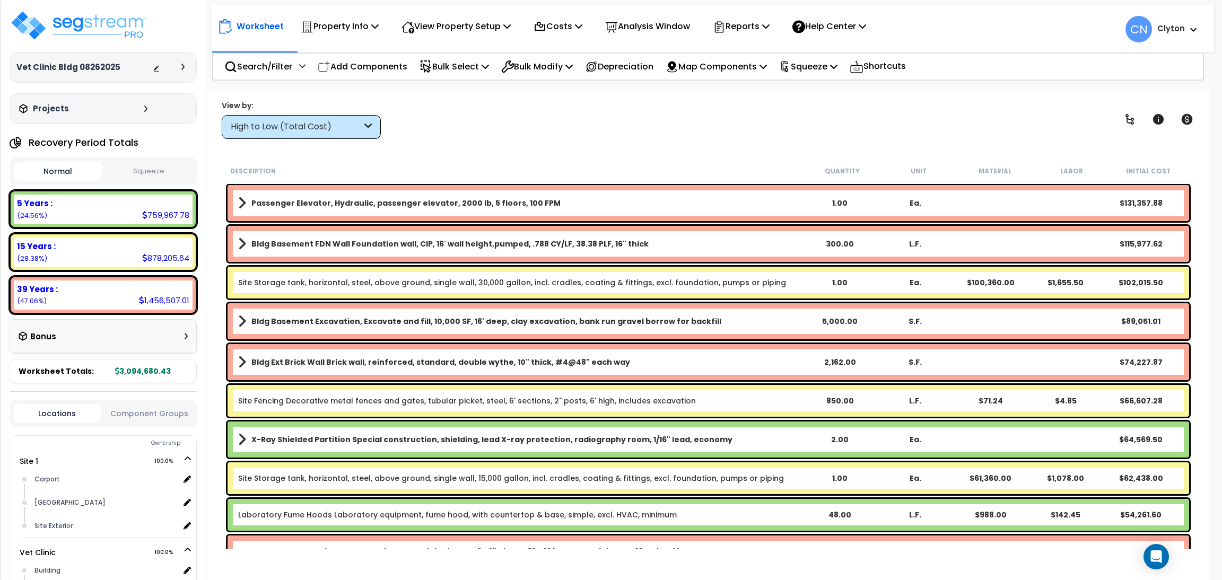
click at [297, 128] on div "High to Low (Total Cost)" at bounding box center [296, 127] width 131 height 12
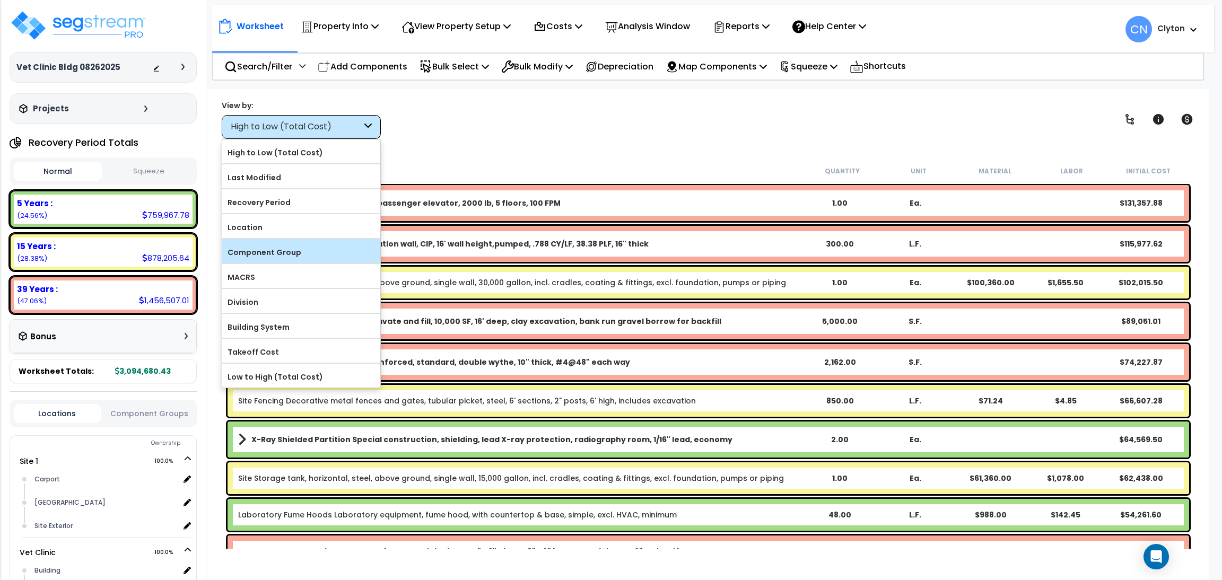
click at [273, 257] on label "Component Group" at bounding box center [301, 252] width 158 height 16
click at [0, 0] on input "Component Group" at bounding box center [0, 0] width 0 height 0
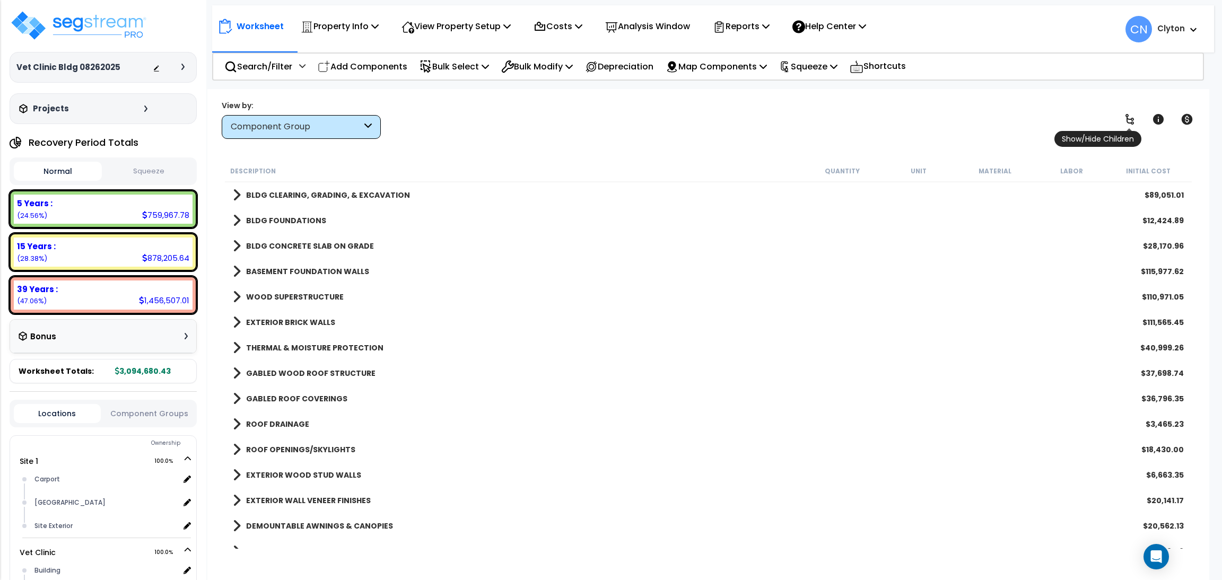
click at [1124, 122] on icon at bounding box center [1129, 119] width 13 height 13
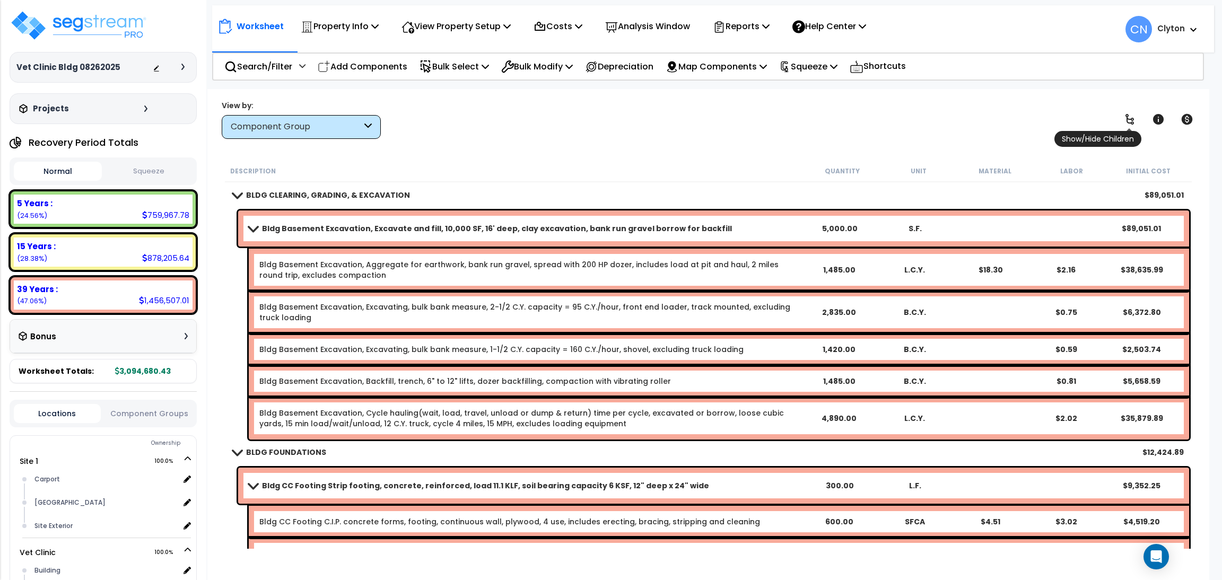
click at [1130, 121] on icon at bounding box center [1129, 119] width 13 height 13
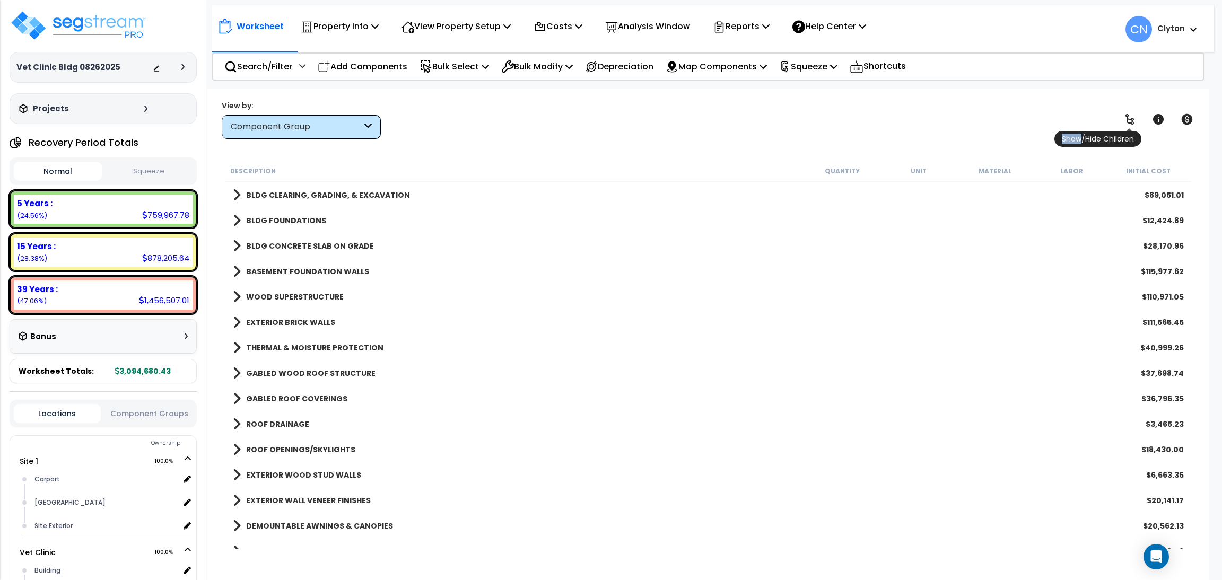
click at [1130, 121] on icon at bounding box center [1129, 119] width 13 height 13
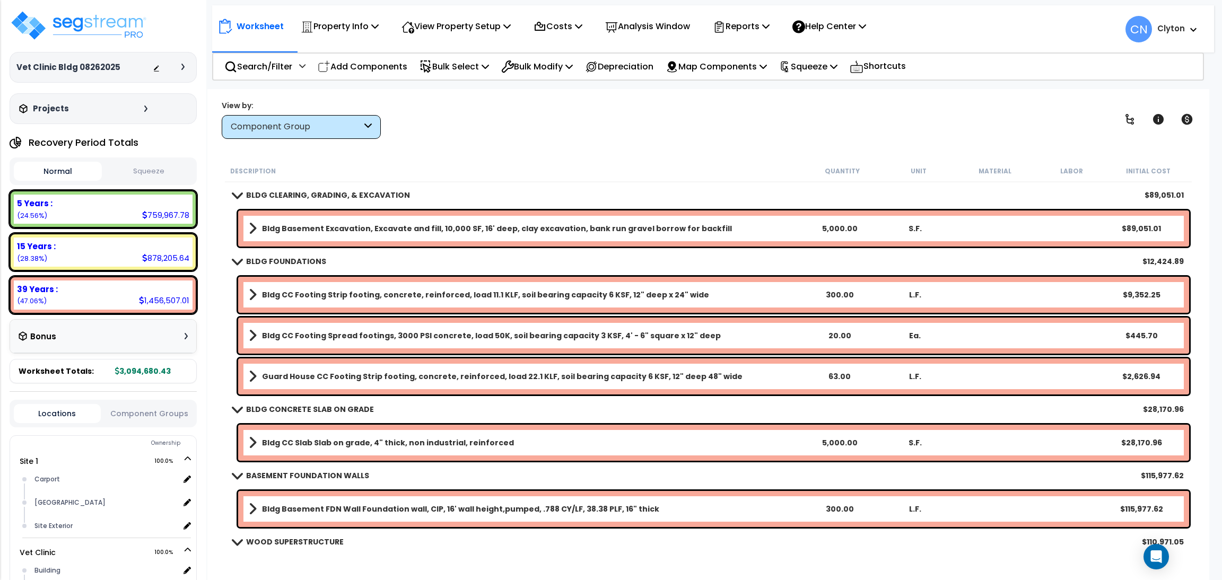
click at [870, 129] on div "View by: Component Group High to Low (Total Cost)" at bounding box center [708, 119] width 980 height 39
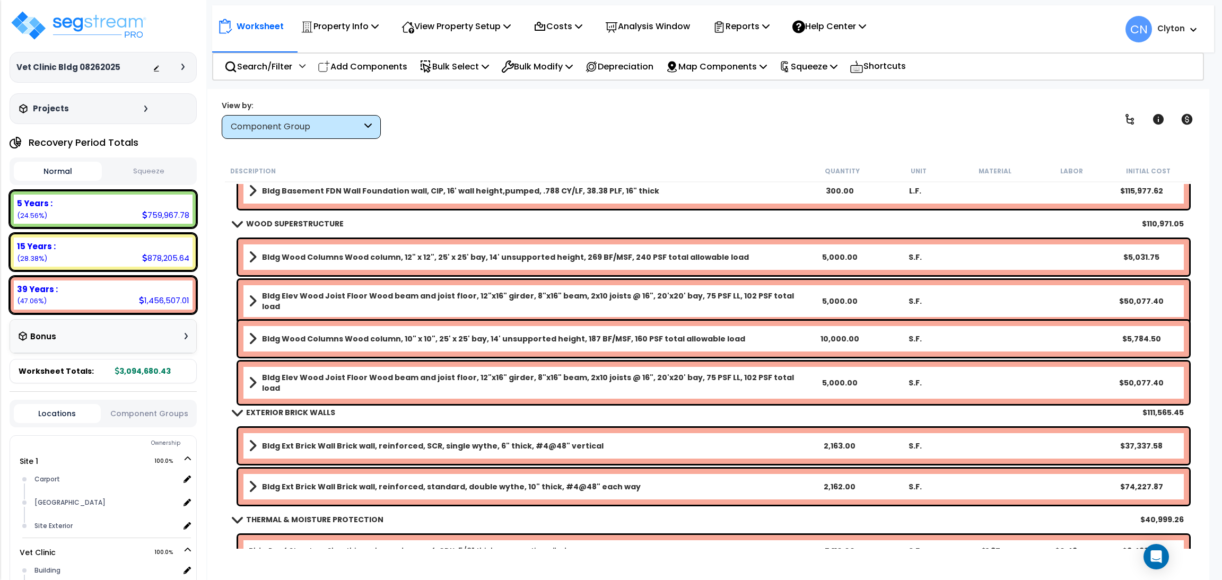
scroll to position [557, 0]
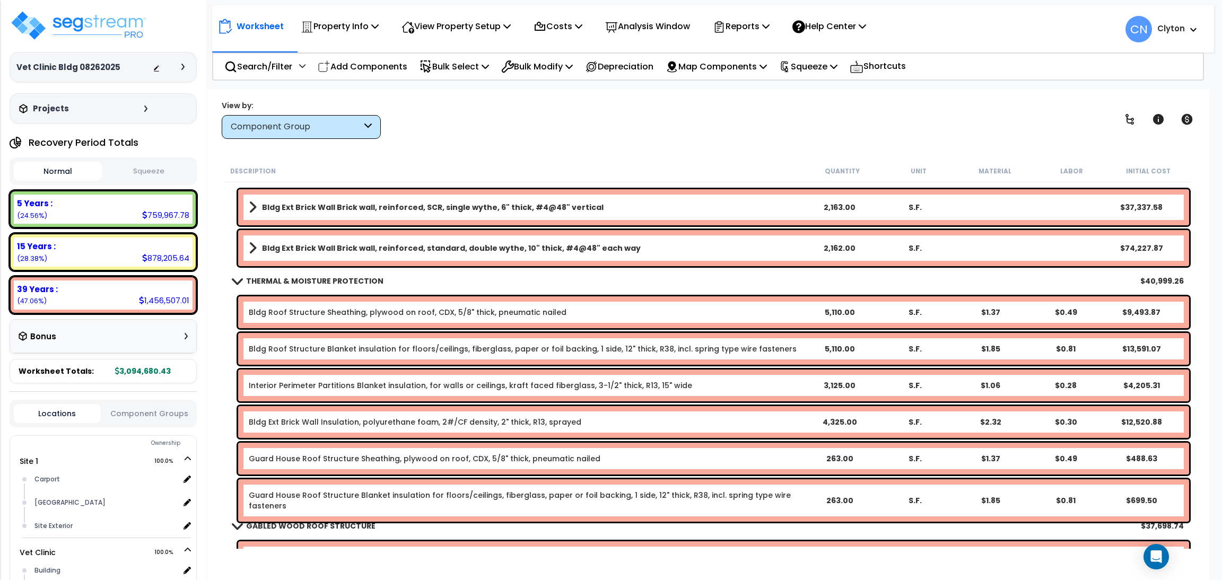
click at [735, 154] on div "Worksheet Property Info Property Setup Add Property Unit Template property Clon…" at bounding box center [708, 379] width 1002 height 580
click at [793, 131] on div "View by: Component Group High to Low (Total Cost)" at bounding box center [708, 119] width 980 height 39
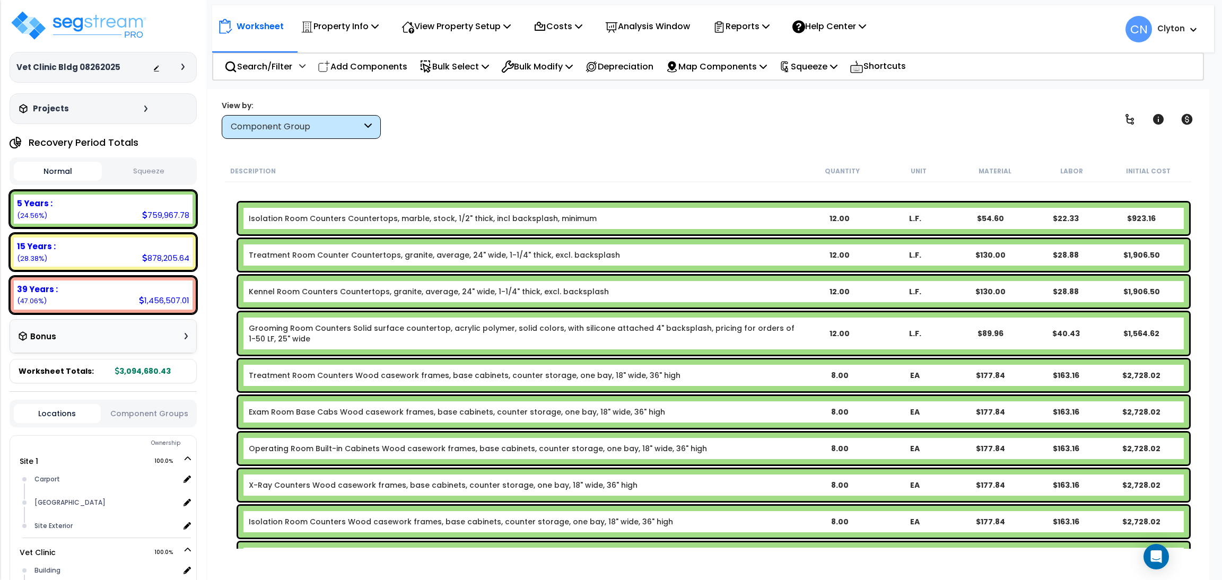
scroll to position [4693, 0]
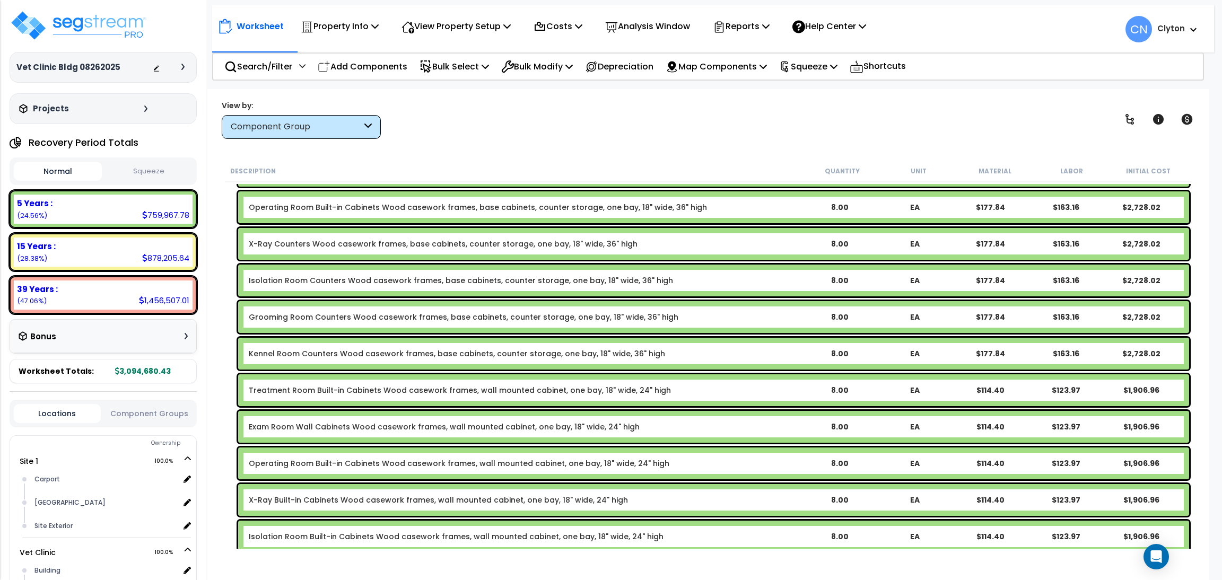
click at [609, 156] on div "Worksheet Property Info Property Setup Add Property Unit Template property Clon…" at bounding box center [708, 379] width 1002 height 580
click at [263, 67] on p "Search/Filter" at bounding box center [258, 66] width 68 height 14
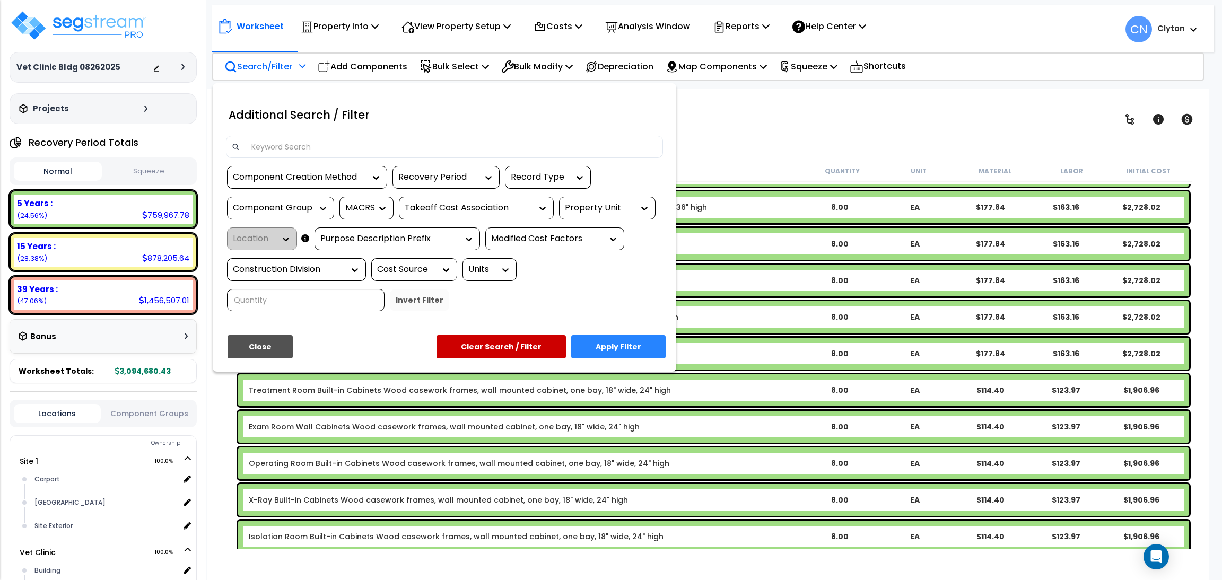
click at [408, 144] on input at bounding box center [451, 147] width 412 height 16
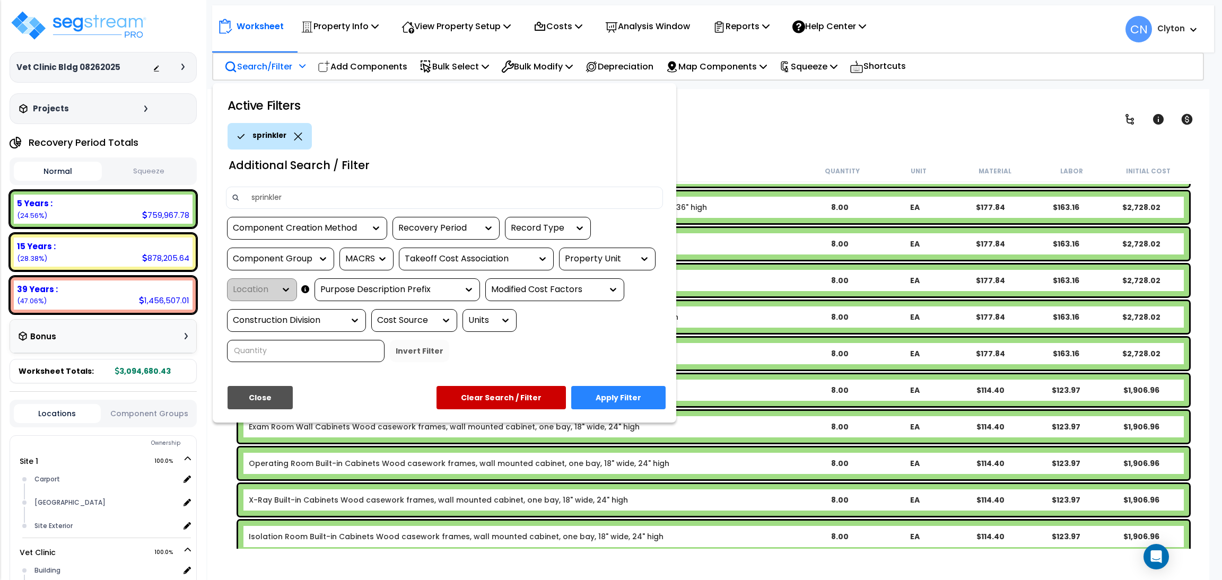
type input "sprinkler"
click at [617, 387] on button "Apply Filter" at bounding box center [618, 397] width 94 height 23
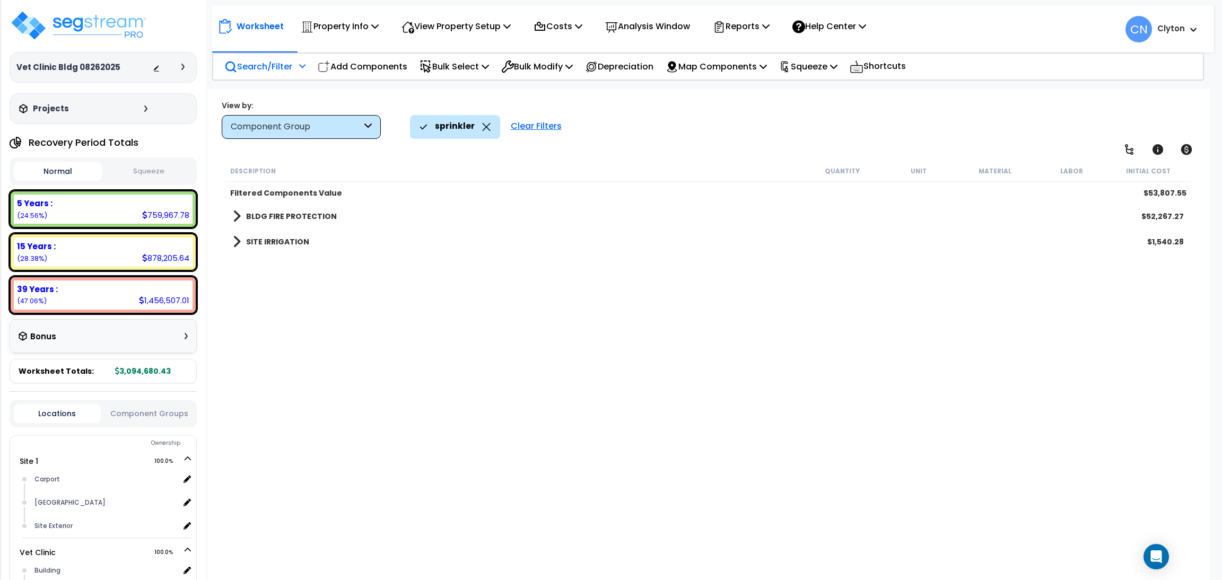
click at [320, 217] on b "BLDG FIRE PROTECTION" at bounding box center [291, 216] width 91 height 11
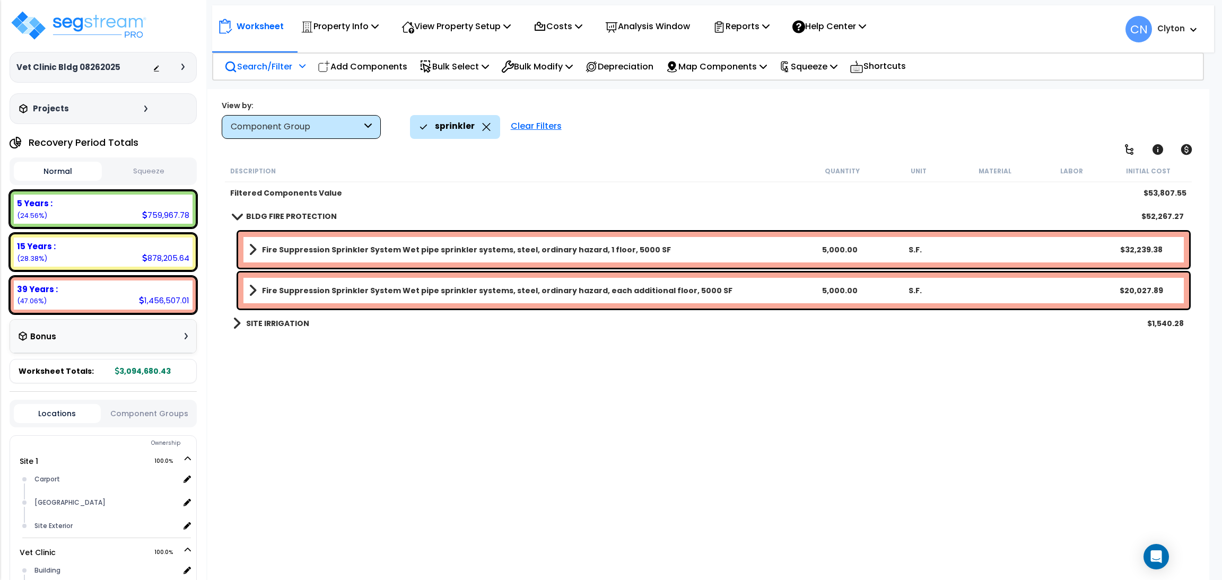
click at [283, 326] on b "SITE IRRIGATION" at bounding box center [277, 323] width 63 height 11
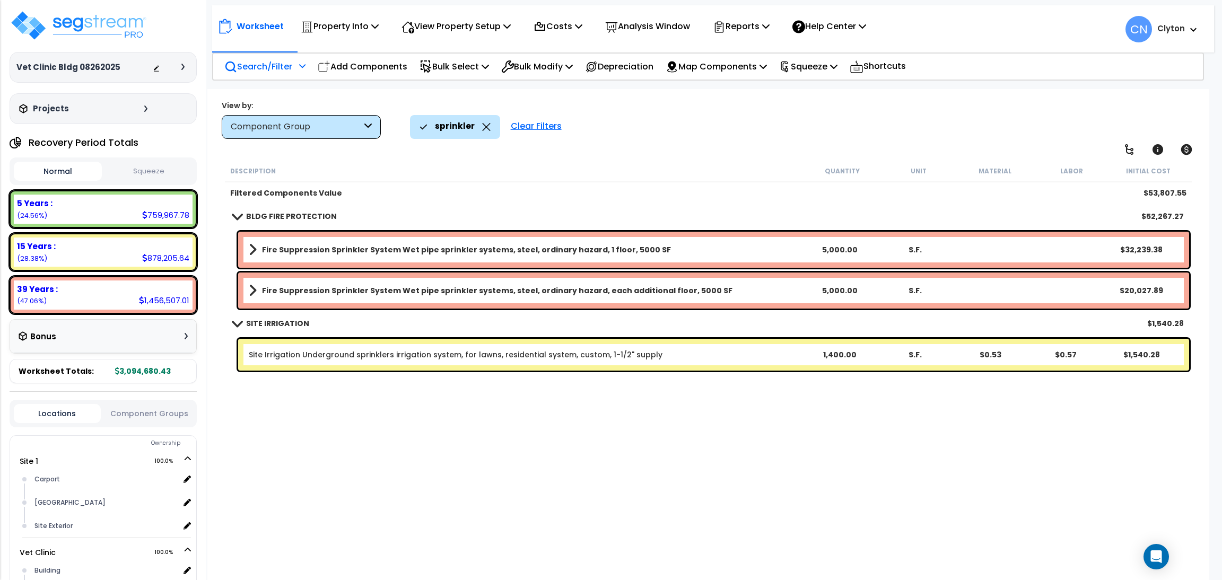
click at [241, 68] on p "Search/Filter" at bounding box center [258, 66] width 68 height 14
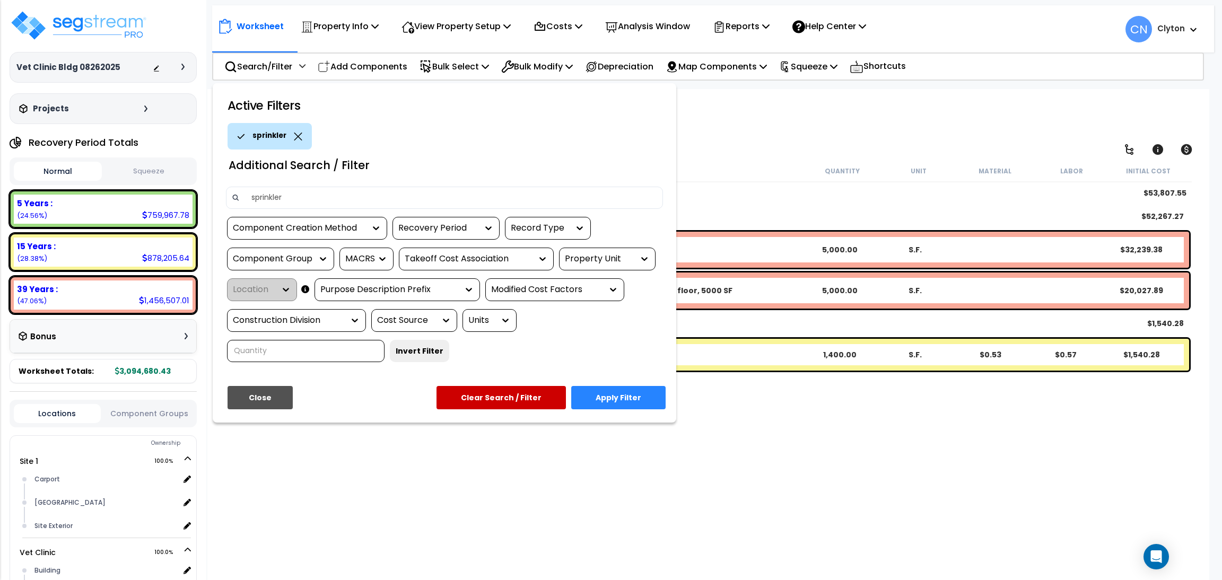
click at [528, 392] on button "Clear Search / Filter" at bounding box center [500, 397] width 129 height 23
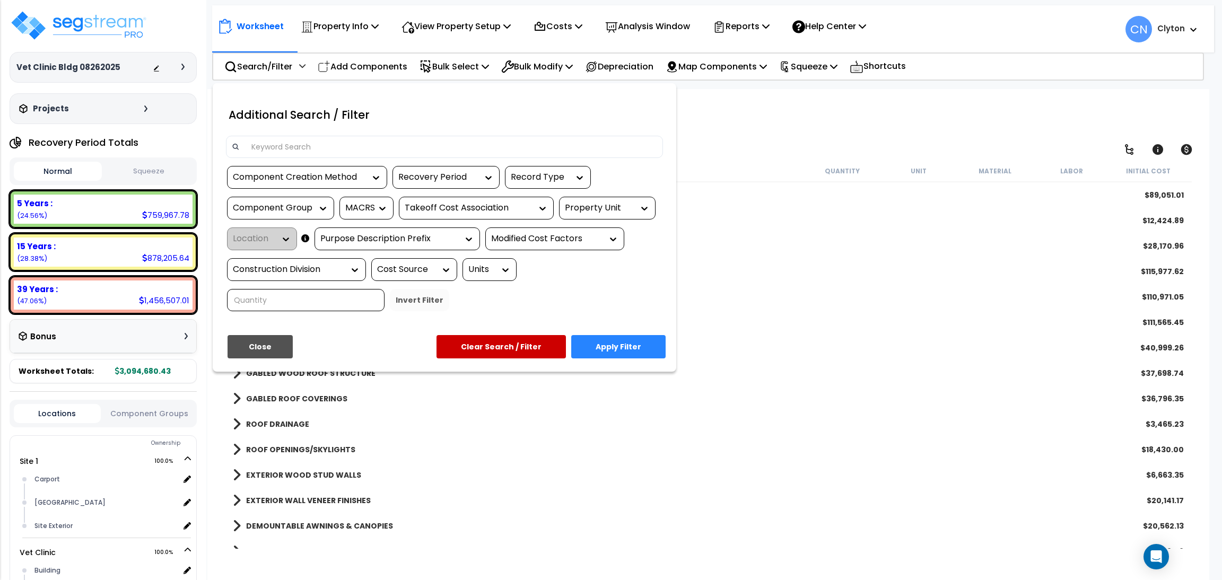
click at [266, 353] on button "Close" at bounding box center [259, 346] width 65 height 23
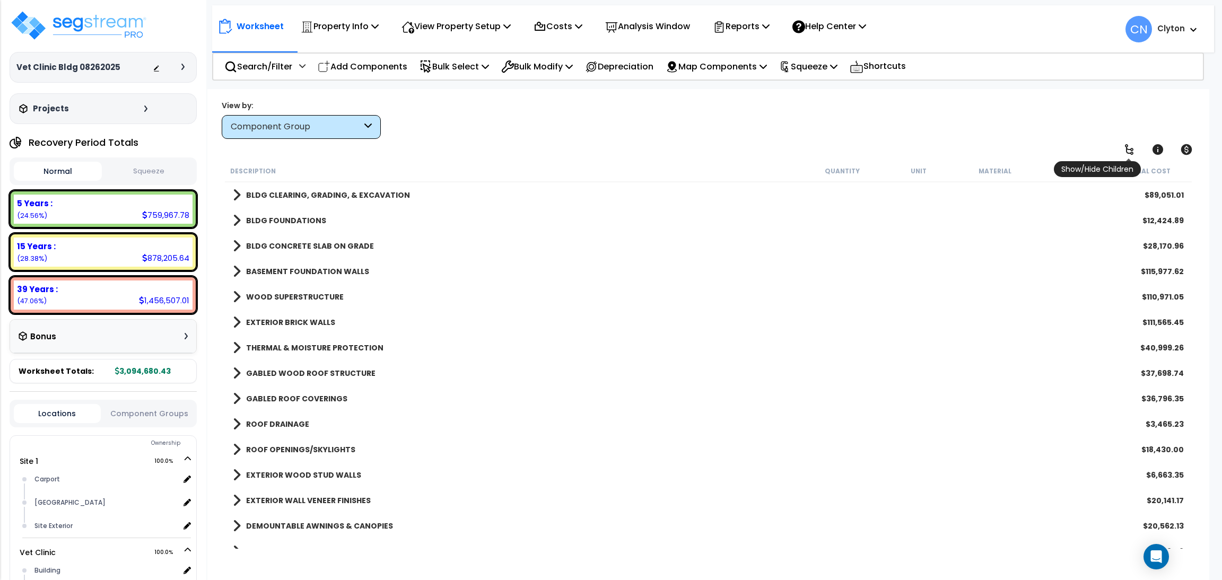
click at [1128, 147] on icon at bounding box center [1129, 149] width 13 height 13
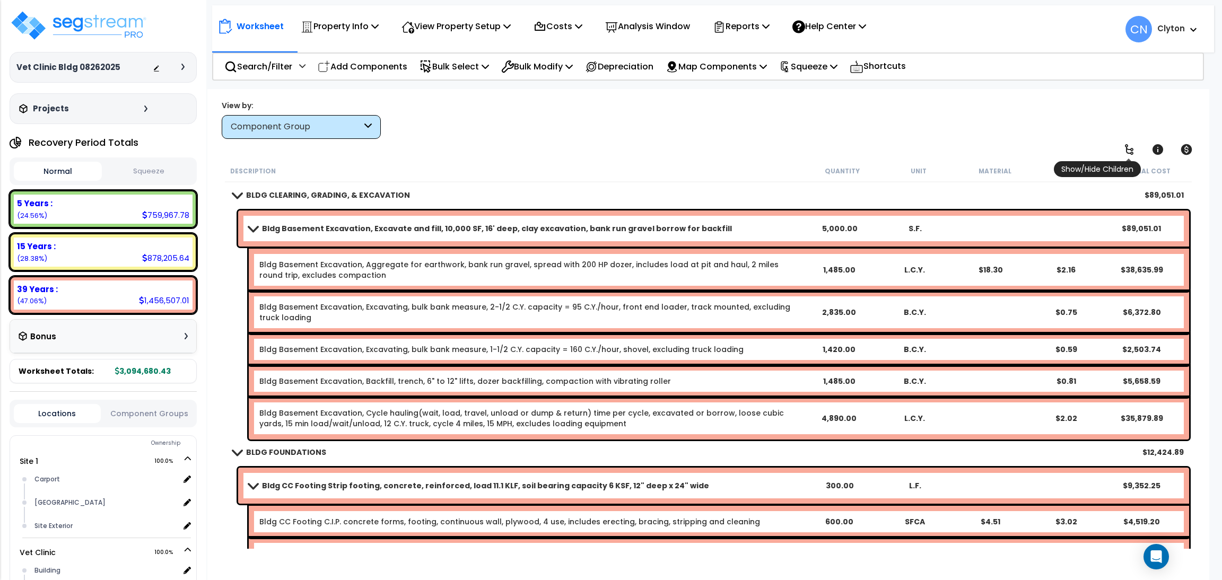
click at [1128, 147] on icon at bounding box center [1129, 149] width 13 height 13
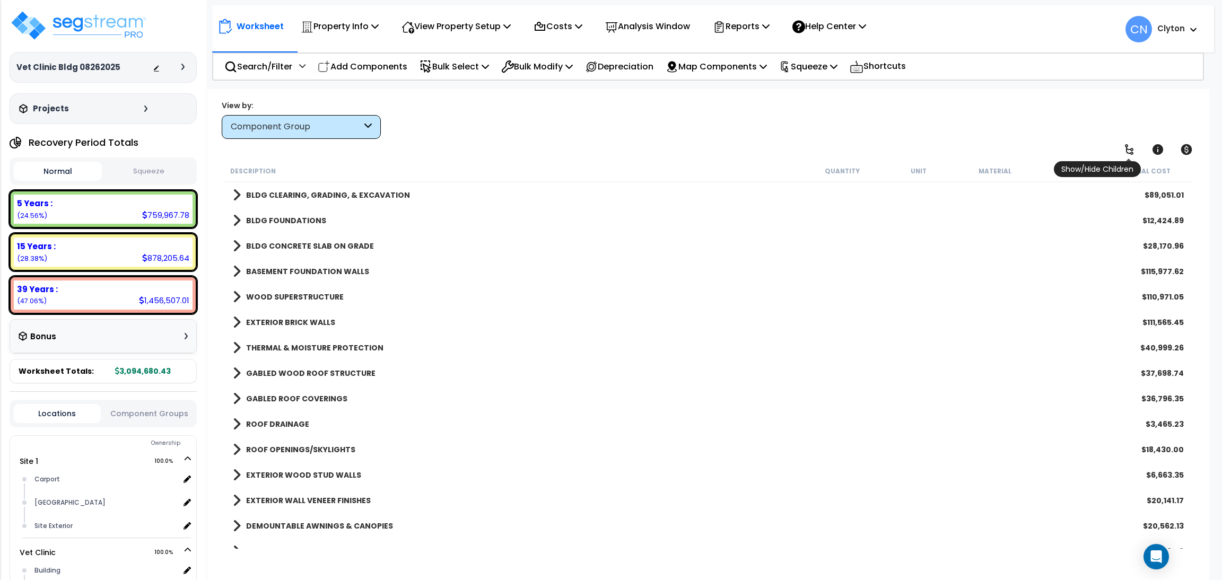
click at [1128, 147] on icon at bounding box center [1129, 149] width 13 height 13
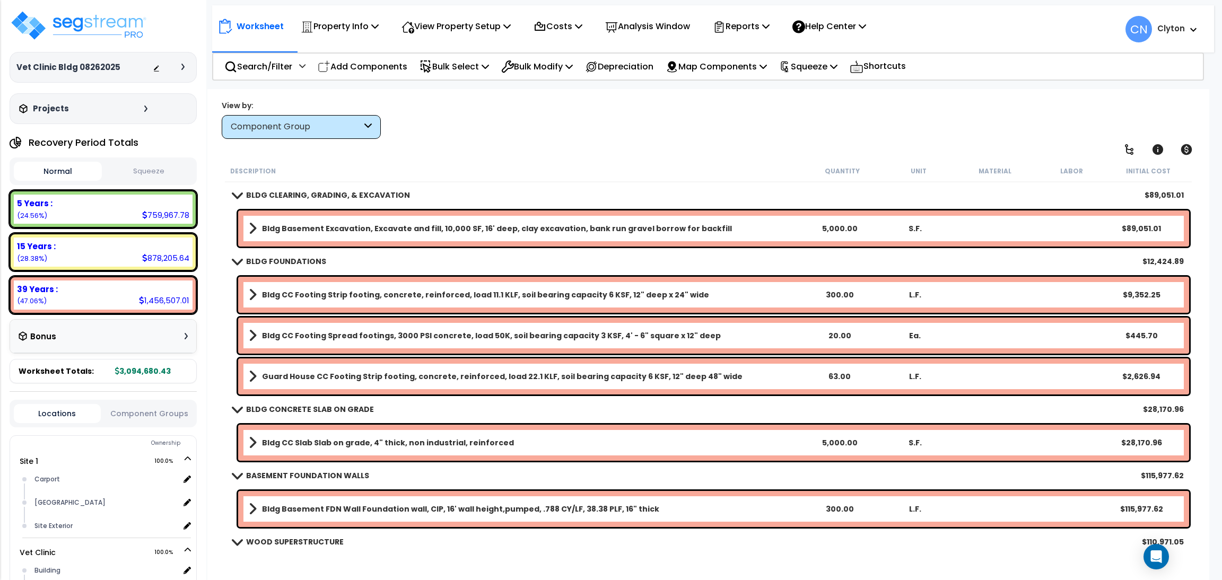
click at [874, 127] on div "View by: Component Group High to Low (Total Cost)" at bounding box center [708, 119] width 980 height 39
click at [804, 93] on div "Worksheet Property Info Property Setup Add Property Unit Template property Clon…" at bounding box center [708, 379] width 1002 height 580
click at [775, 127] on div "View by: Component Group High to Low (Total Cost)" at bounding box center [708, 119] width 980 height 39
click at [501, 146] on div "Worksheet Property Info Property Setup Add Property Unit Template property Clon…" at bounding box center [708, 379] width 1002 height 580
click at [247, 59] on p "Search/Filter" at bounding box center [258, 66] width 68 height 14
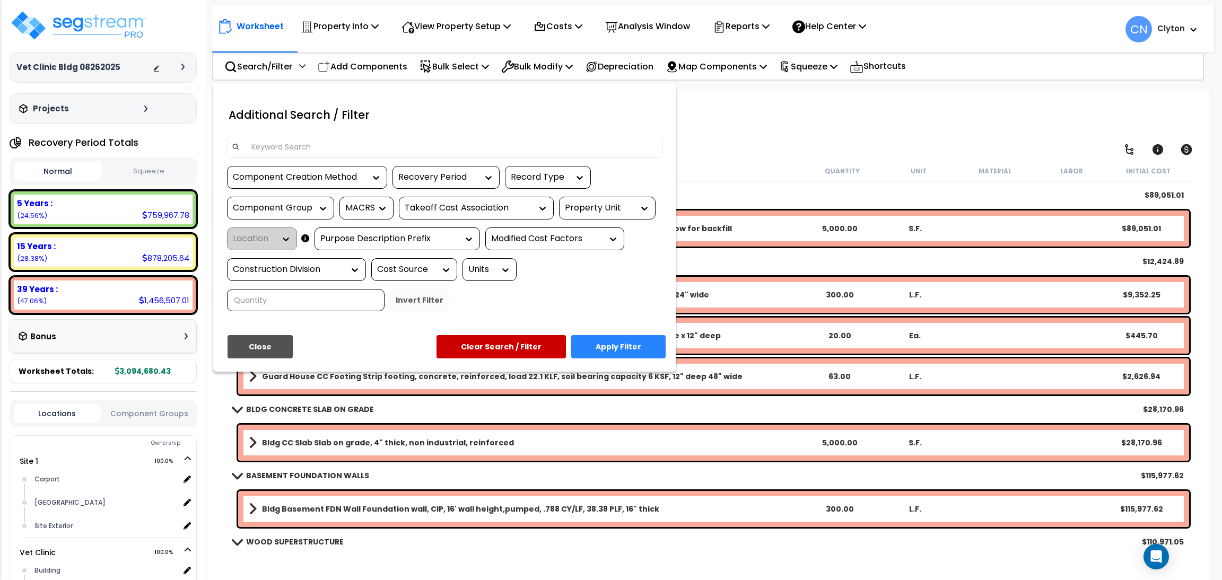
click at [842, 151] on div at bounding box center [611, 290] width 1222 height 580
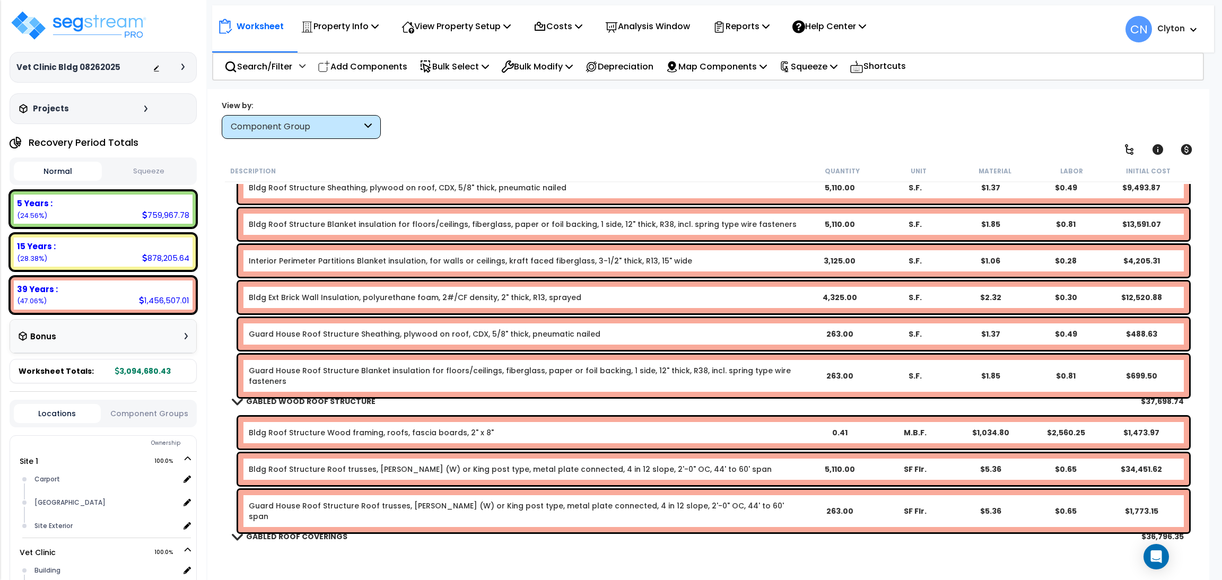
scroll to position [795, 0]
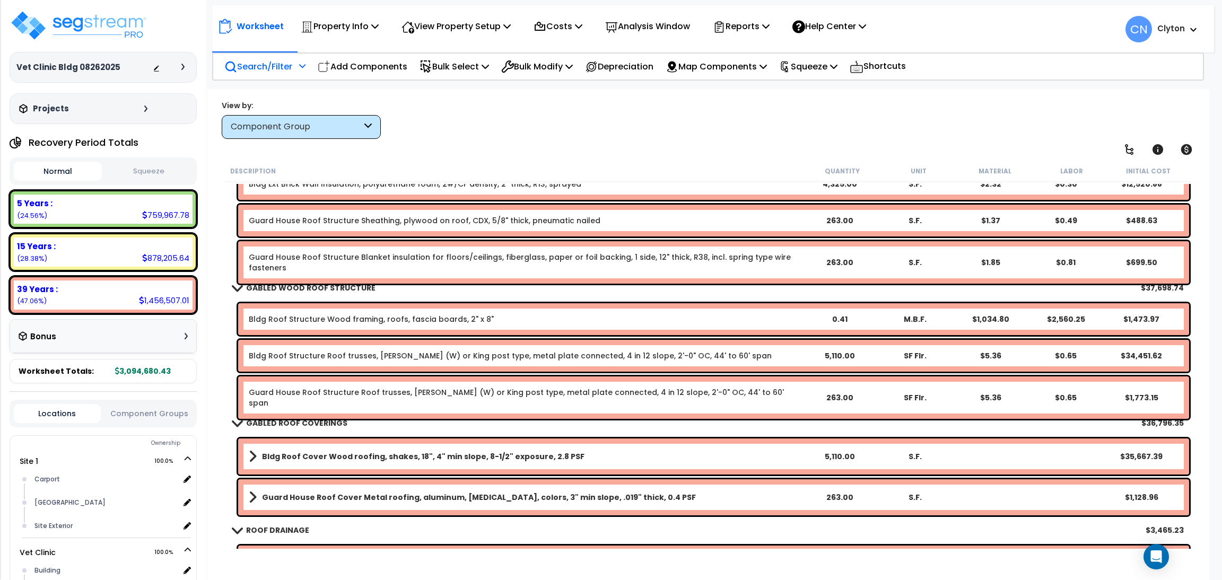
click at [237, 64] on p "Search/Filter" at bounding box center [258, 66] width 68 height 14
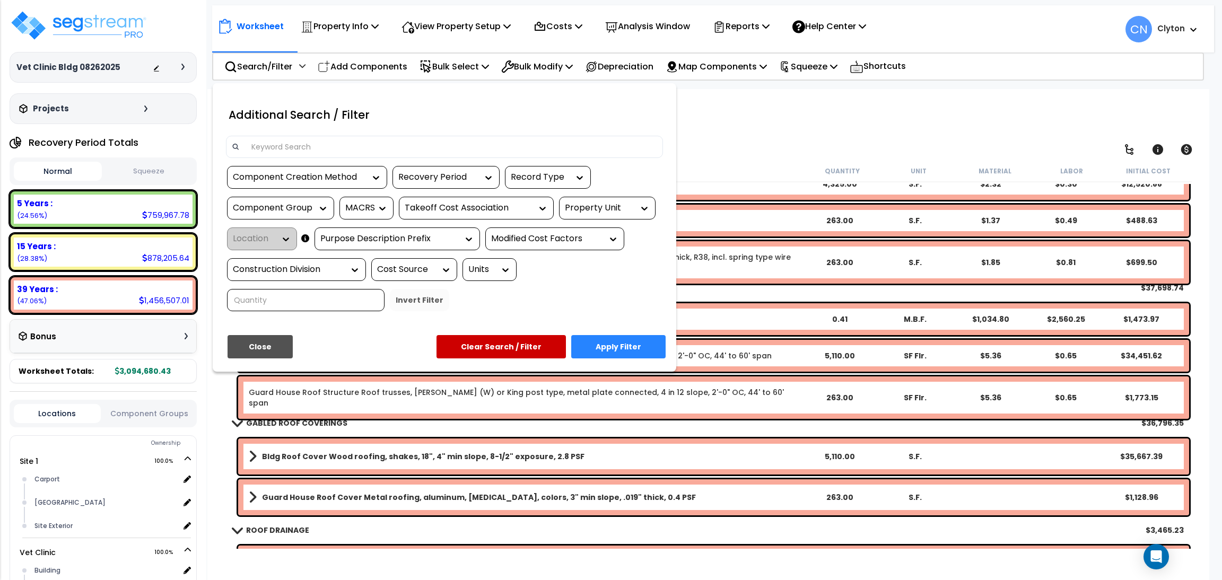
click at [442, 143] on input at bounding box center [451, 147] width 412 height 16
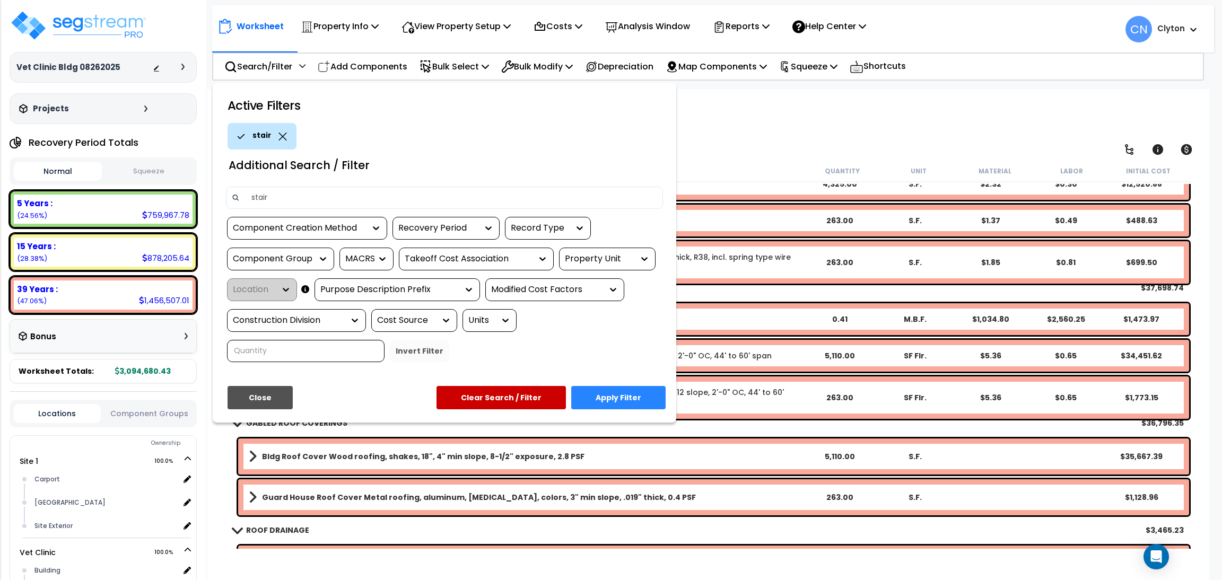
type input "stair"
click at [625, 395] on button "Apply Filter" at bounding box center [618, 397] width 94 height 23
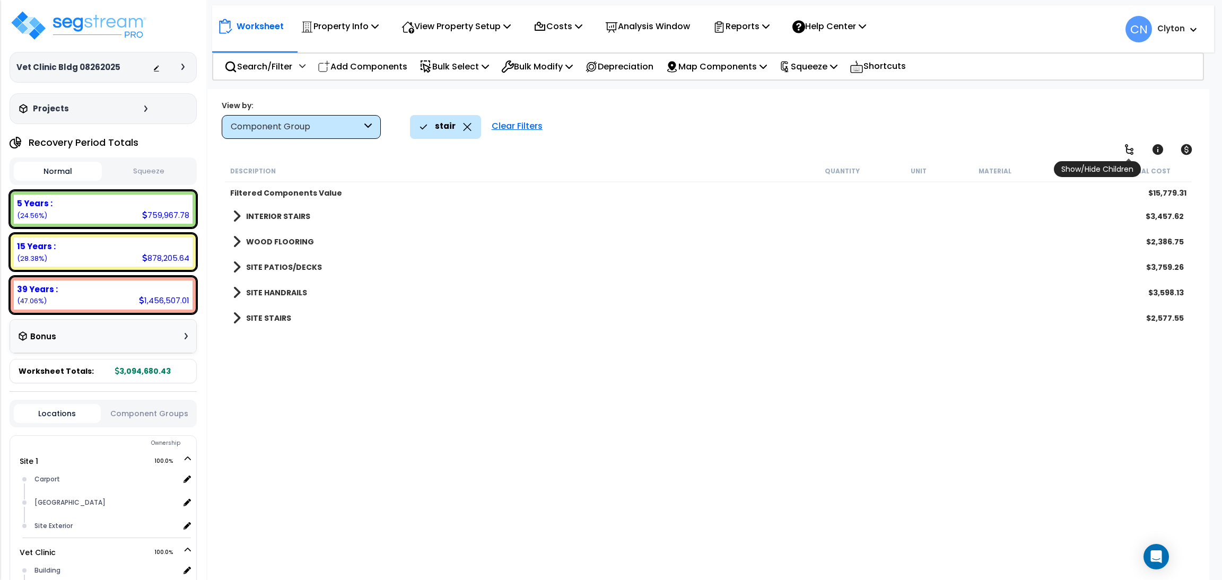
click at [1124, 151] on icon at bounding box center [1129, 149] width 13 height 13
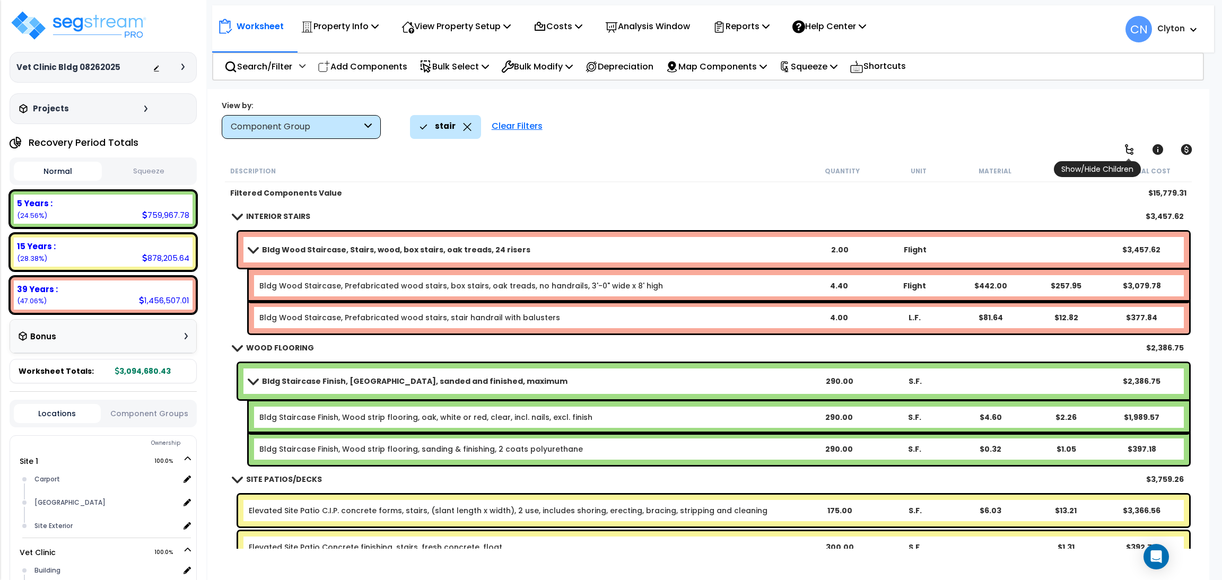
click at [1124, 151] on icon at bounding box center [1129, 149] width 13 height 13
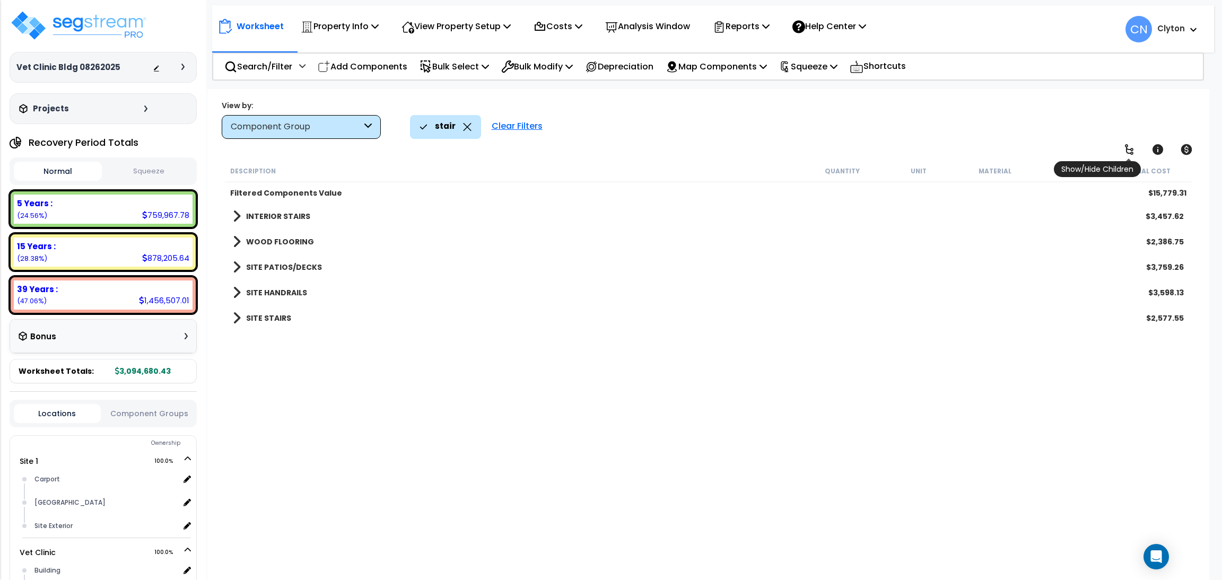
click at [1124, 151] on icon at bounding box center [1129, 149] width 13 height 13
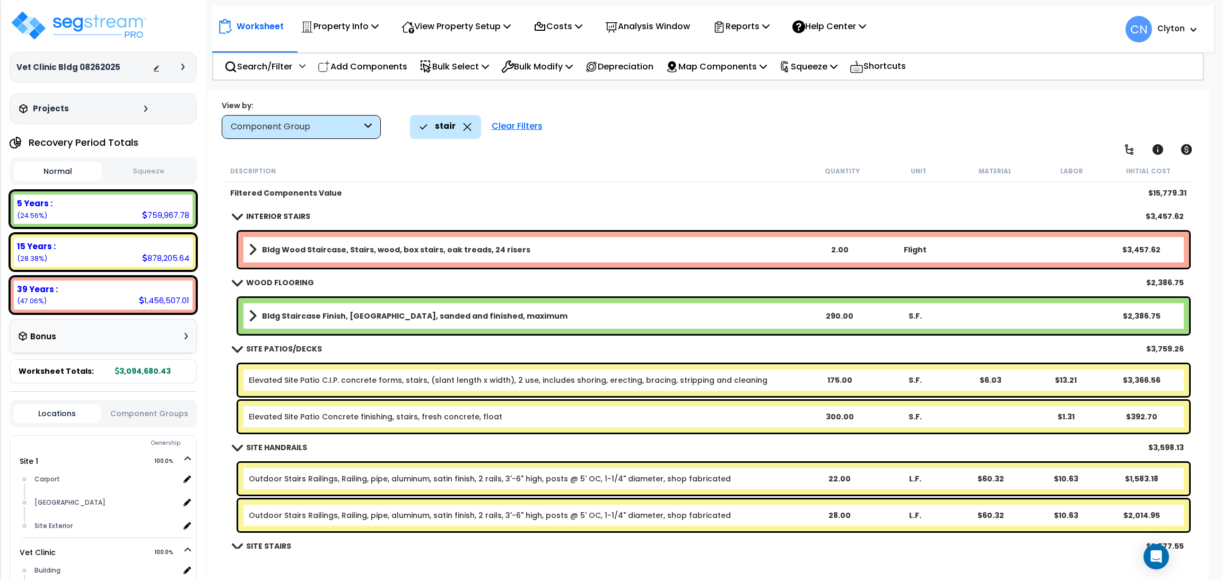
click at [479, 251] on b "Bldg Wood Staircase, Stairs, wood, box stairs, oak treads, 24 risers" at bounding box center [396, 249] width 268 height 11
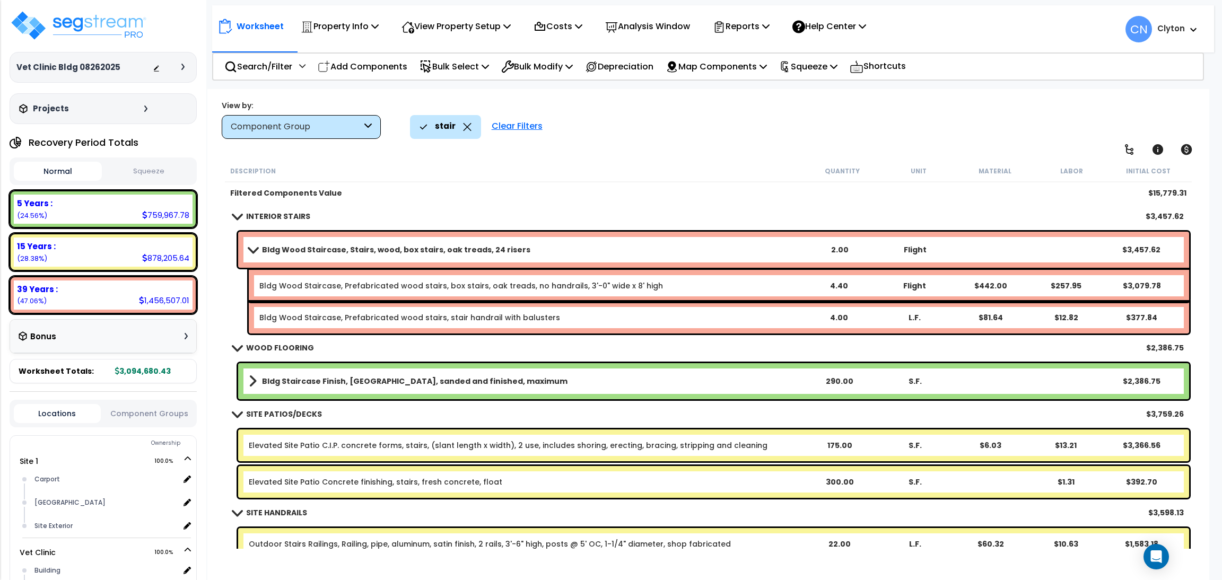
click at [752, 113] on div "View by: Component Group High to Low (Total Cost)" at bounding box center [708, 119] width 980 height 39
click at [914, 118] on div "stair Clear Filters" at bounding box center [802, 126] width 784 height 23
click at [1093, 124] on div "stair Clear Filters" at bounding box center [802, 126] width 784 height 23
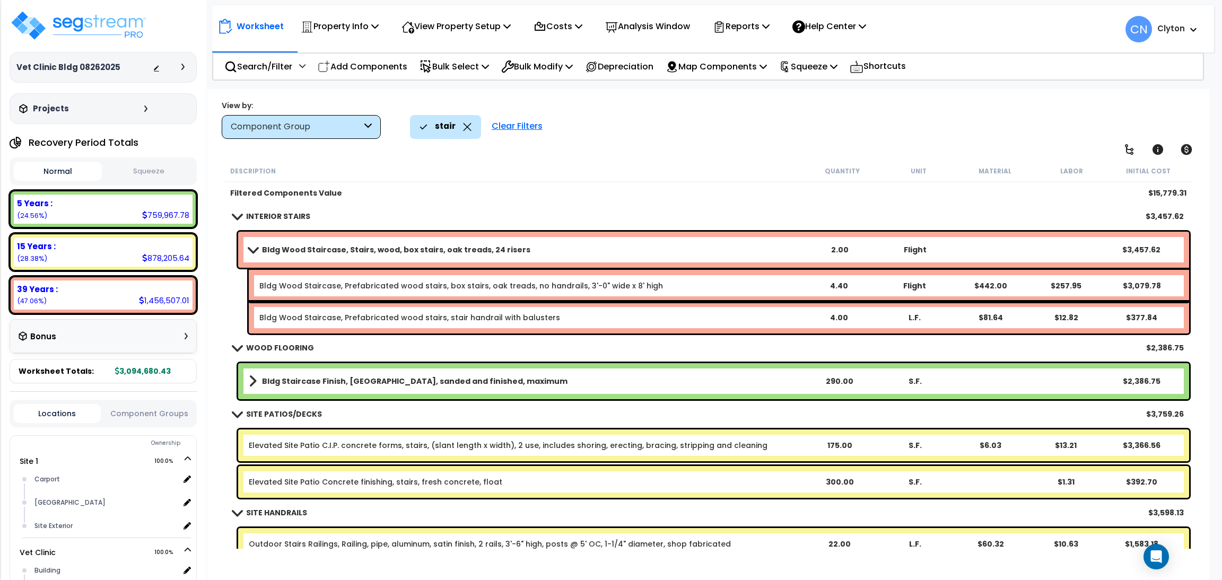
click at [867, 150] on div "Worksheet Property Info Property Setup Add Property Unit Template property Clon…" at bounding box center [708, 379] width 1002 height 580
click at [947, 140] on div "Worksheet Property Info Property Setup Add Property Unit Template property Clon…" at bounding box center [708, 379] width 1002 height 580
click at [962, 121] on div "stair Clear Filters" at bounding box center [802, 126] width 784 height 23
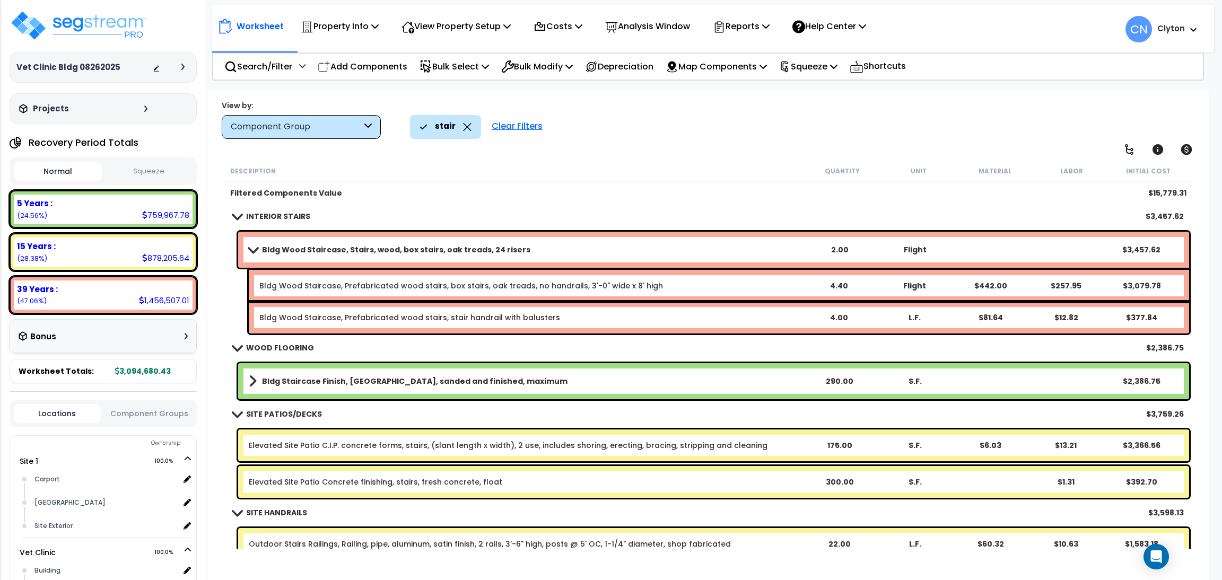
click at [962, 121] on div "stair Clear Filters" at bounding box center [802, 126] width 784 height 23
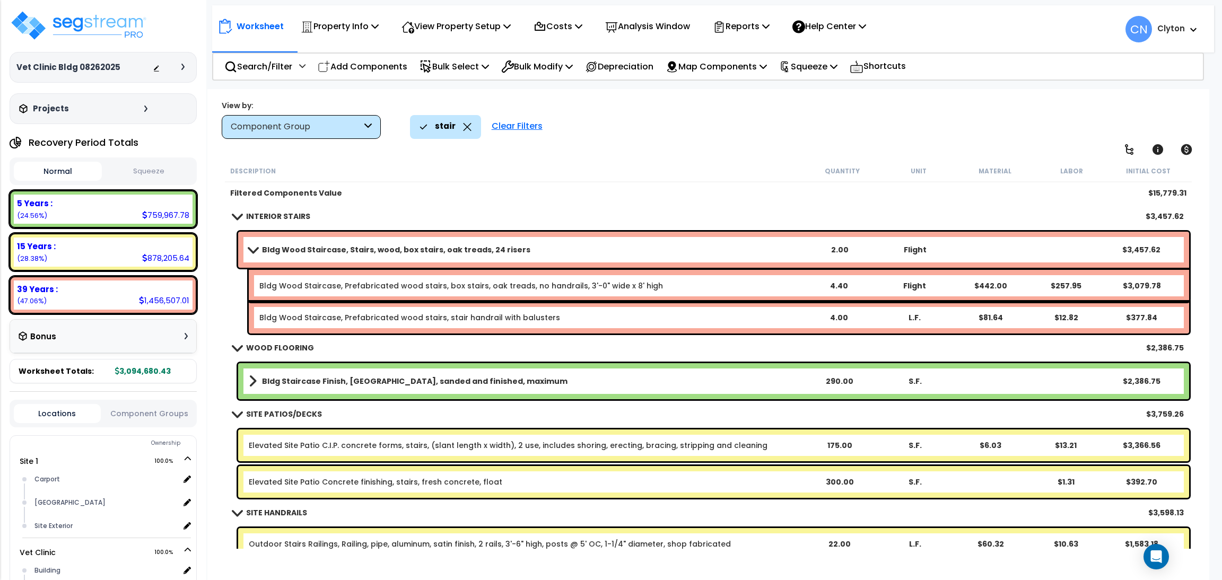
click at [969, 116] on div "stair Clear Filters" at bounding box center [802, 126] width 784 height 23
click at [1035, 109] on div "View by: Component Group High to Low (Total Cost)" at bounding box center [708, 119] width 980 height 39
click at [1051, 104] on div "View by: Component Group High to Low (Total Cost)" at bounding box center [708, 119] width 980 height 39
click at [1041, 132] on div "stair Clear Filters" at bounding box center [802, 126] width 784 height 23
click at [957, 135] on div "stair Clear Filters" at bounding box center [802, 126] width 784 height 23
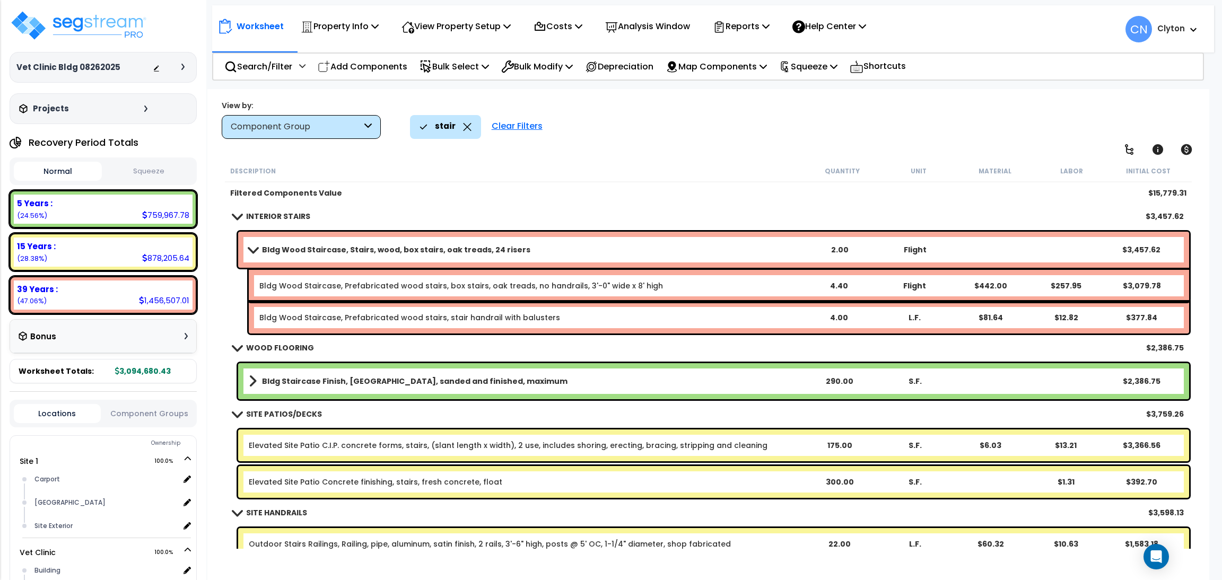
click at [957, 135] on div "stair Clear Filters" at bounding box center [802, 126] width 784 height 23
click at [959, 134] on div "stair Clear Filters" at bounding box center [802, 126] width 784 height 23
click at [982, 122] on div "stair Clear Filters" at bounding box center [802, 126] width 784 height 23
click at [980, 131] on div "stair Clear Filters" at bounding box center [802, 126] width 784 height 23
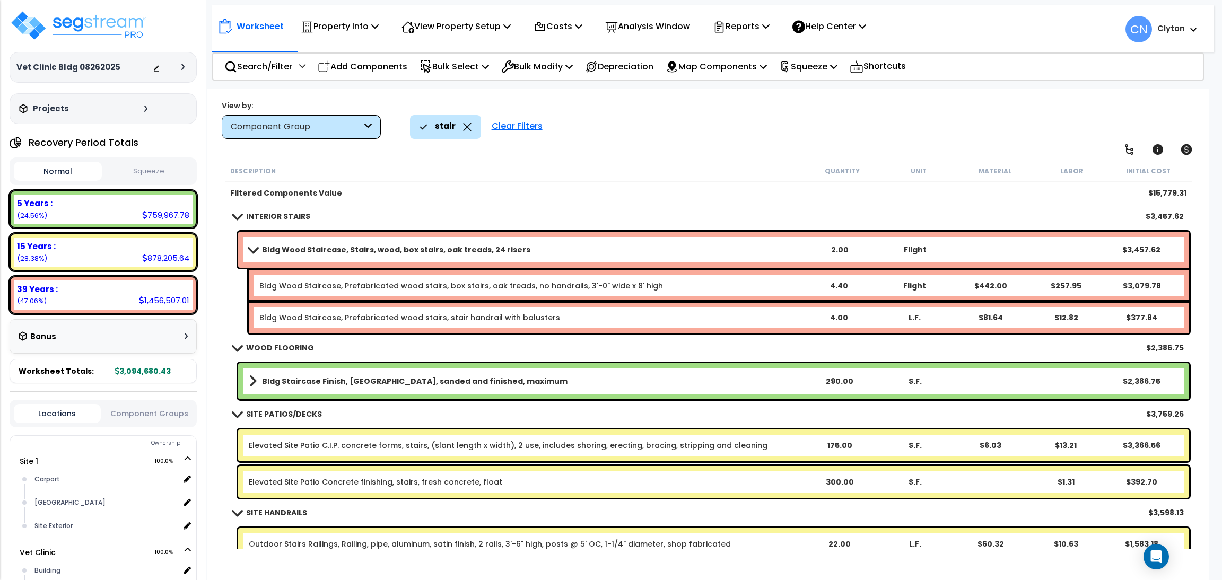
click at [980, 131] on div "stair Clear Filters" at bounding box center [802, 126] width 784 height 23
click at [1020, 108] on div "View by: Component Group High to Low (Total Cost)" at bounding box center [708, 119] width 980 height 39
click at [1058, 117] on div "stair Clear Filters" at bounding box center [802, 126] width 784 height 23
click at [998, 133] on div "stair Clear Filters" at bounding box center [802, 126] width 784 height 23
